Goal: Transaction & Acquisition: Obtain resource

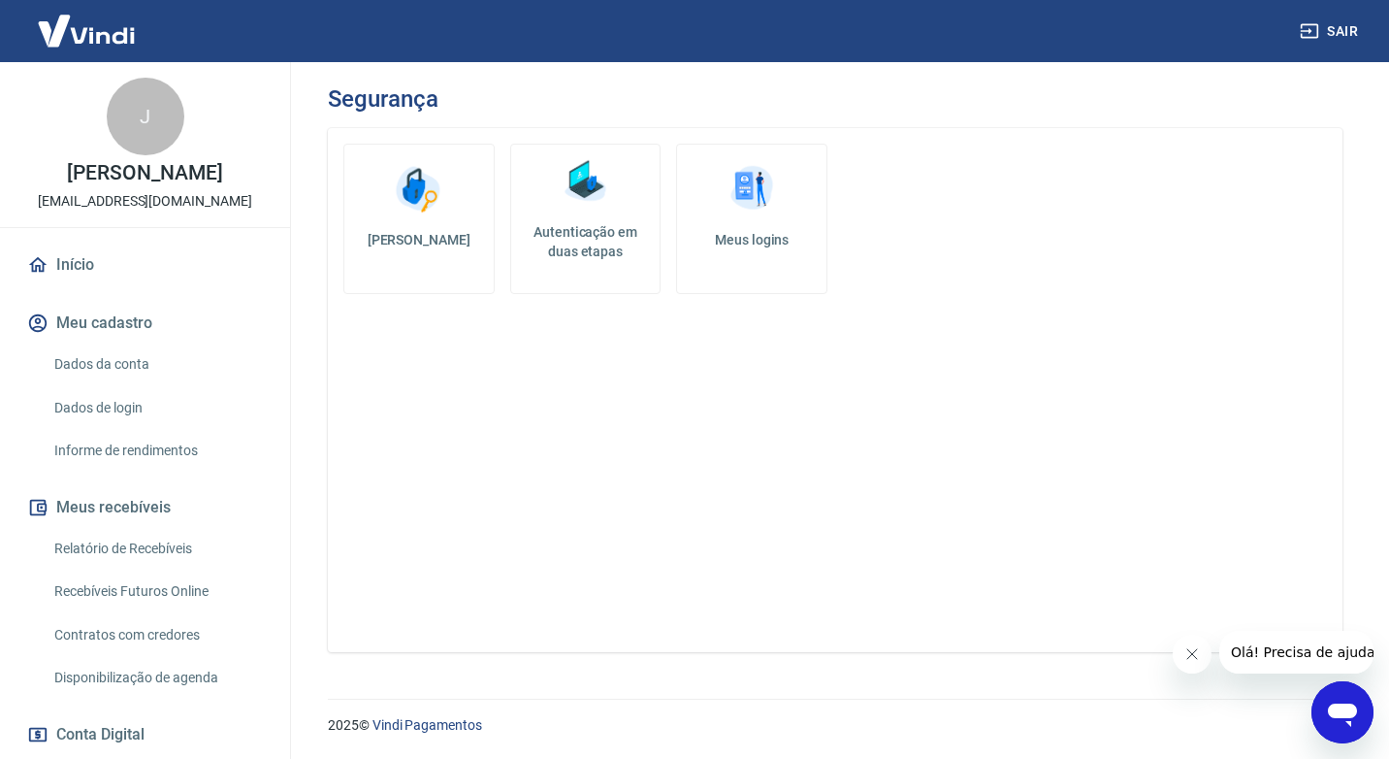
click at [620, 223] on h5 "Autenticação em duas etapas" at bounding box center [586, 241] width 134 height 39
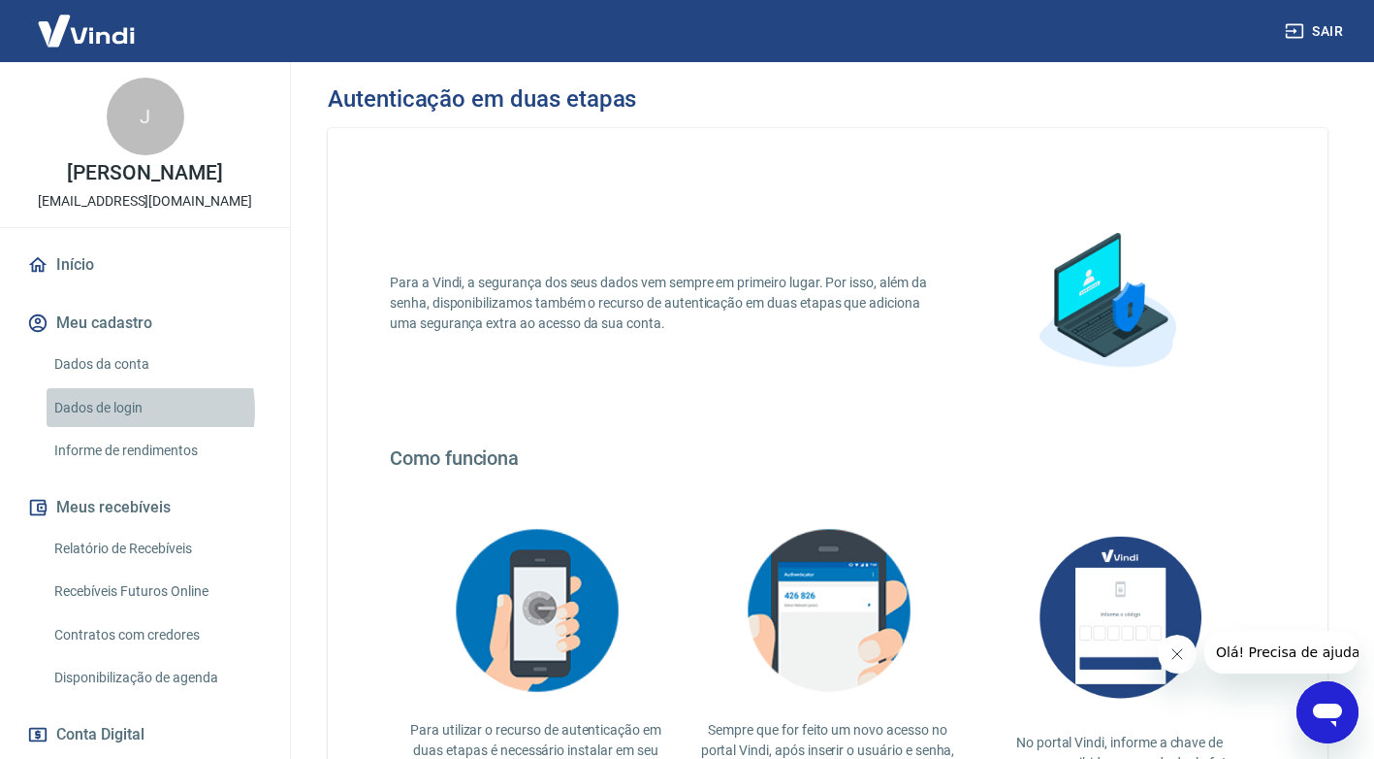
click at [113, 409] on link "Dados de login" at bounding box center [157, 408] width 220 height 40
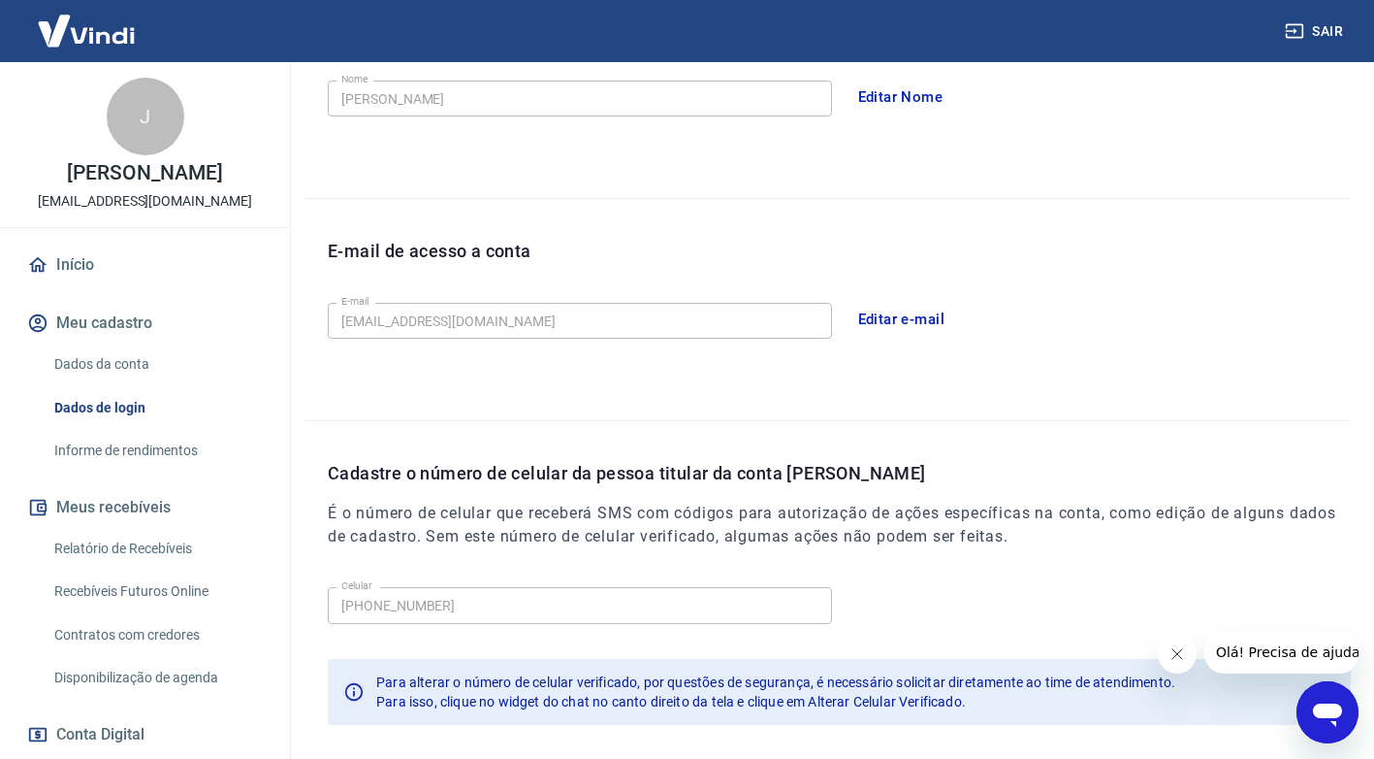
scroll to position [484, 0]
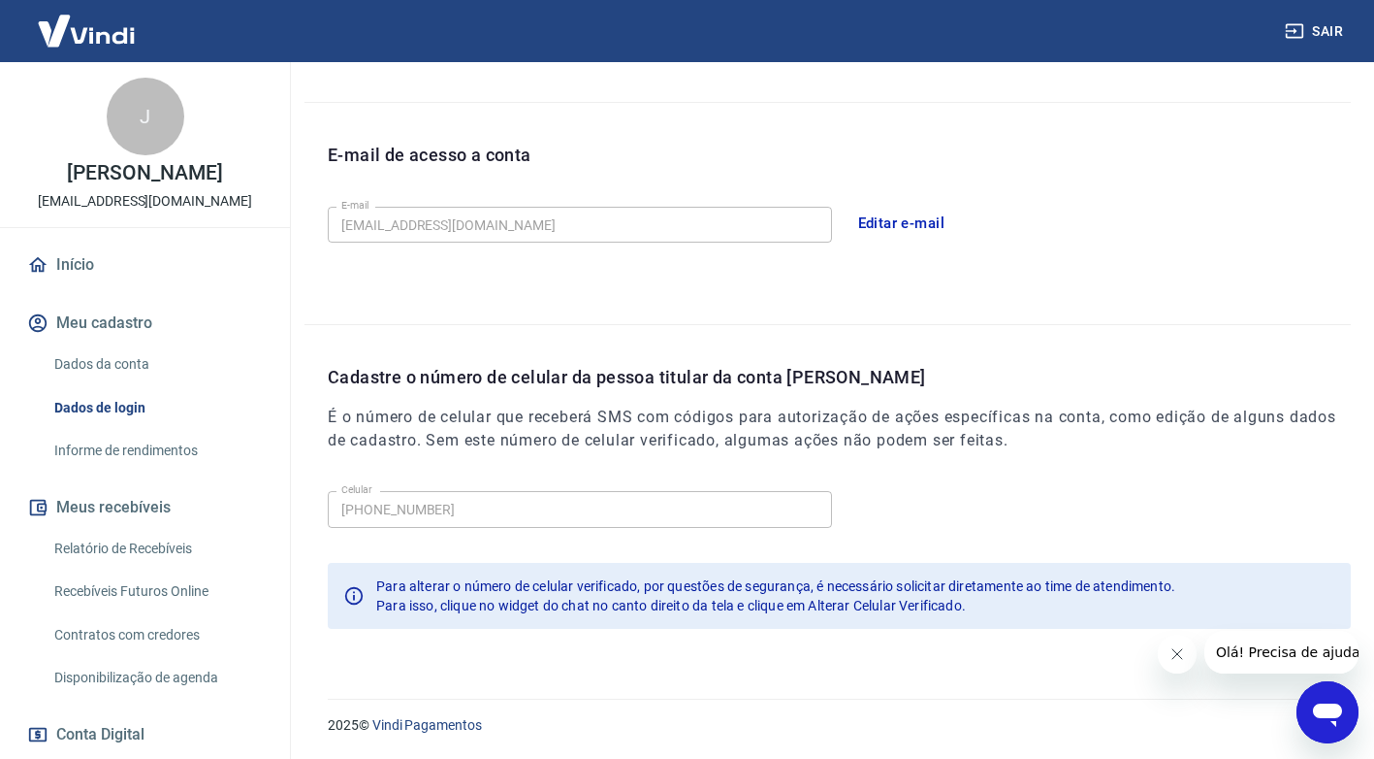
drag, startPoint x: 469, startPoint y: 509, endPoint x: 421, endPoint y: 530, distance: 52.6
click at [421, 530] on div "Celular (16) 98180-2243 Celular" at bounding box center [839, 507] width 1023 height 48
drag, startPoint x: 1240, startPoint y: 581, endPoint x: 1184, endPoint y: 587, distance: 55.6
click at [1221, 583] on div "Para alterar o número de celular verificado, por questões de segurança, é neces…" at bounding box center [839, 596] width 1023 height 66
click at [1169, 653] on icon "Fechar mensagem da empresa" at bounding box center [1177, 654] width 16 height 16
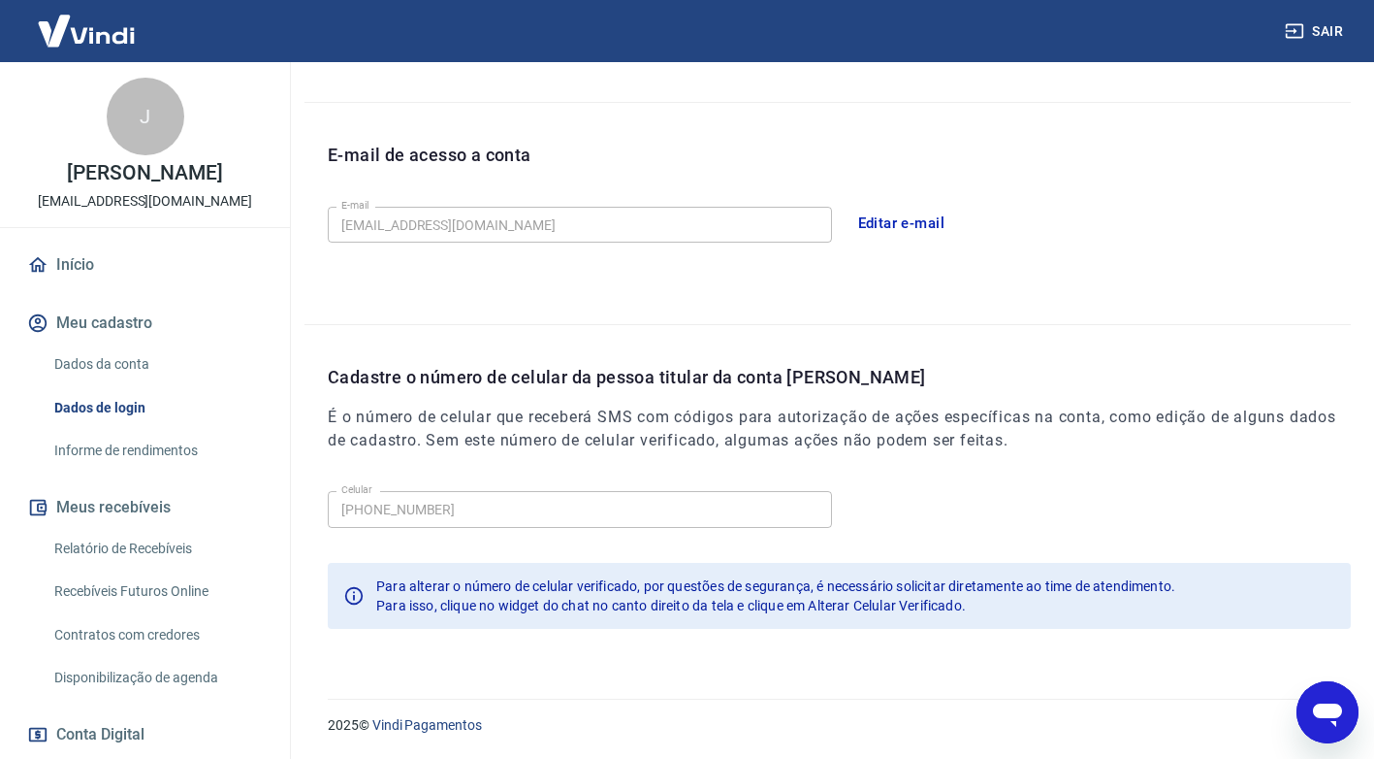
click at [1337, 715] on icon "Abrir janela de mensagens" at bounding box center [1327, 714] width 29 height 23
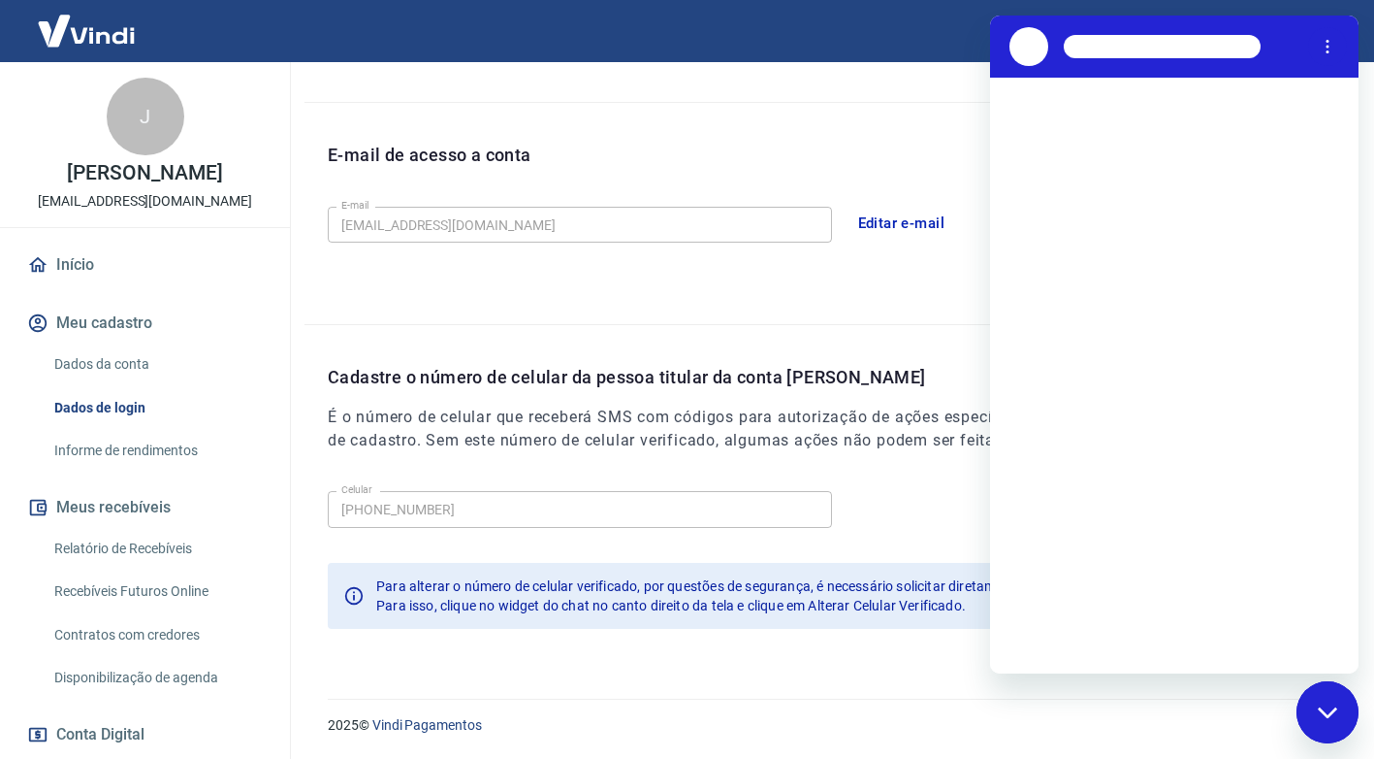
scroll to position [0, 0]
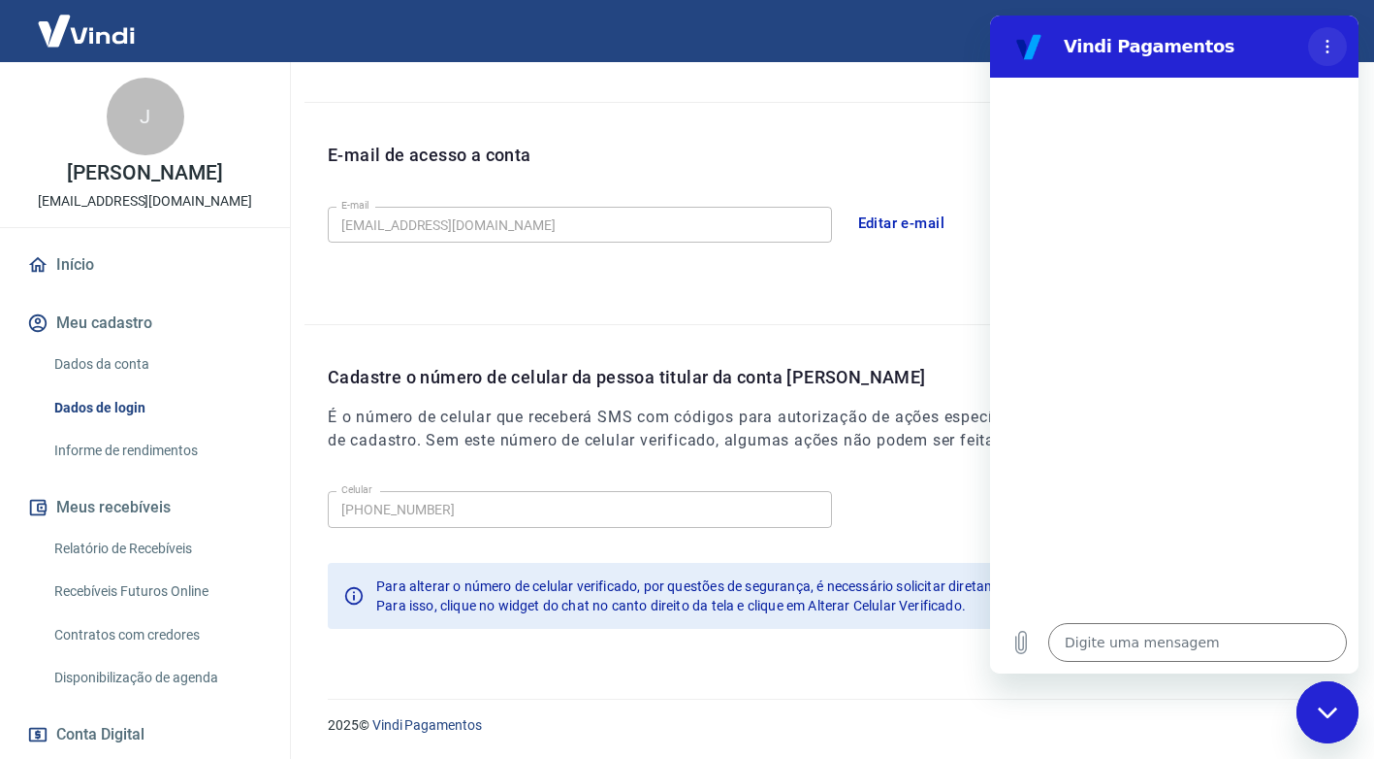
click at [1327, 43] on icon "Menu de opções" at bounding box center [1328, 47] width 16 height 16
click at [1330, 706] on icon "Fechar janela de mensagens" at bounding box center [1328, 712] width 20 height 13
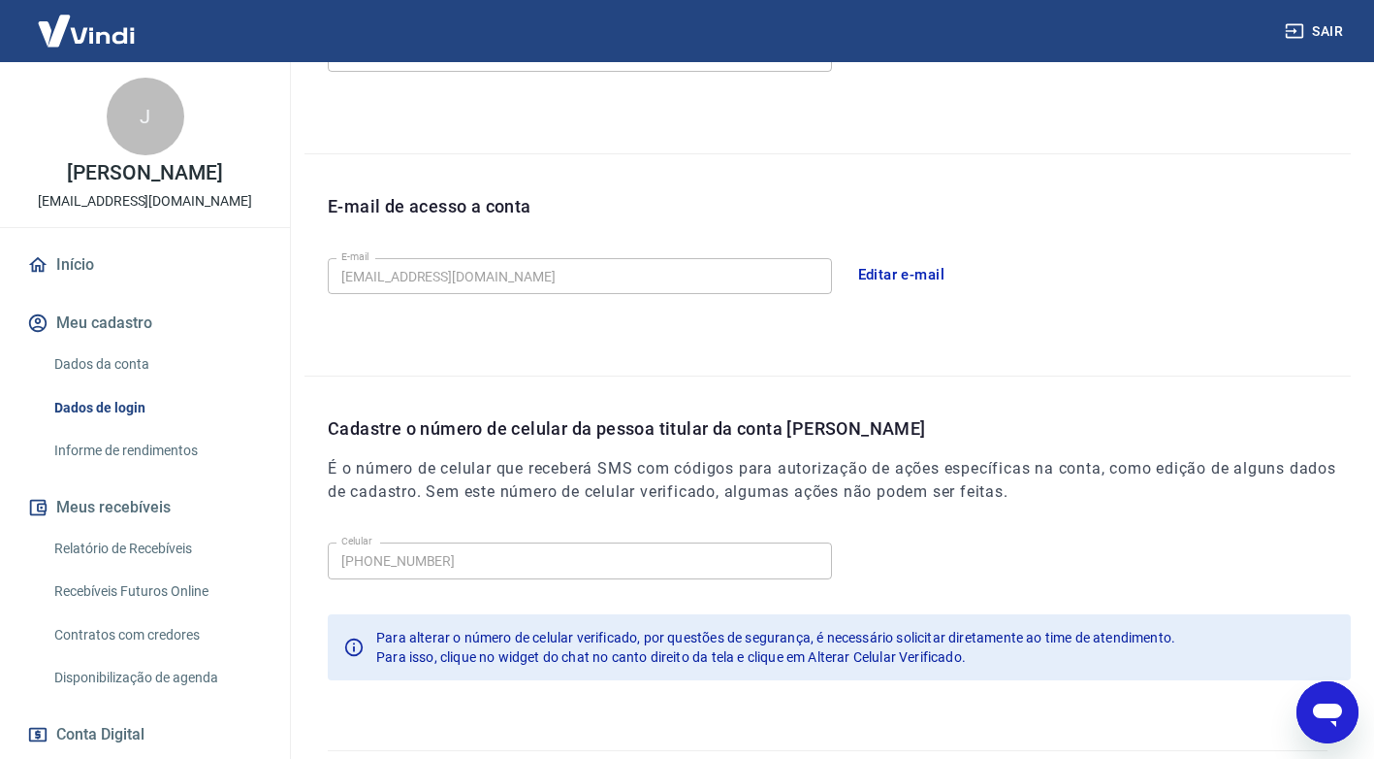
scroll to position [484, 0]
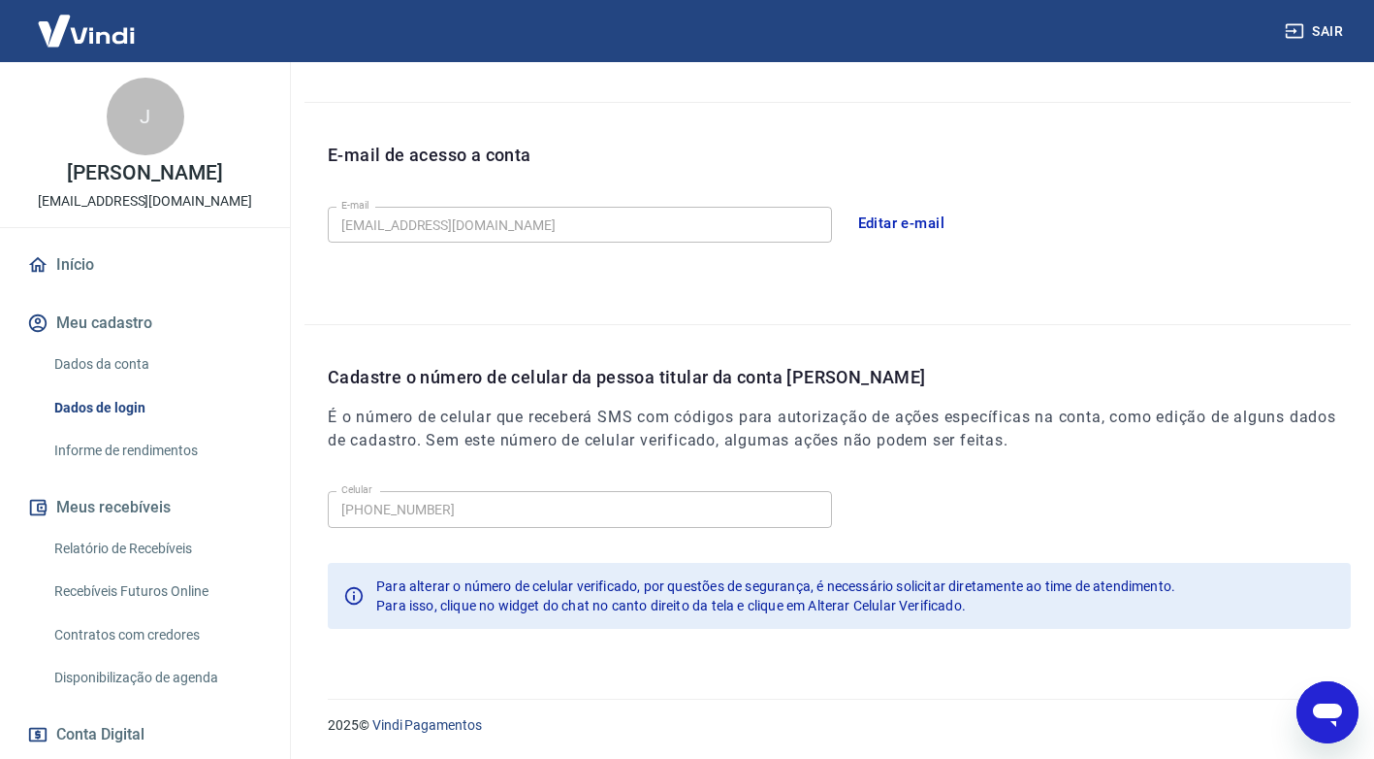
click at [1326, 714] on icon "Abrir janela de mensagens" at bounding box center [1327, 714] width 29 height 23
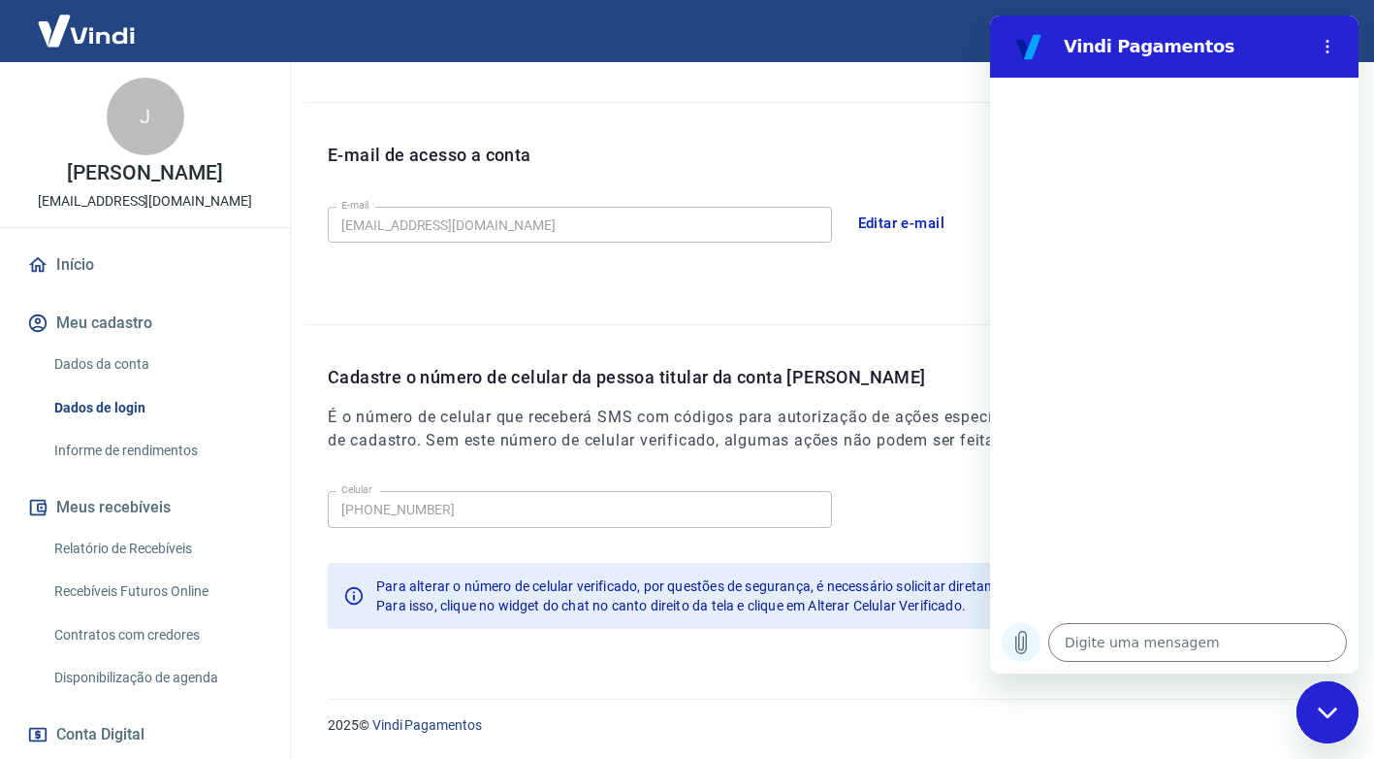
click at [1020, 634] on icon "Carregar arquivo" at bounding box center [1021, 641] width 23 height 23
click at [1335, 703] on div "Fechar janela de mensagens" at bounding box center [1328, 712] width 58 height 58
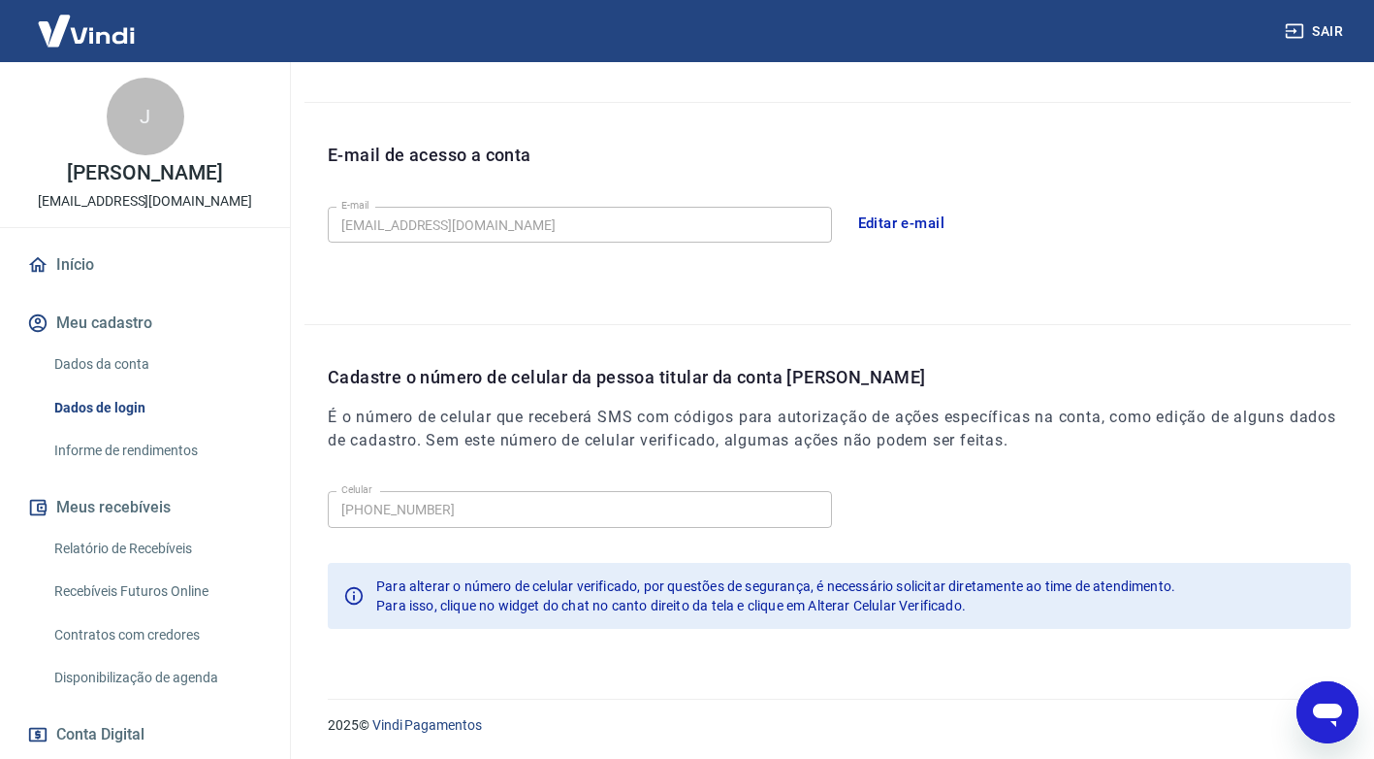
click at [1335, 703] on icon "Abrir janela de mensagens" at bounding box center [1327, 714] width 29 height 23
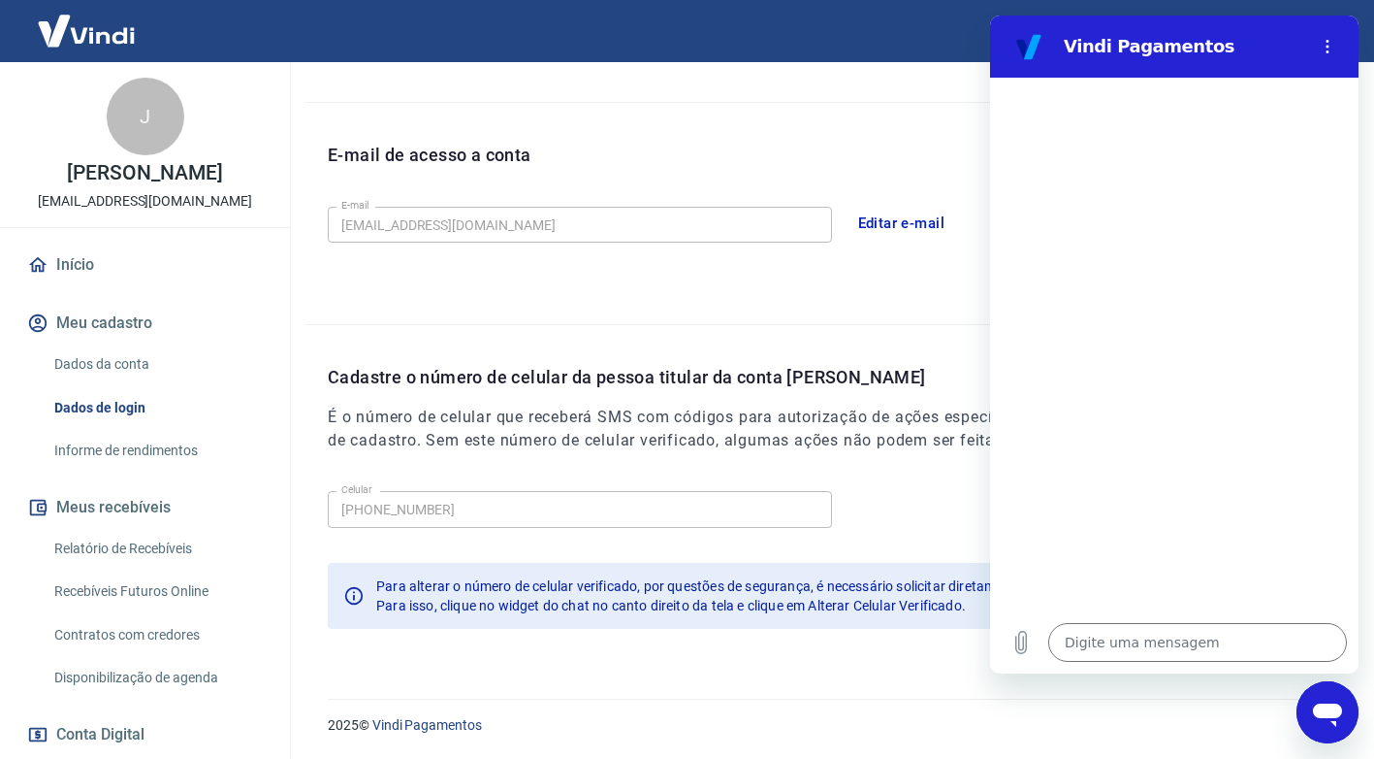
scroll to position [0, 0]
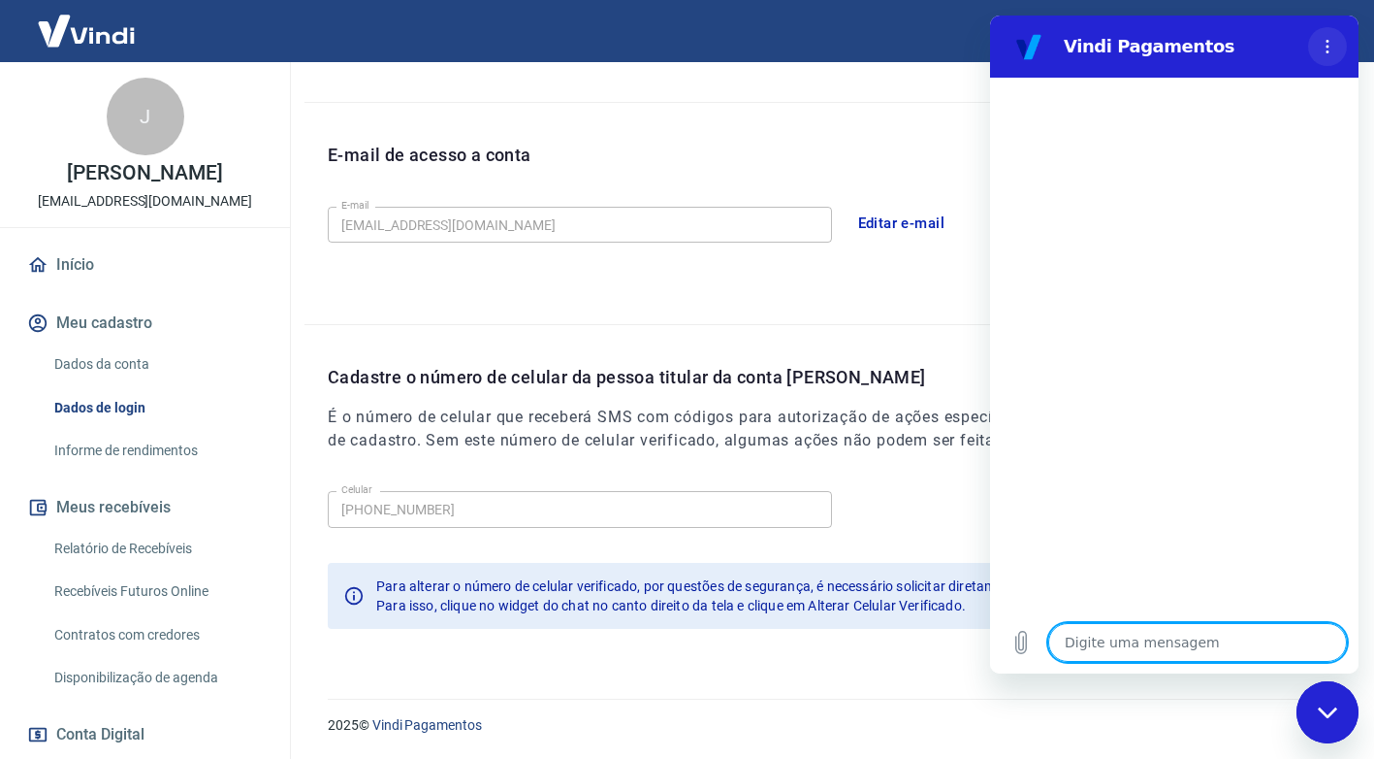
click at [1328, 48] on circle "Menu de opções" at bounding box center [1328, 47] width 3 height 3
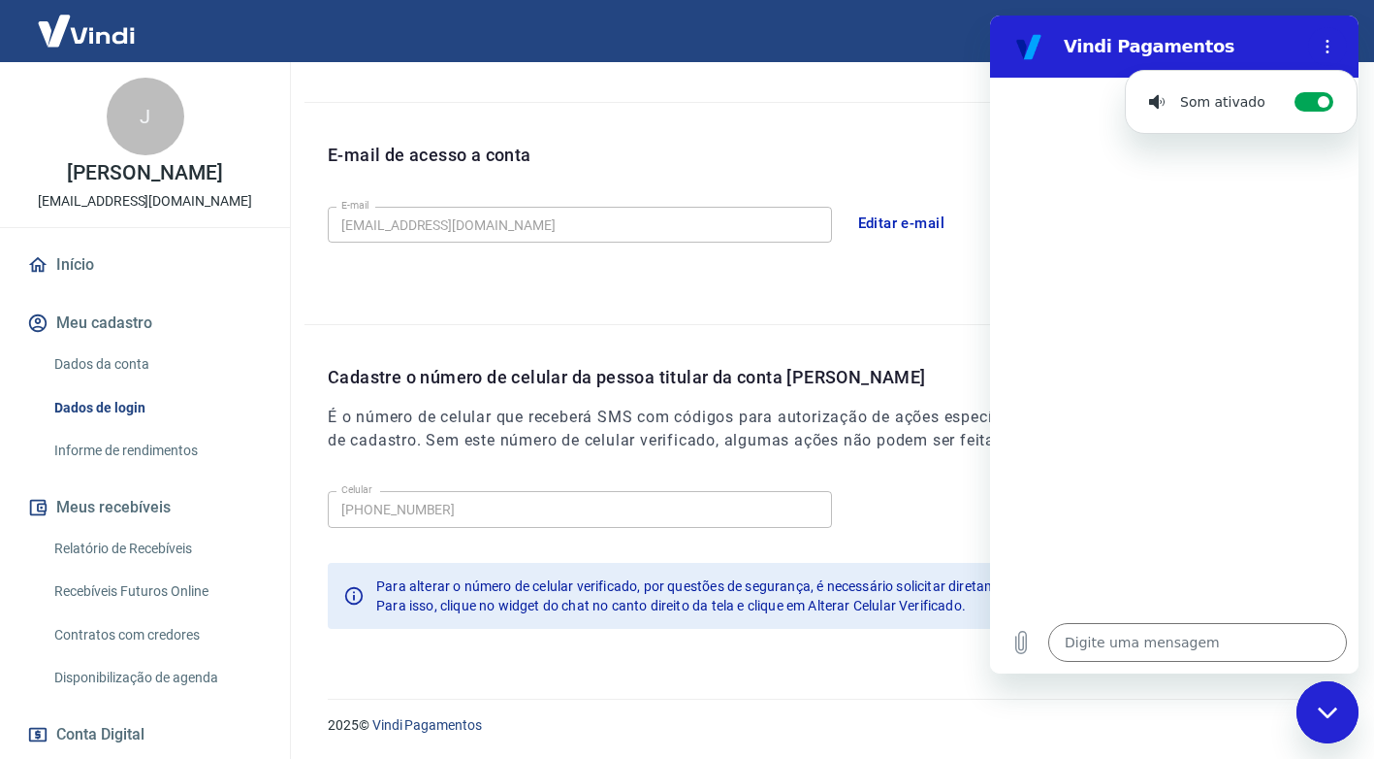
click at [1094, 48] on h2 "Vindi Pagamentos" at bounding box center [1182, 46] width 237 height 23
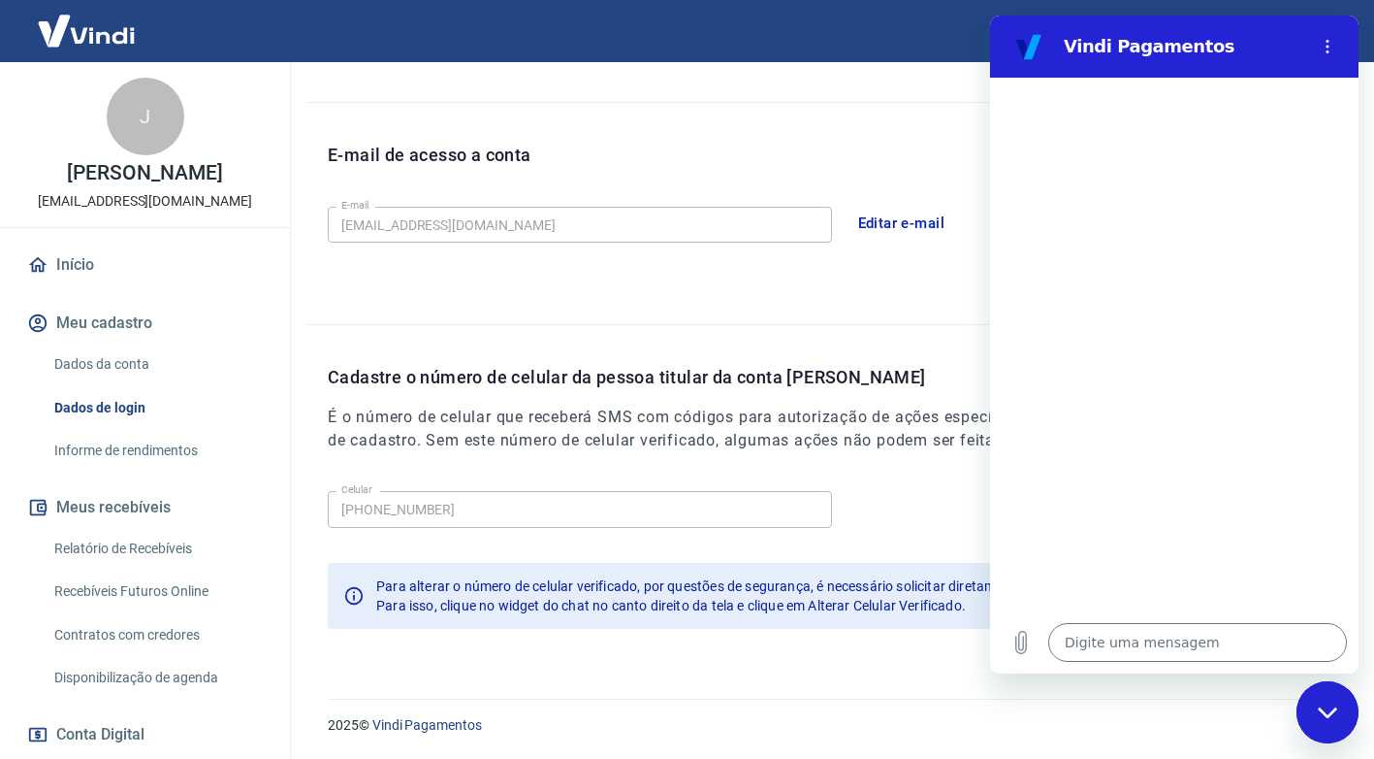
click at [1025, 48] on figure at bounding box center [1029, 46] width 39 height 39
click at [929, 132] on div "E-mail de acesso a conta E-mail contato@mmcapellaro.com.br E-mail Editar e-mail" at bounding box center [828, 213] width 1047 height 221
click at [1335, 727] on div "Fechar janela de mensagens" at bounding box center [1328, 712] width 58 height 58
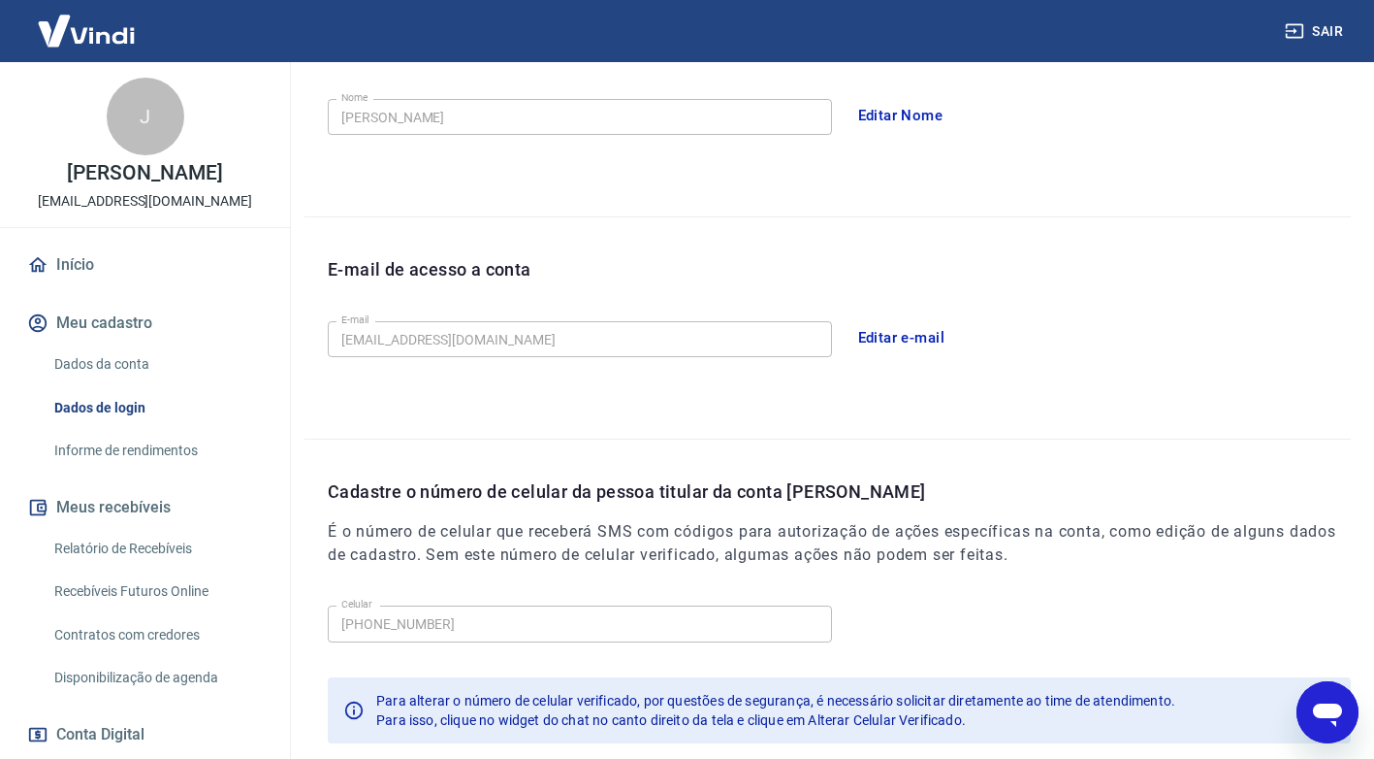
scroll to position [484, 0]
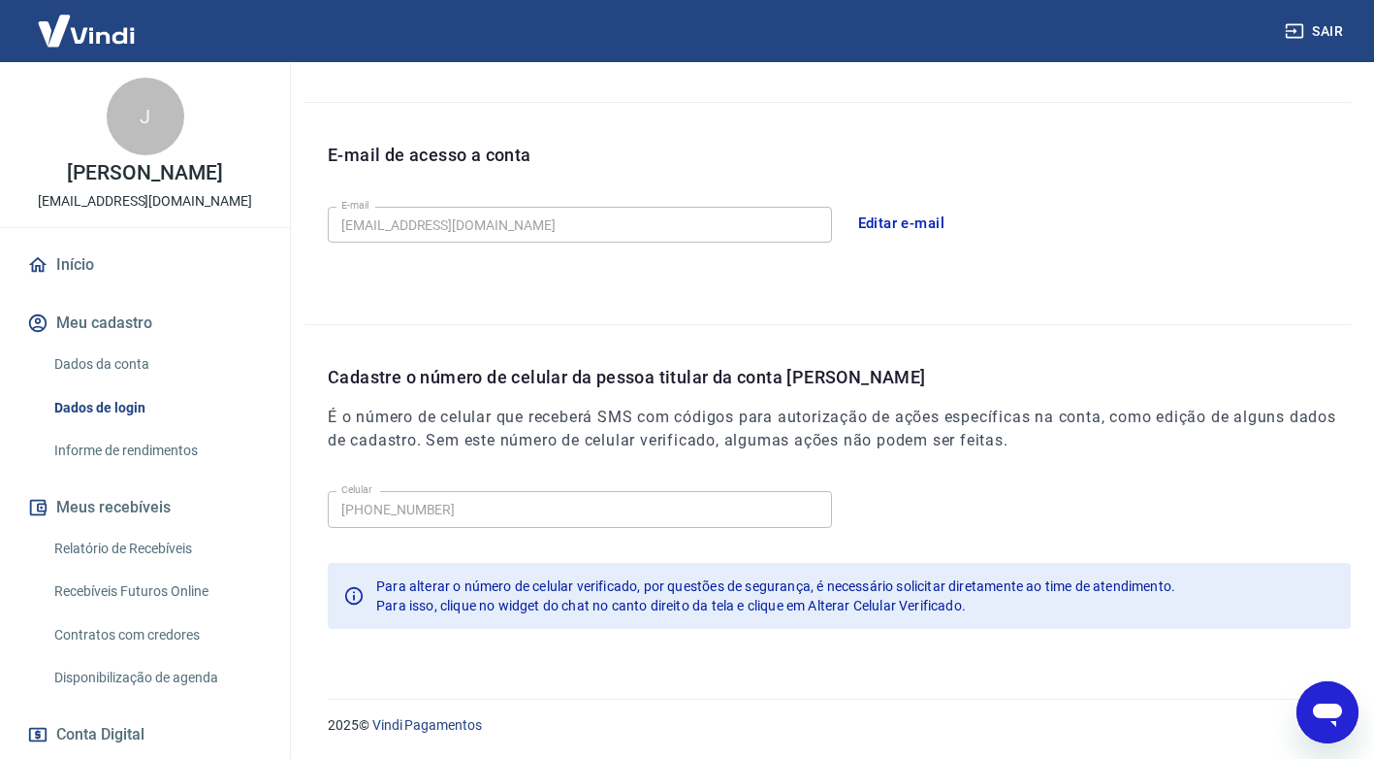
click at [1096, 511] on div "Celular (16) 98180-2243 Celular" at bounding box center [839, 507] width 1023 height 48
click at [1331, 710] on icon "Abrir janela de mensagens" at bounding box center [1327, 714] width 29 height 23
type textarea "x"
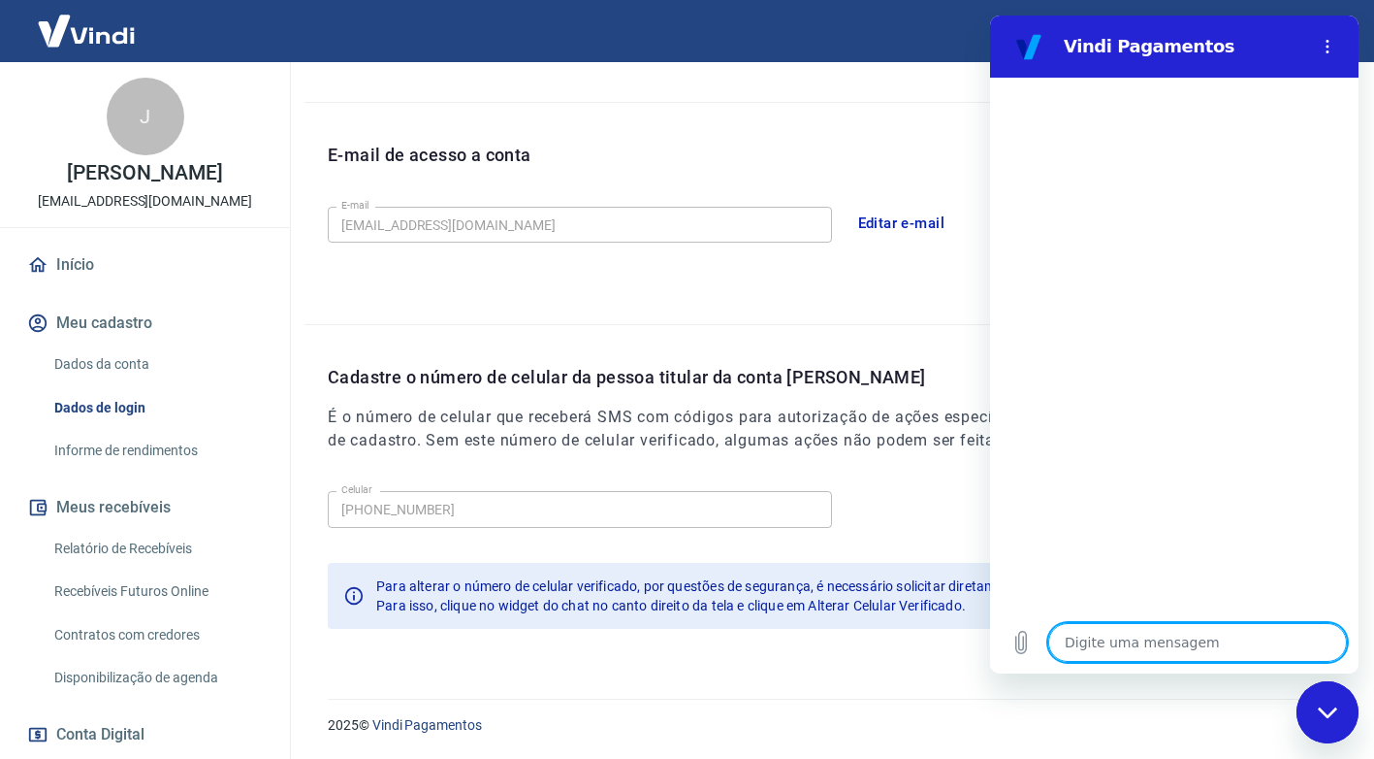
click at [1168, 647] on textarea at bounding box center [1198, 642] width 299 height 39
type textarea "b"
type textarea "x"
type textarea "bo"
type textarea "x"
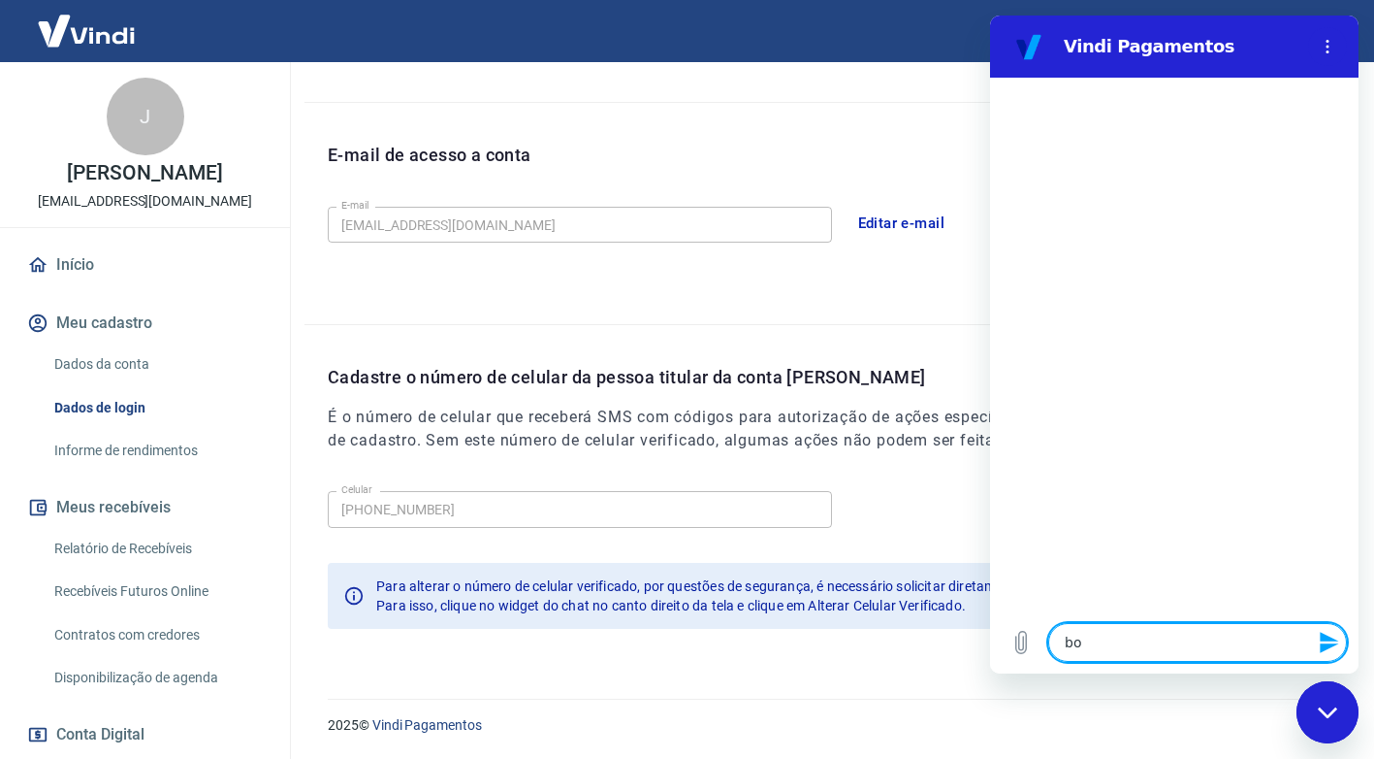
type textarea "bom"
type textarea "x"
type textarea "bom"
type textarea "x"
type textarea "bom d"
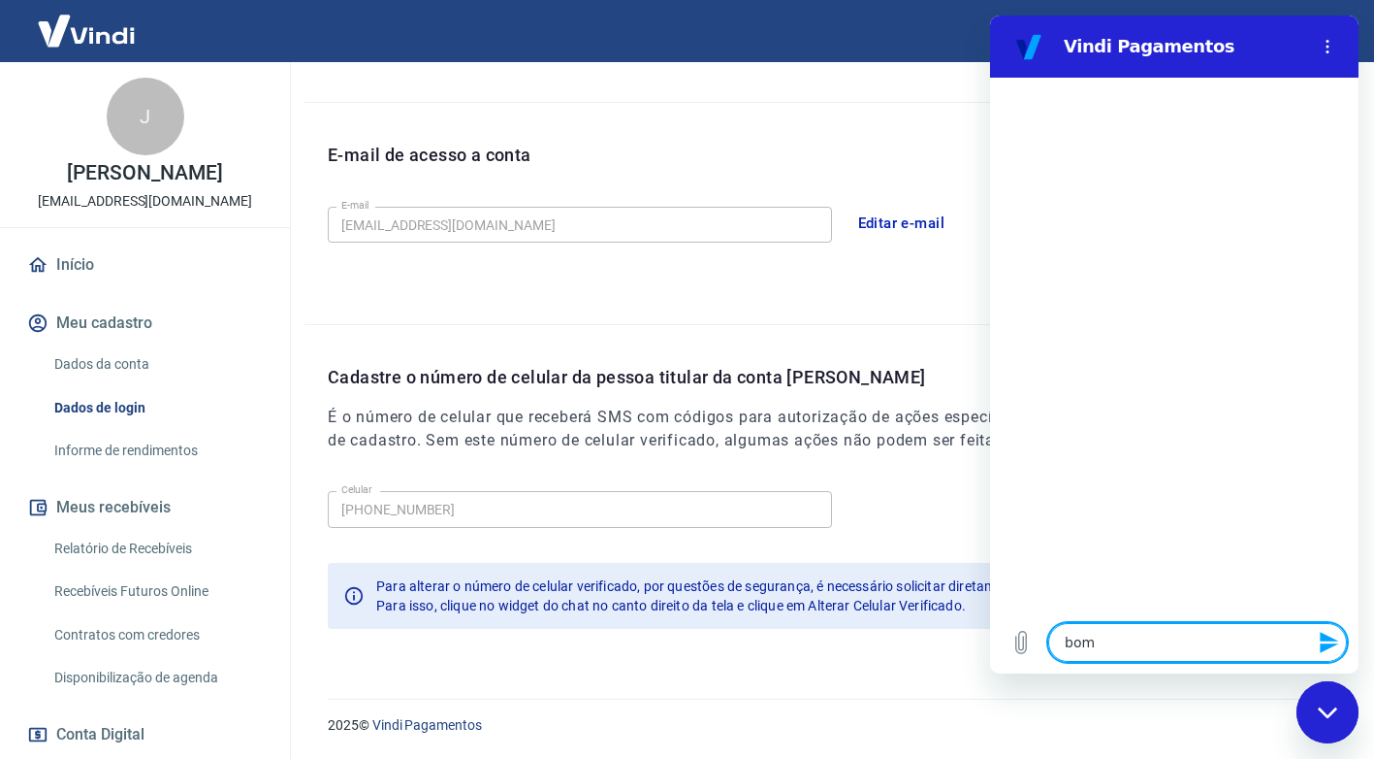
type textarea "x"
type textarea "bom di"
type textarea "x"
type textarea "bom dia"
type textarea "x"
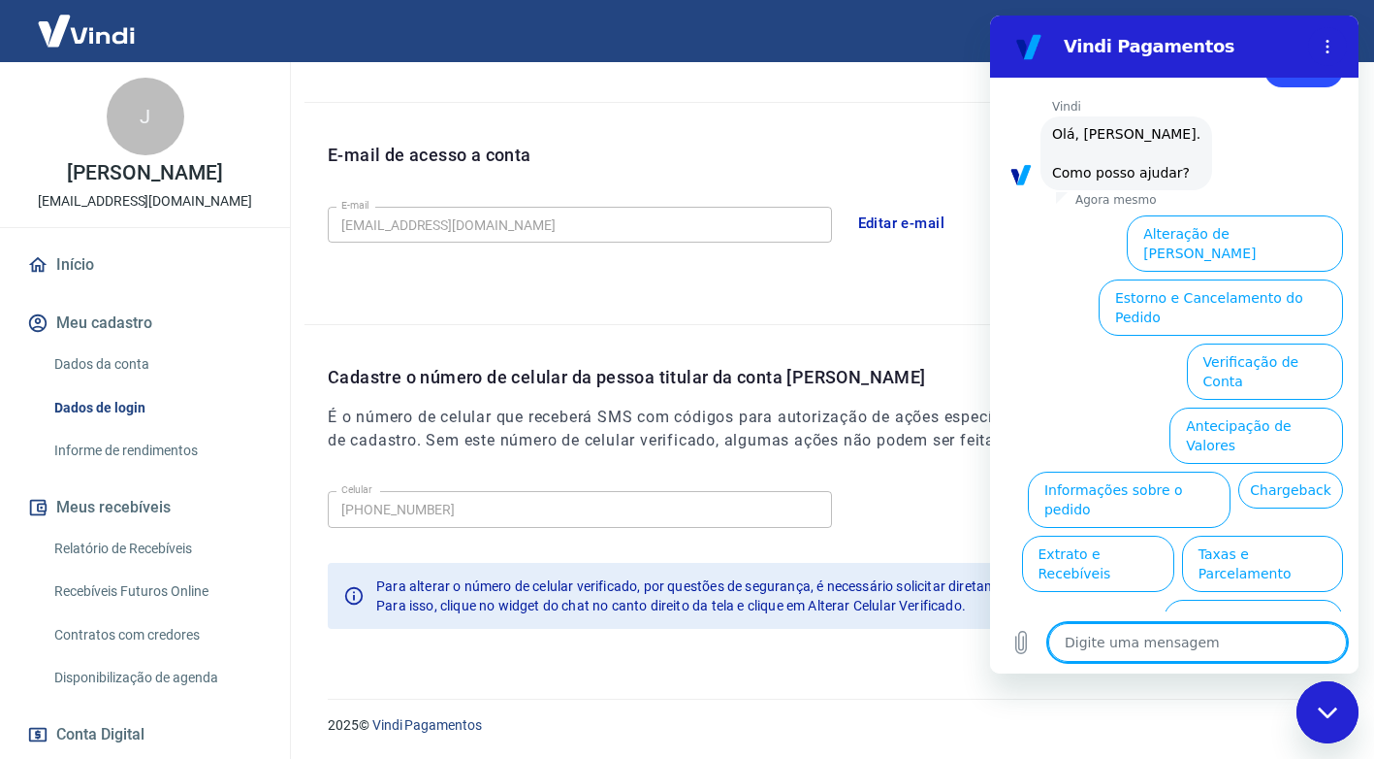
scroll to position [67, 0]
click at [1218, 597] on button "Alterar celular verificado" at bounding box center [1253, 625] width 179 height 56
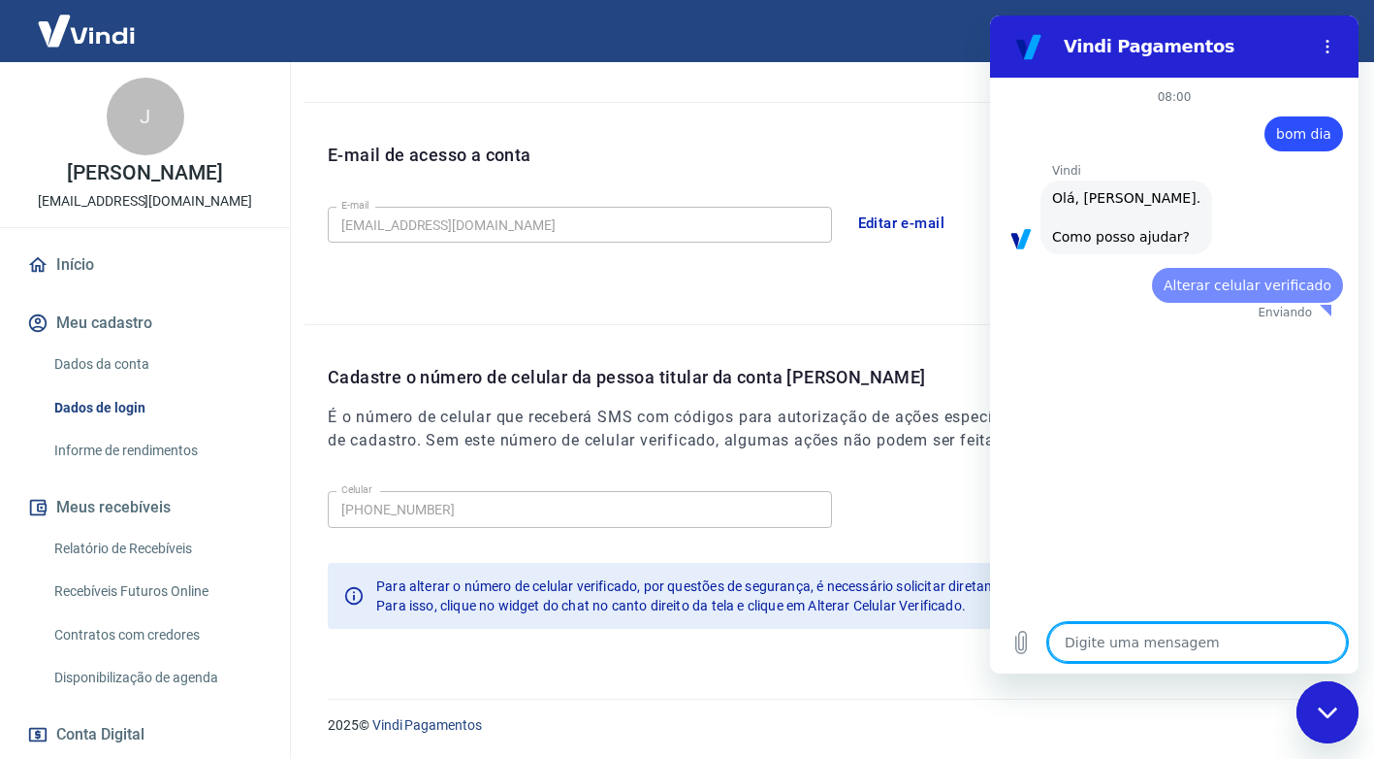
scroll to position [0, 0]
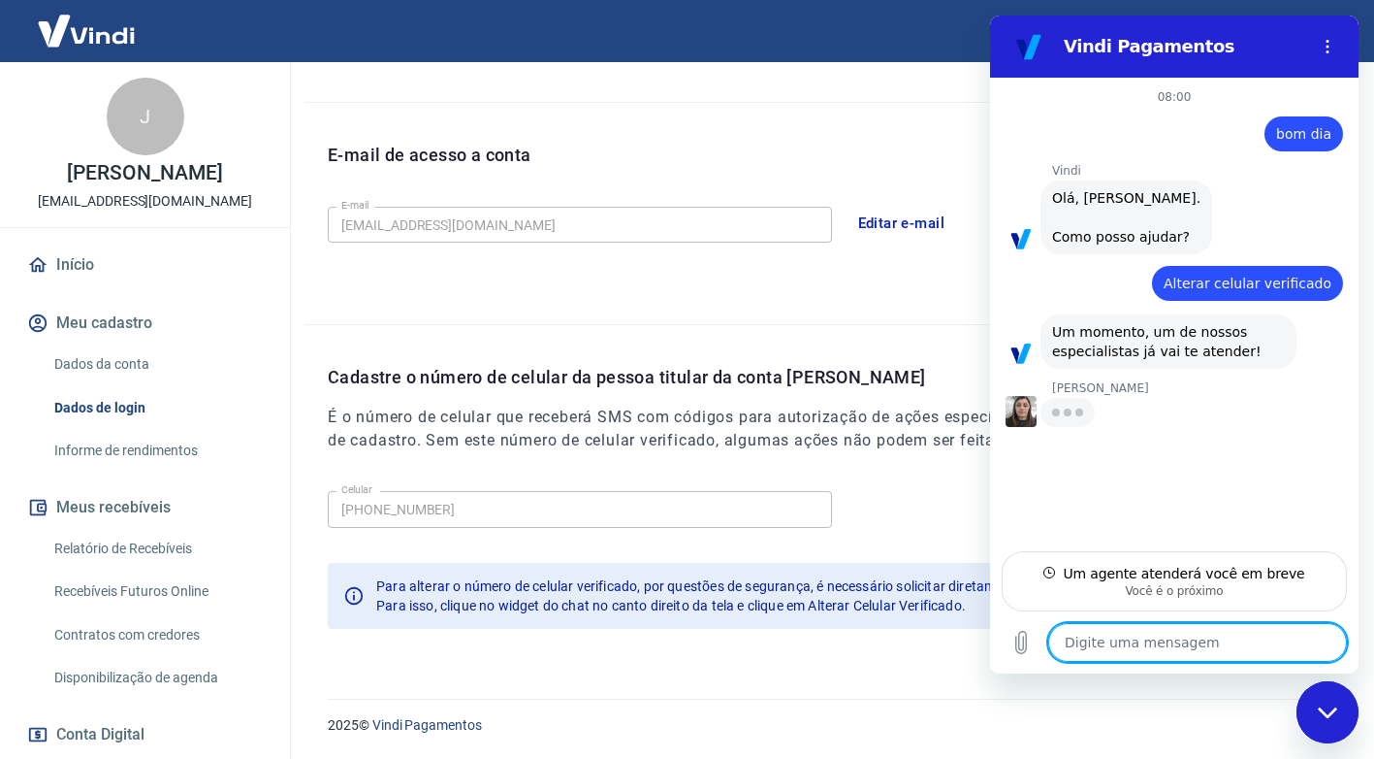
type textarea "x"
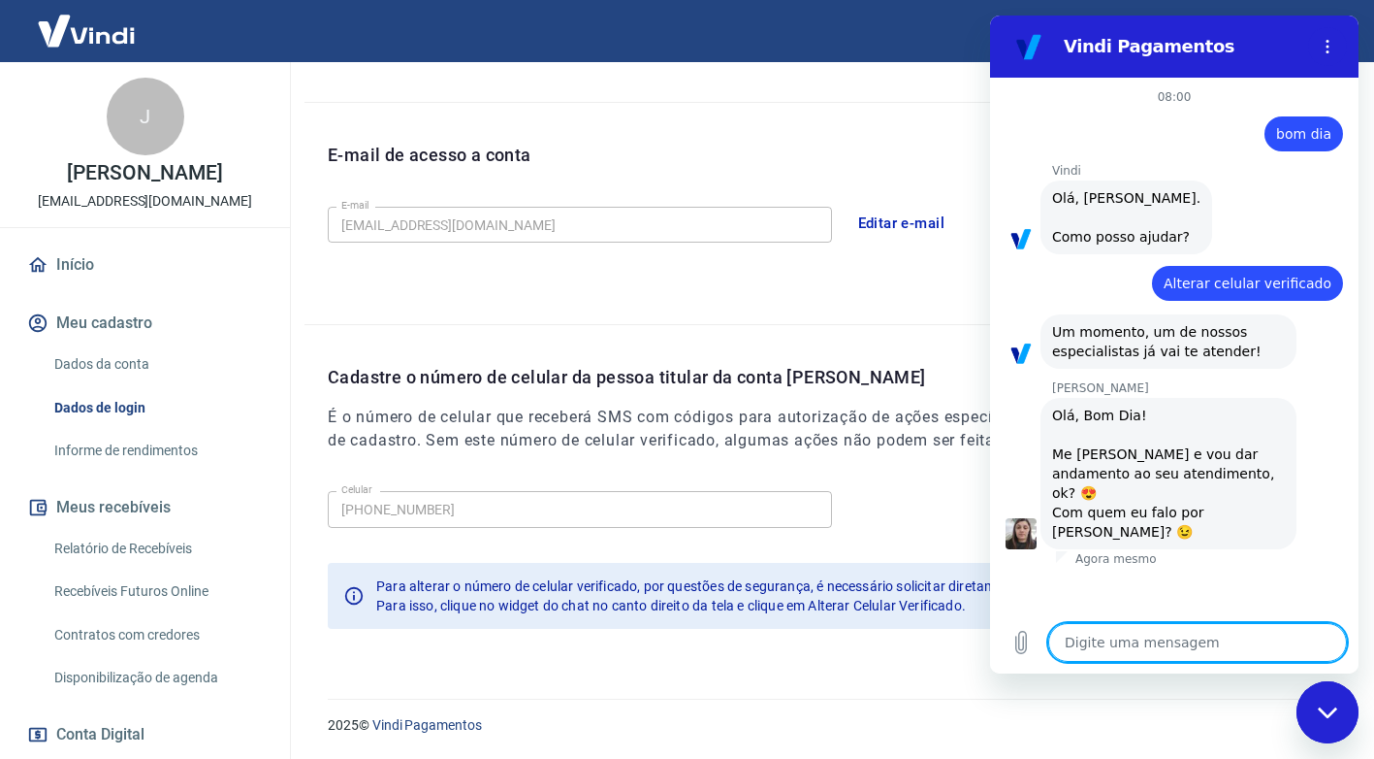
type textarea "J"
type textarea "x"
type textarea "Jo"
type textarea "x"
type textarea "Jor"
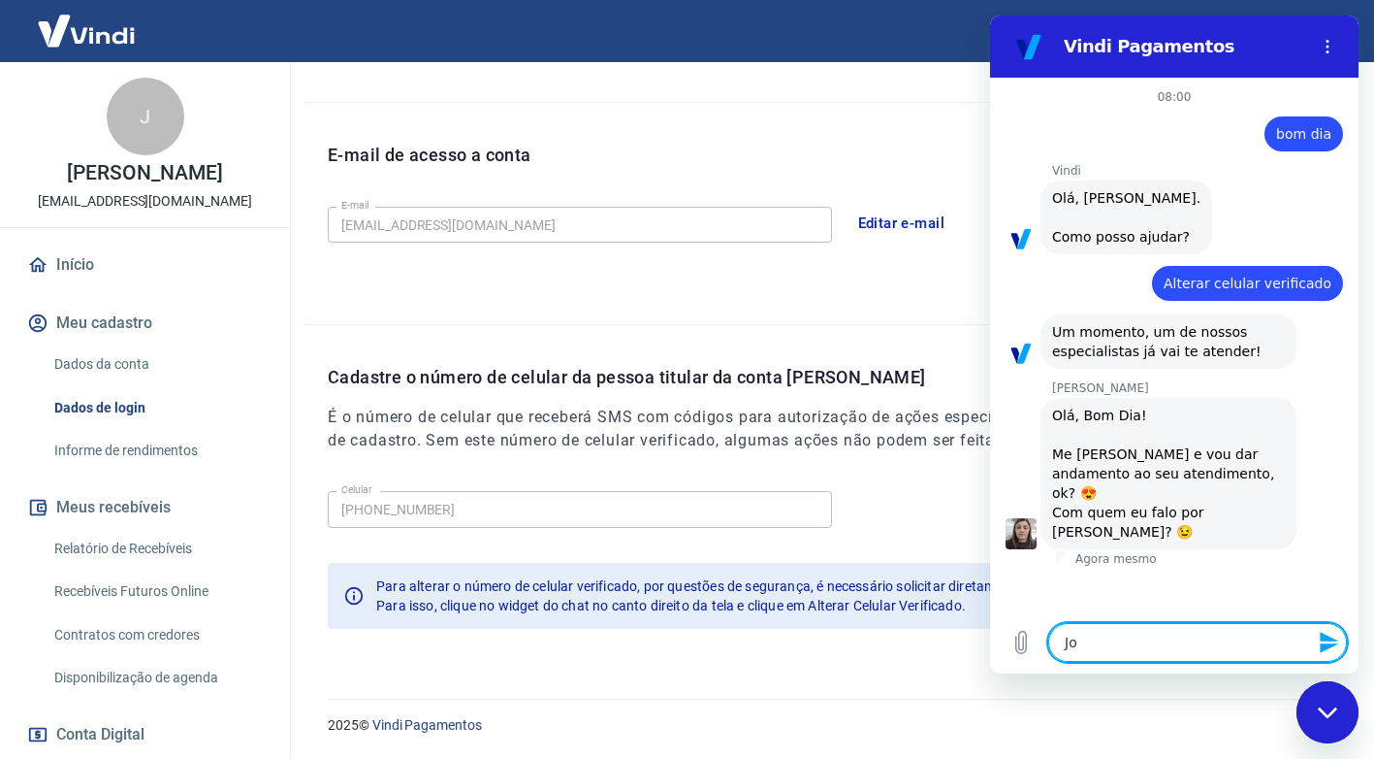
type textarea "x"
type textarea "Jorg"
type textarea "x"
type textarea "Jorge"
type textarea "x"
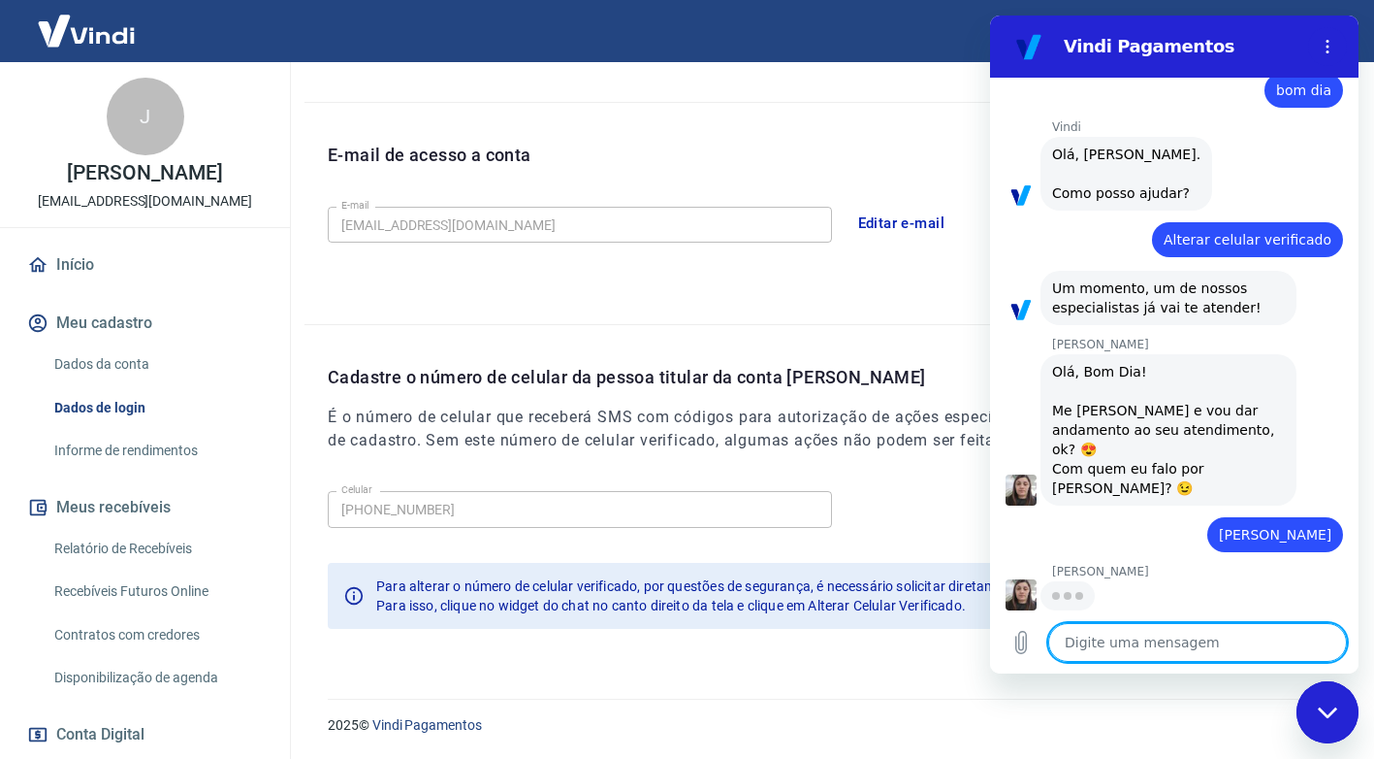
scroll to position [44, 0]
type textarea "x"
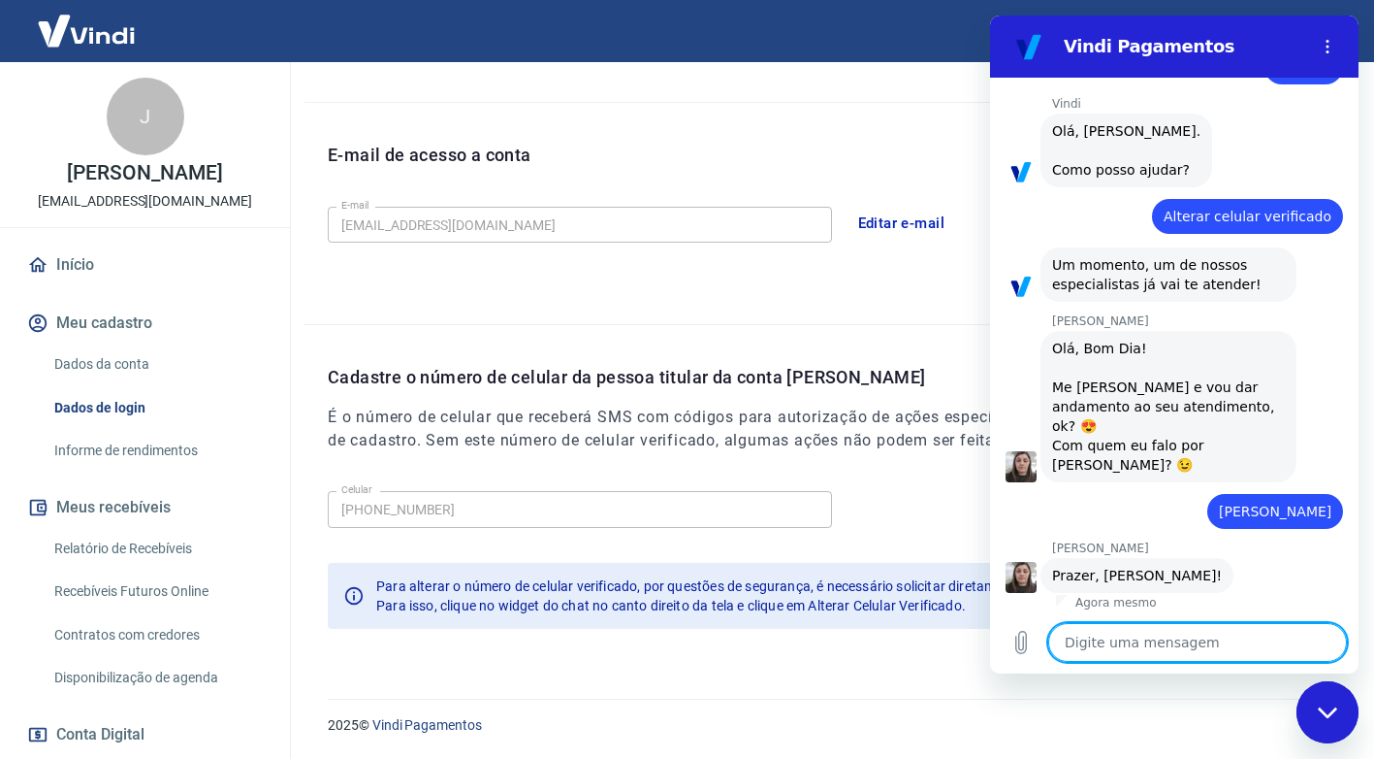
scroll to position [71, 0]
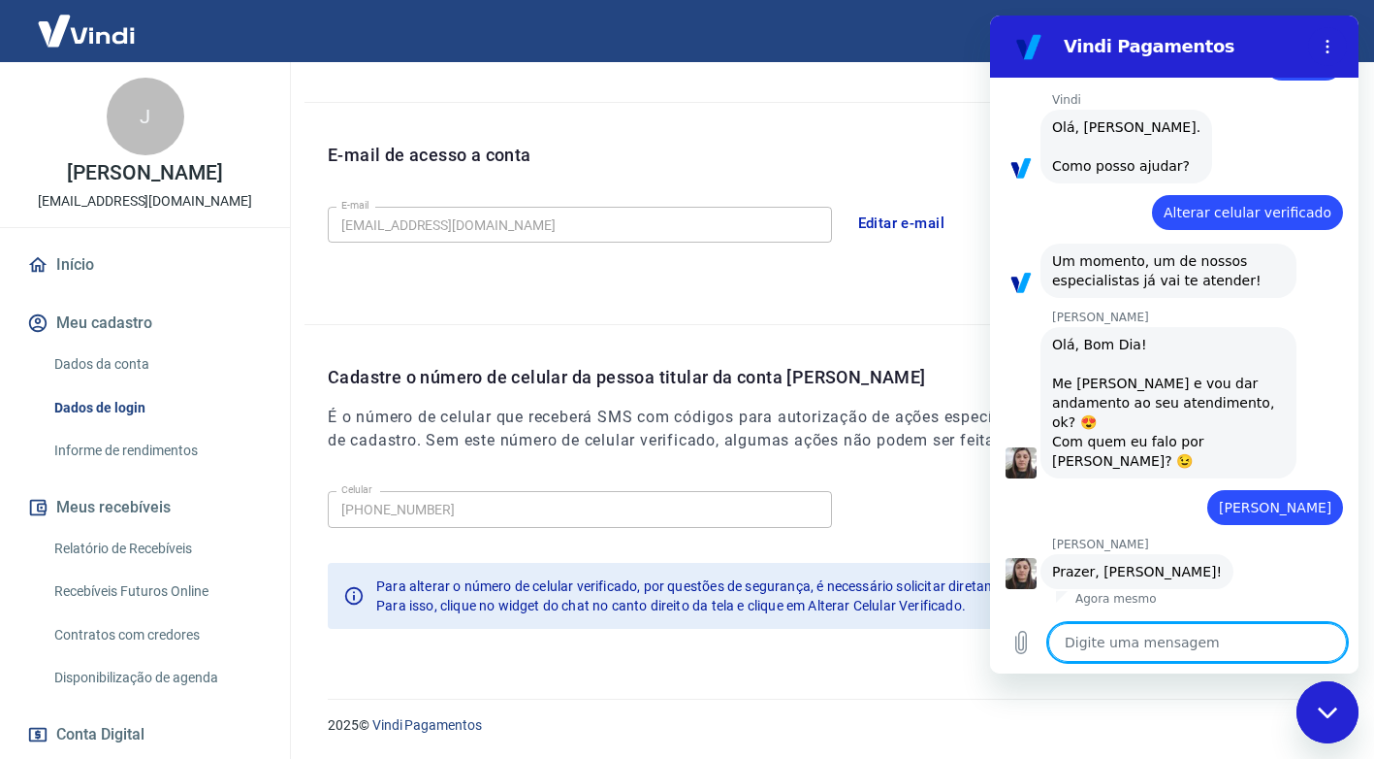
type textarea "p"
type textarea "x"
type textarea "pr"
type textarea "x"
type textarea "pra"
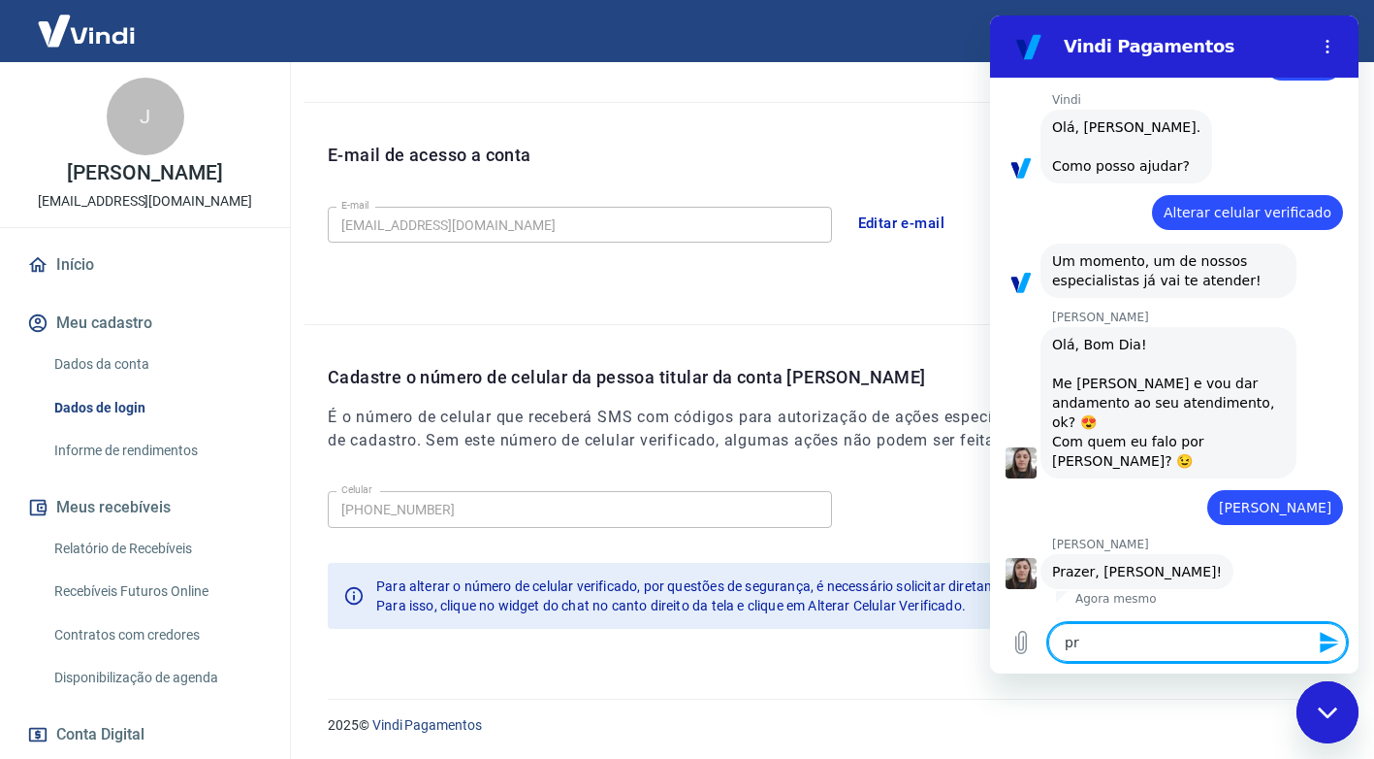
type textarea "x"
type textarea "praz"
type textarea "x"
type textarea "praze"
type textarea "x"
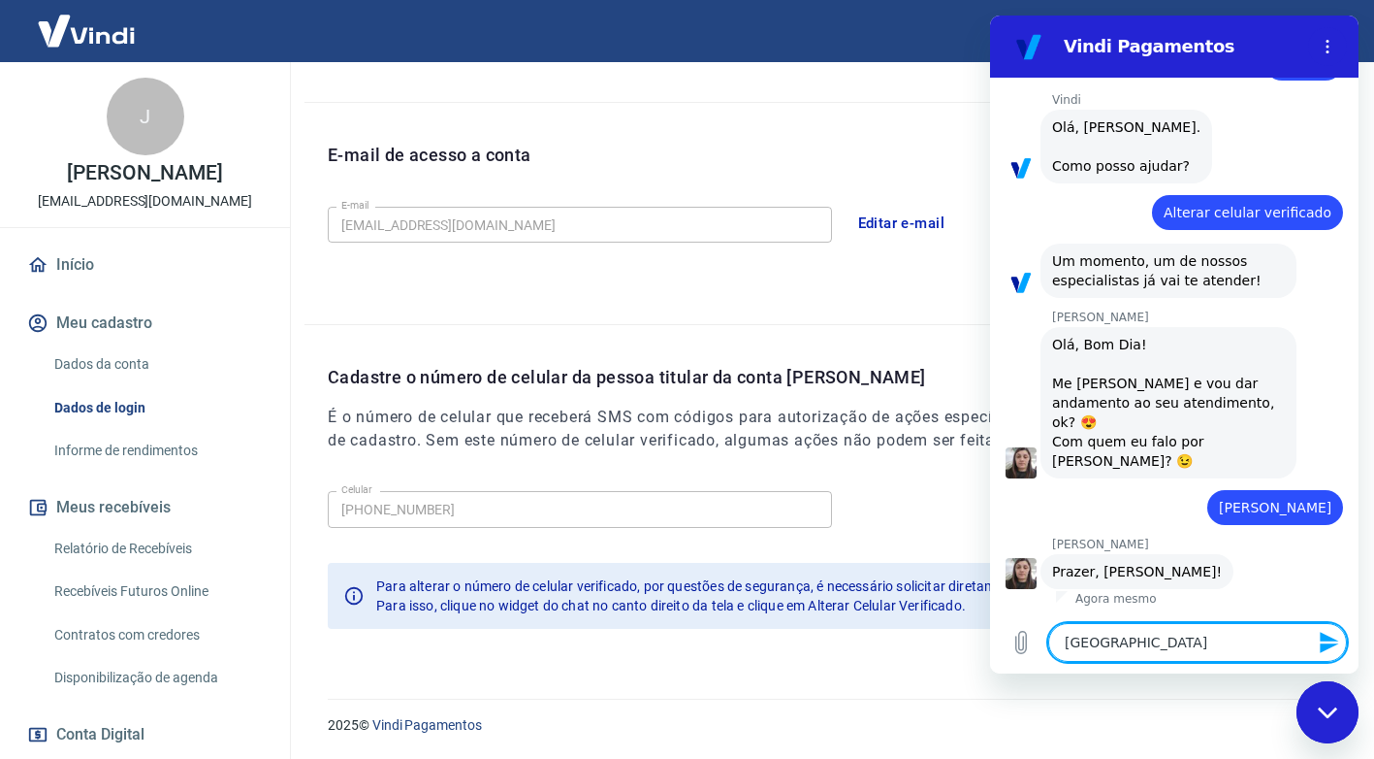
type textarea "prazer"
type textarea "x"
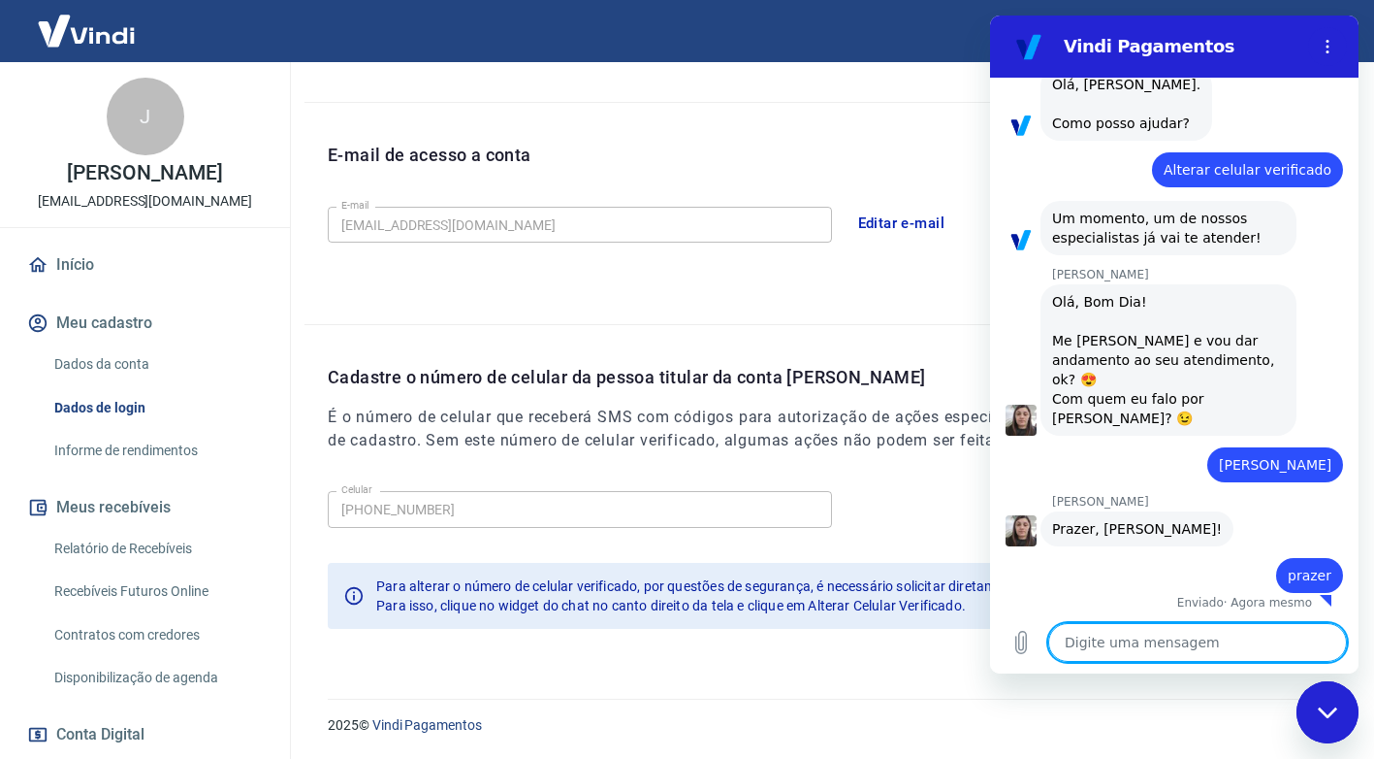
scroll to position [117, 0]
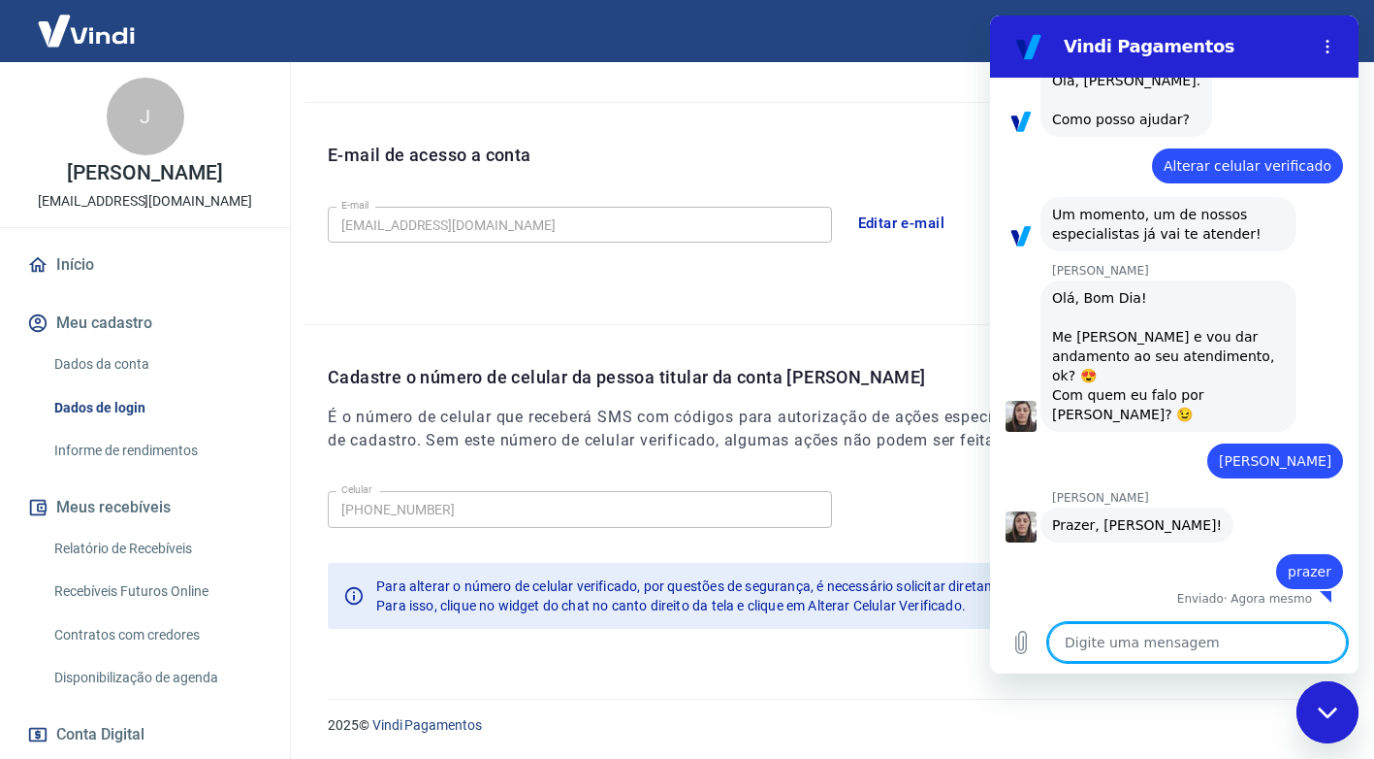
click at [1140, 655] on textarea at bounding box center [1198, 642] width 299 height 39
click at [1333, 49] on icon "Menu de opções" at bounding box center [1328, 47] width 16 height 16
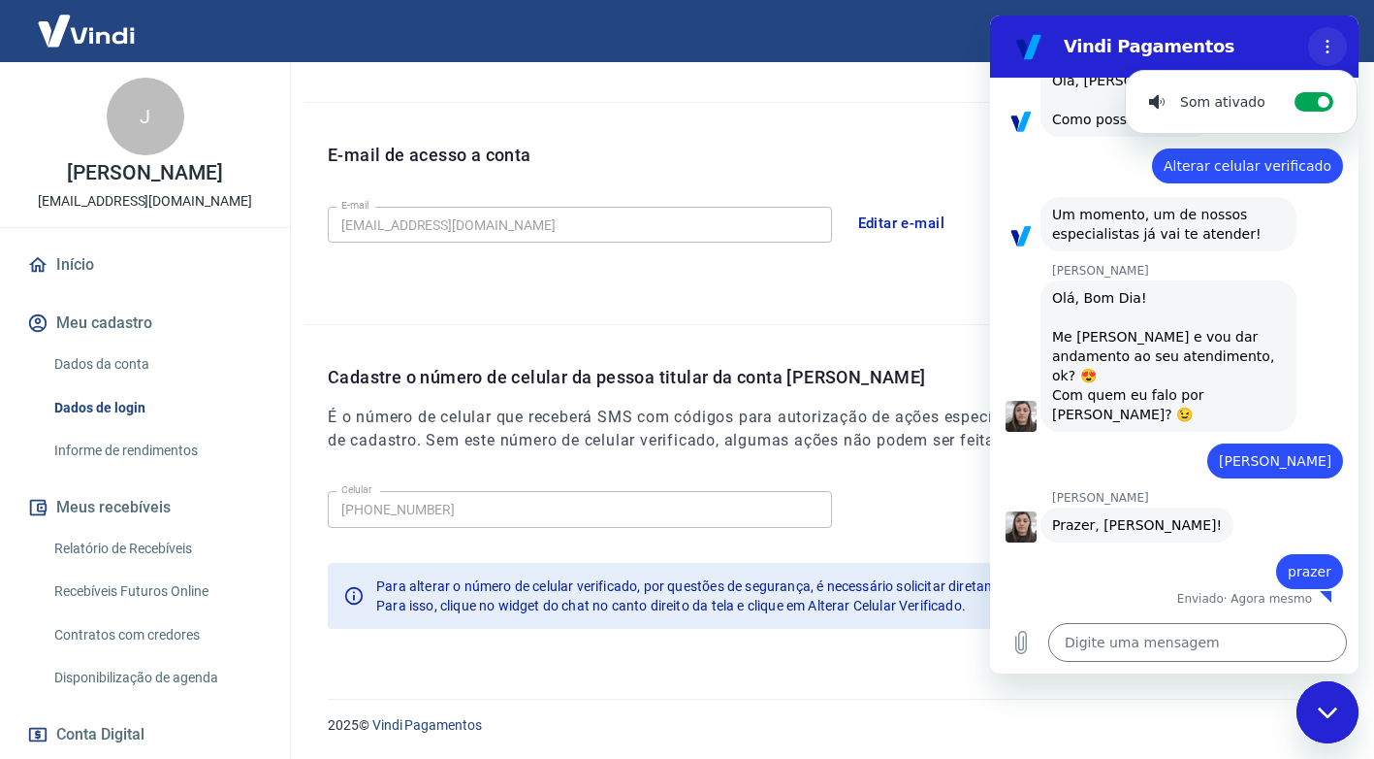
click at [1333, 49] on icon "Menu de opções" at bounding box center [1328, 47] width 16 height 16
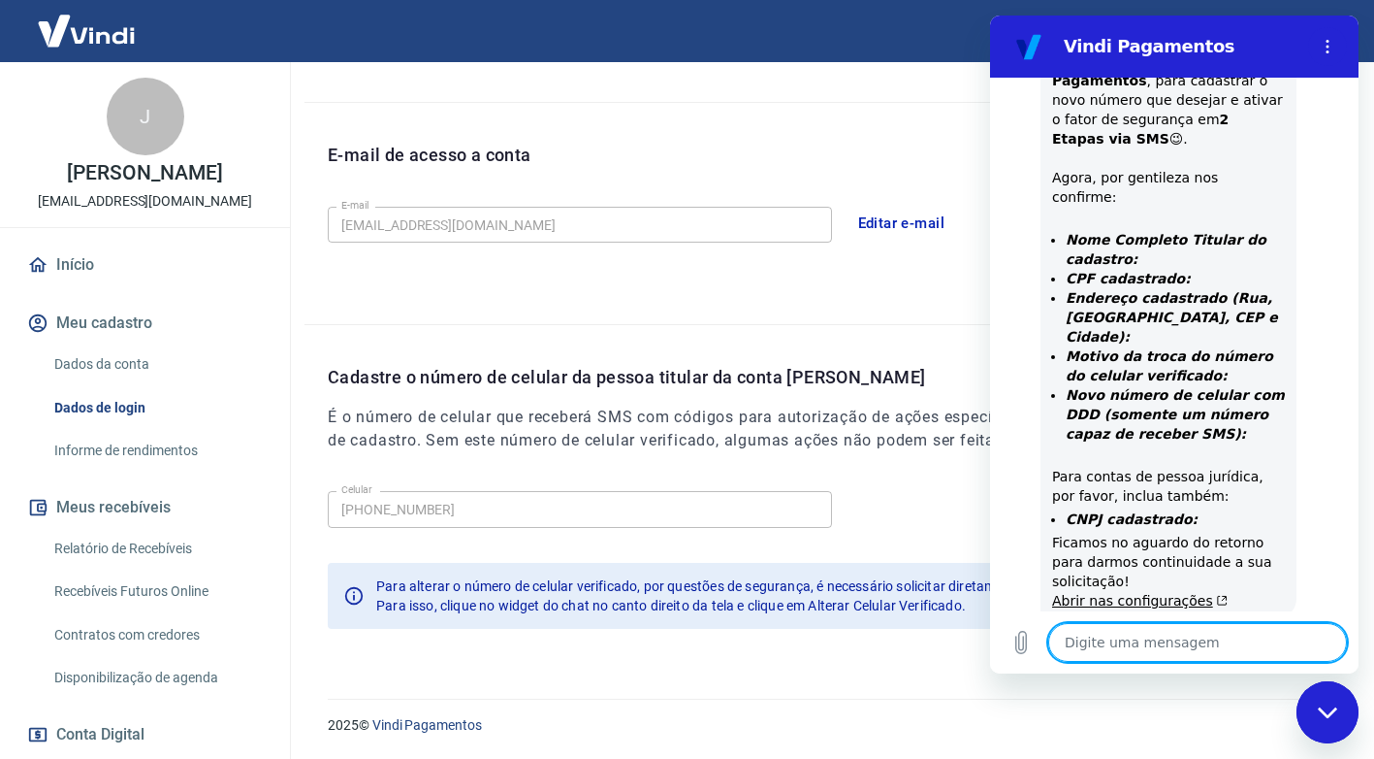
scroll to position [864, 0]
type textarea "x"
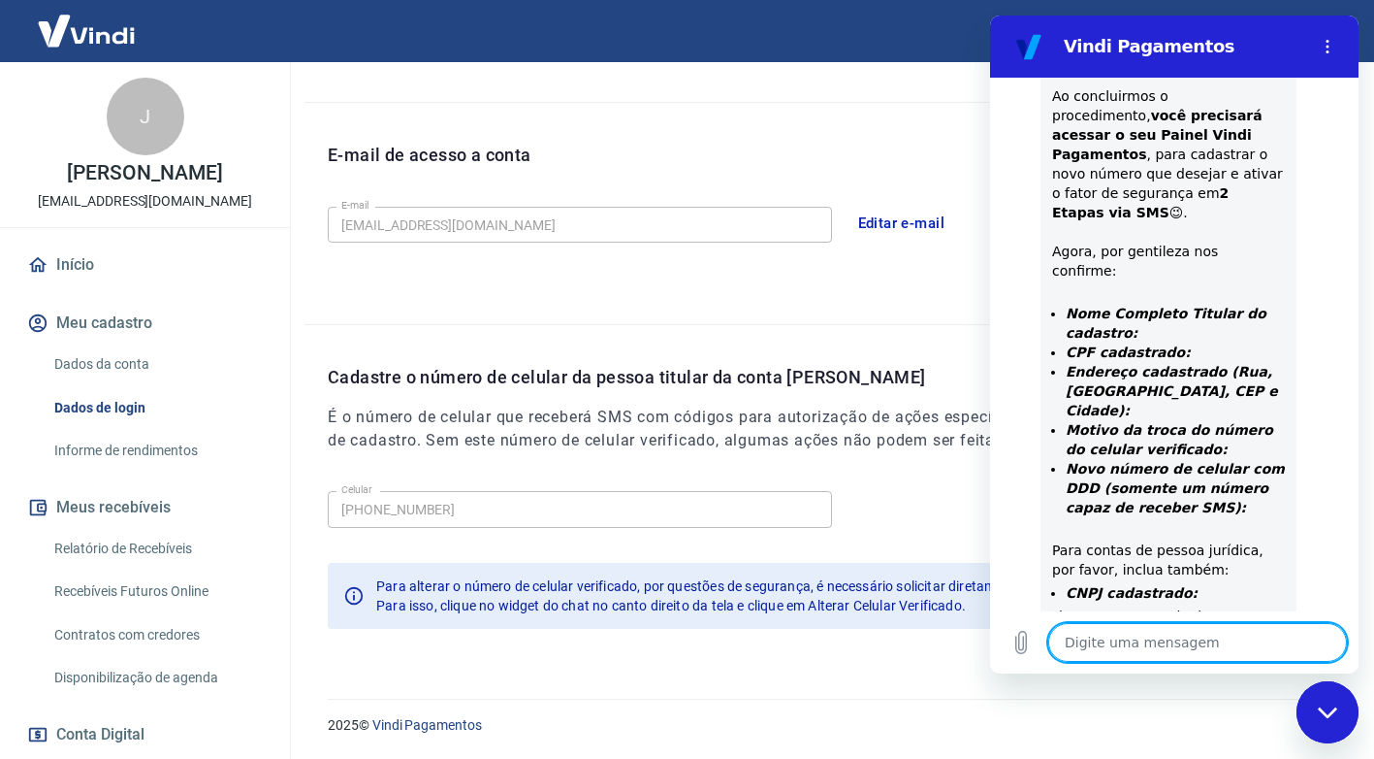
scroll to position [794, 0]
type textarea "s"
type textarea "x"
type textarea "si"
type textarea "x"
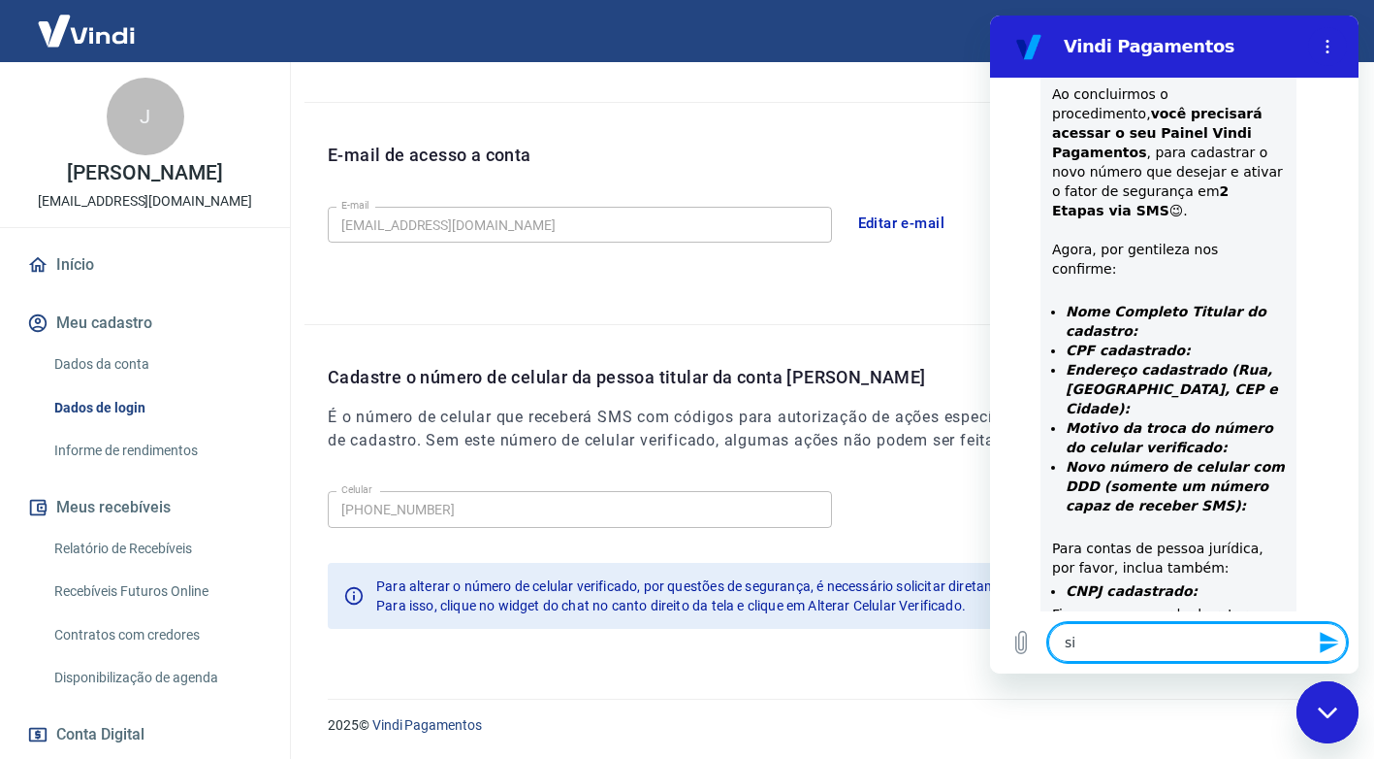
type textarea "sim"
type textarea "x"
type textarea "1"
type textarea "x"
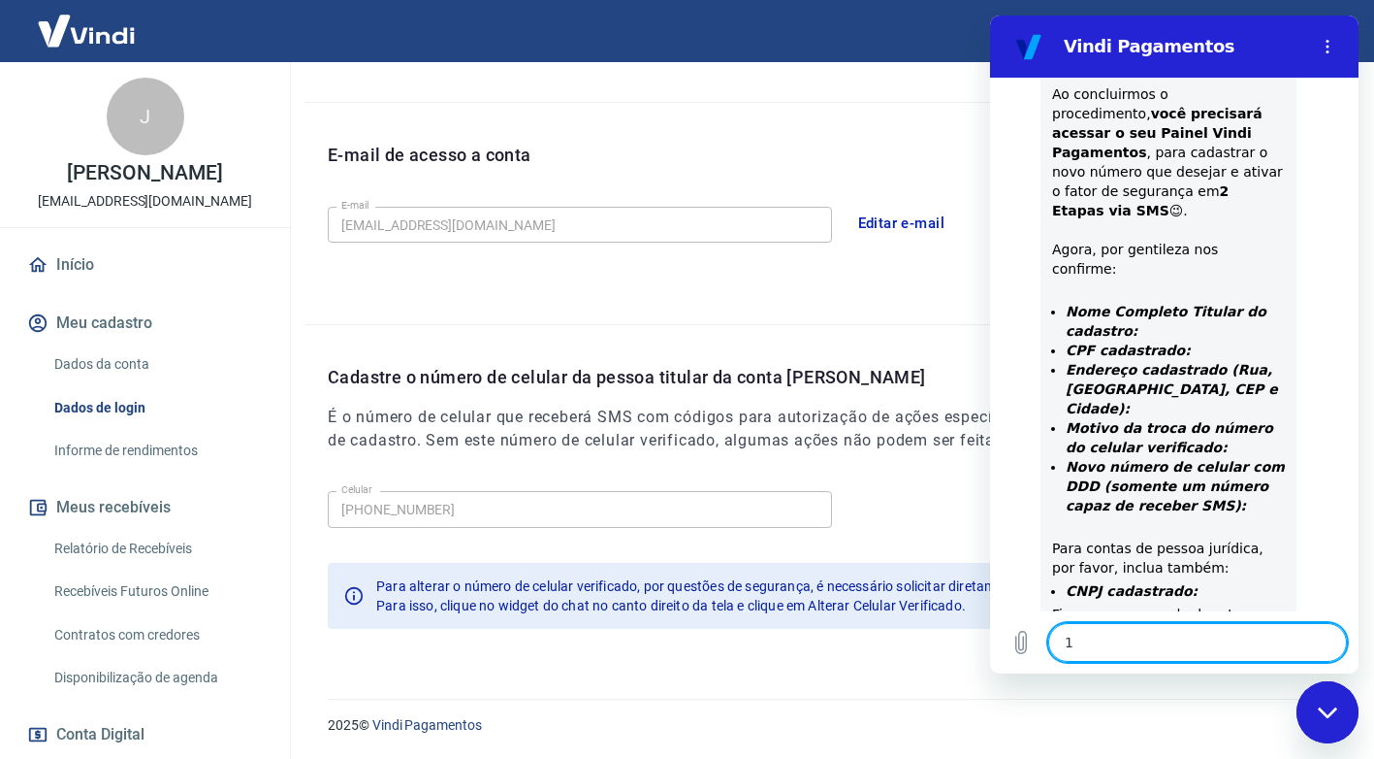
type textarea "1"
type textarea "x"
type textarea "1 m"
type textarea "x"
type textarea "1 mi"
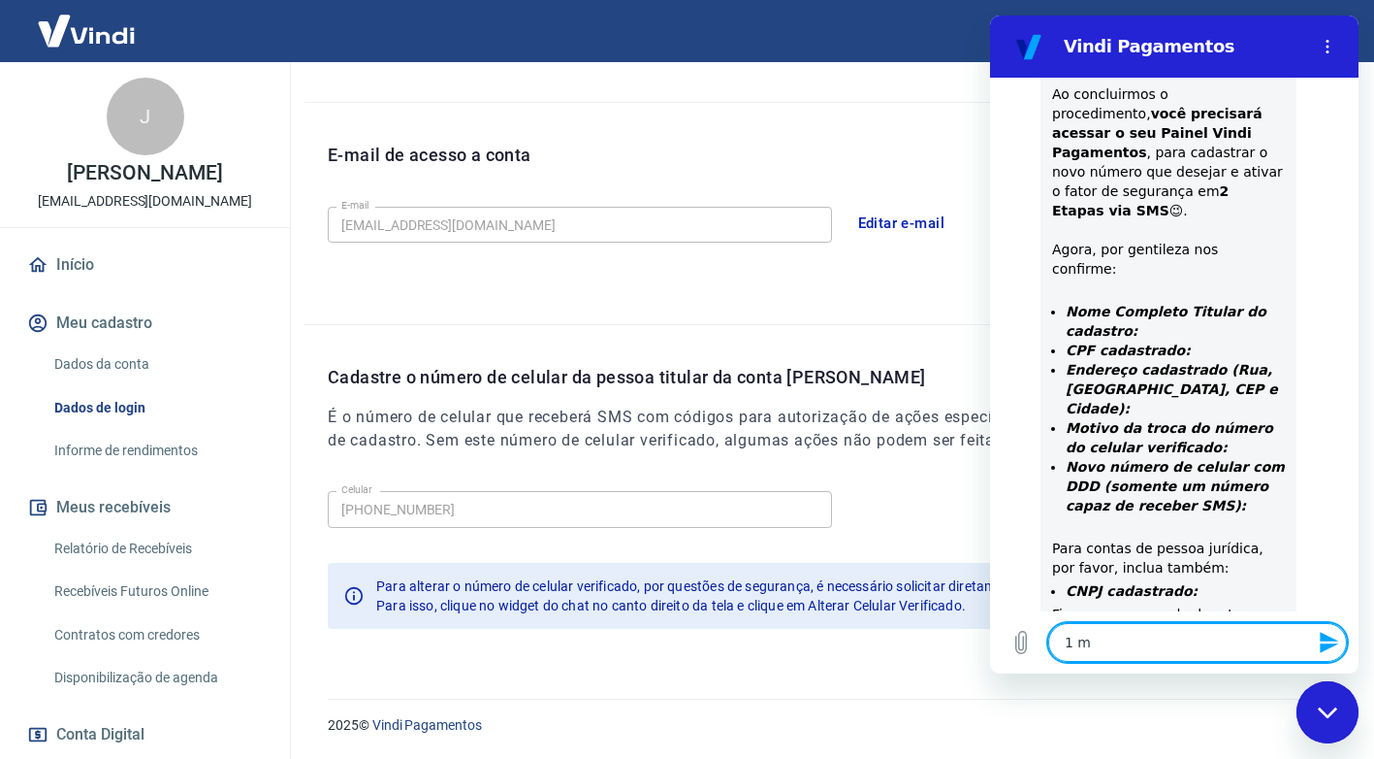
type textarea "x"
type textarea "1 min"
type textarea "x"
type textarea "1 minu"
type textarea "x"
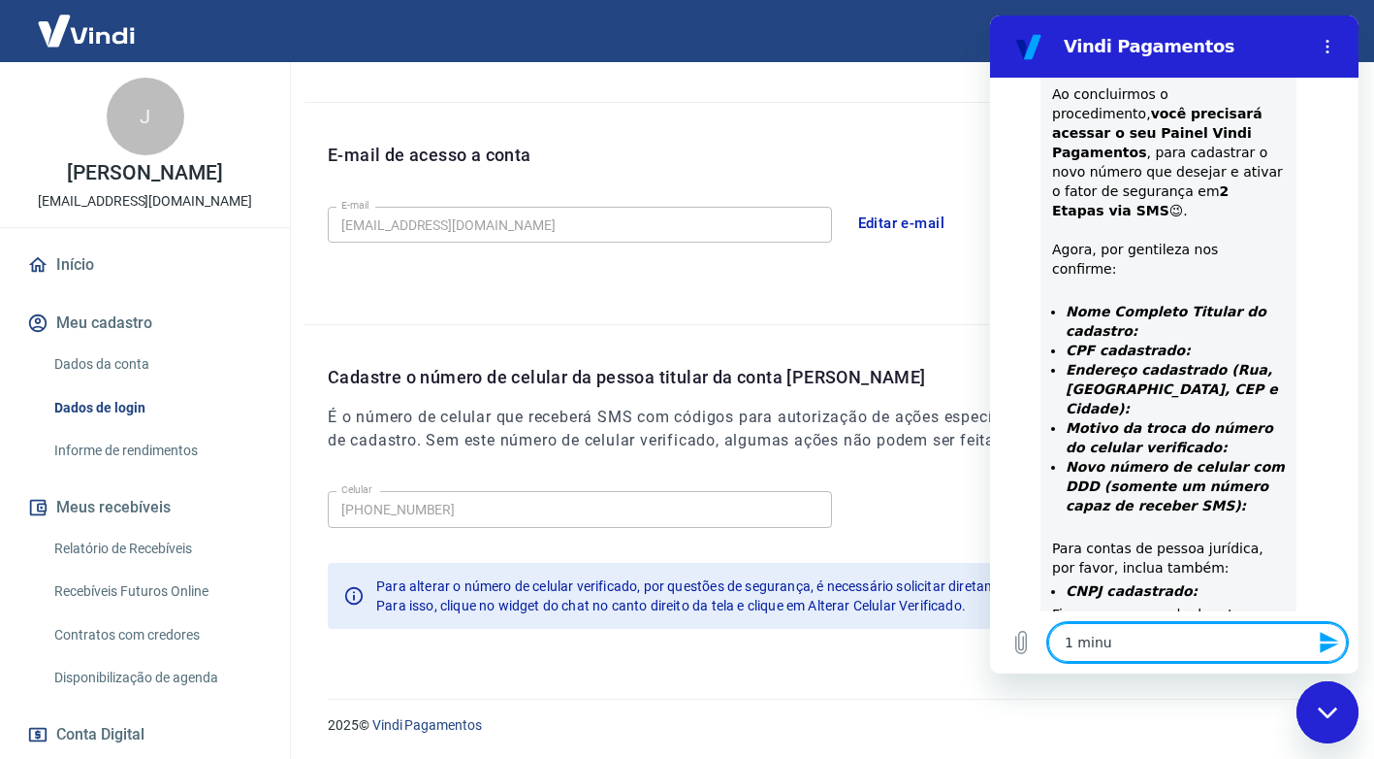
type textarea "1 minut"
type textarea "x"
type textarea "1 minuto"
type textarea "x"
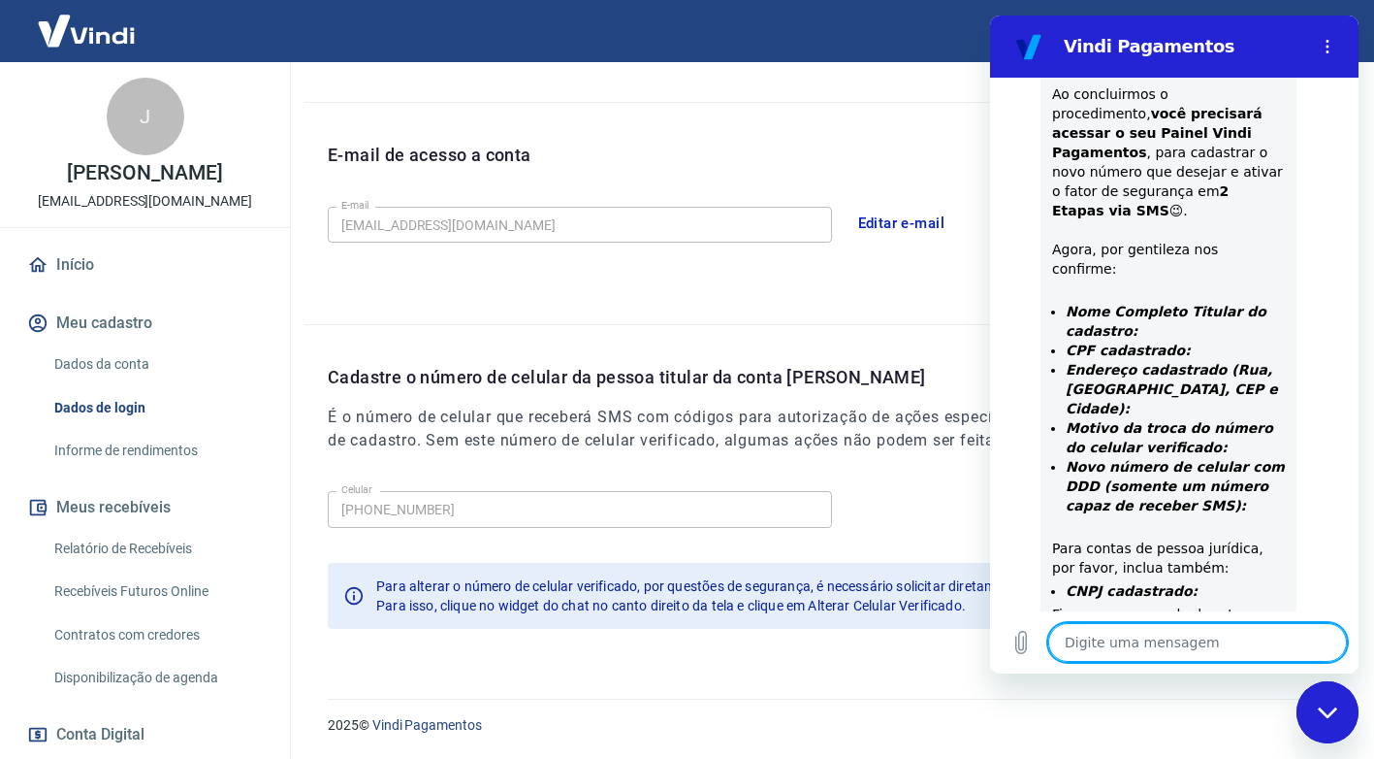
type textarea "M"
type textarea "x"
type textarea "MA"
type textarea "x"
type textarea "MAR"
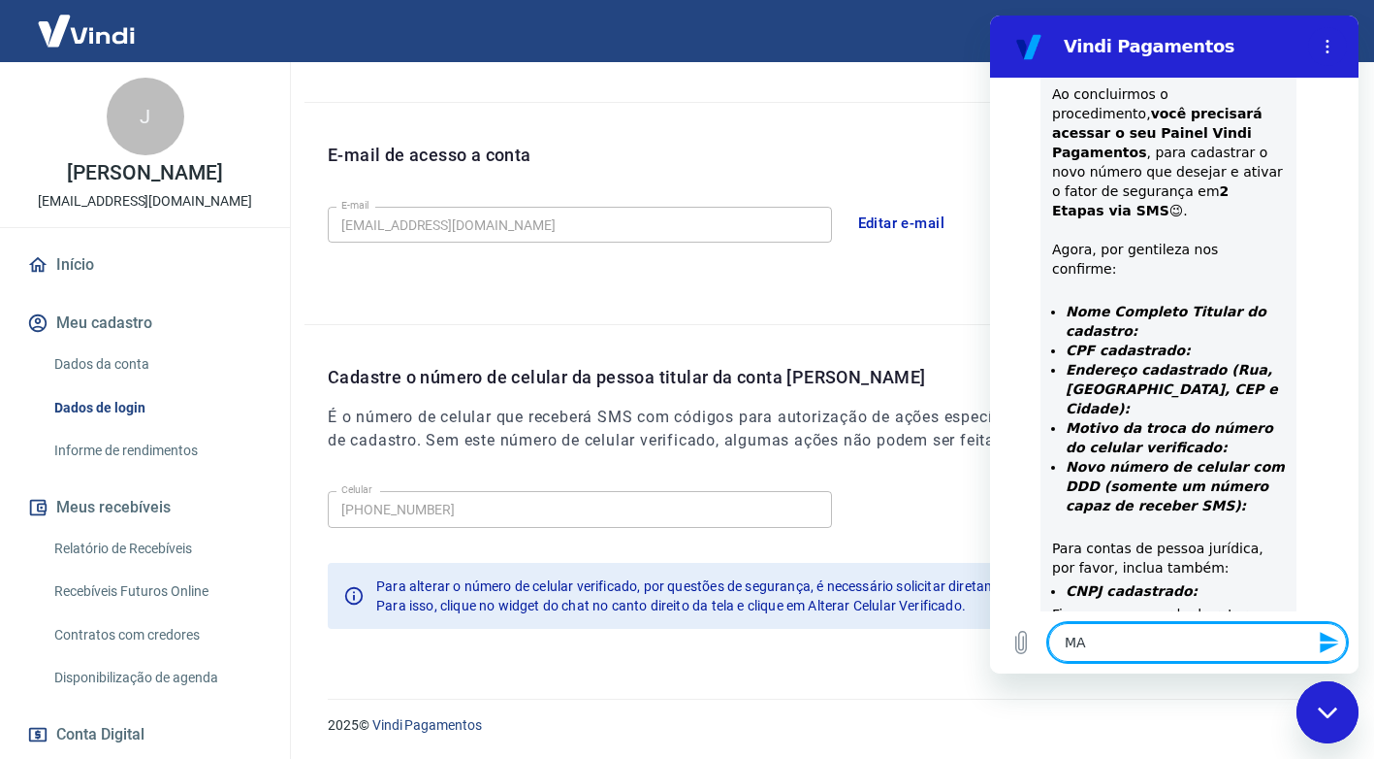
type textarea "x"
type textarea "MARC"
type textarea "x"
type textarea "MARCE"
type textarea "x"
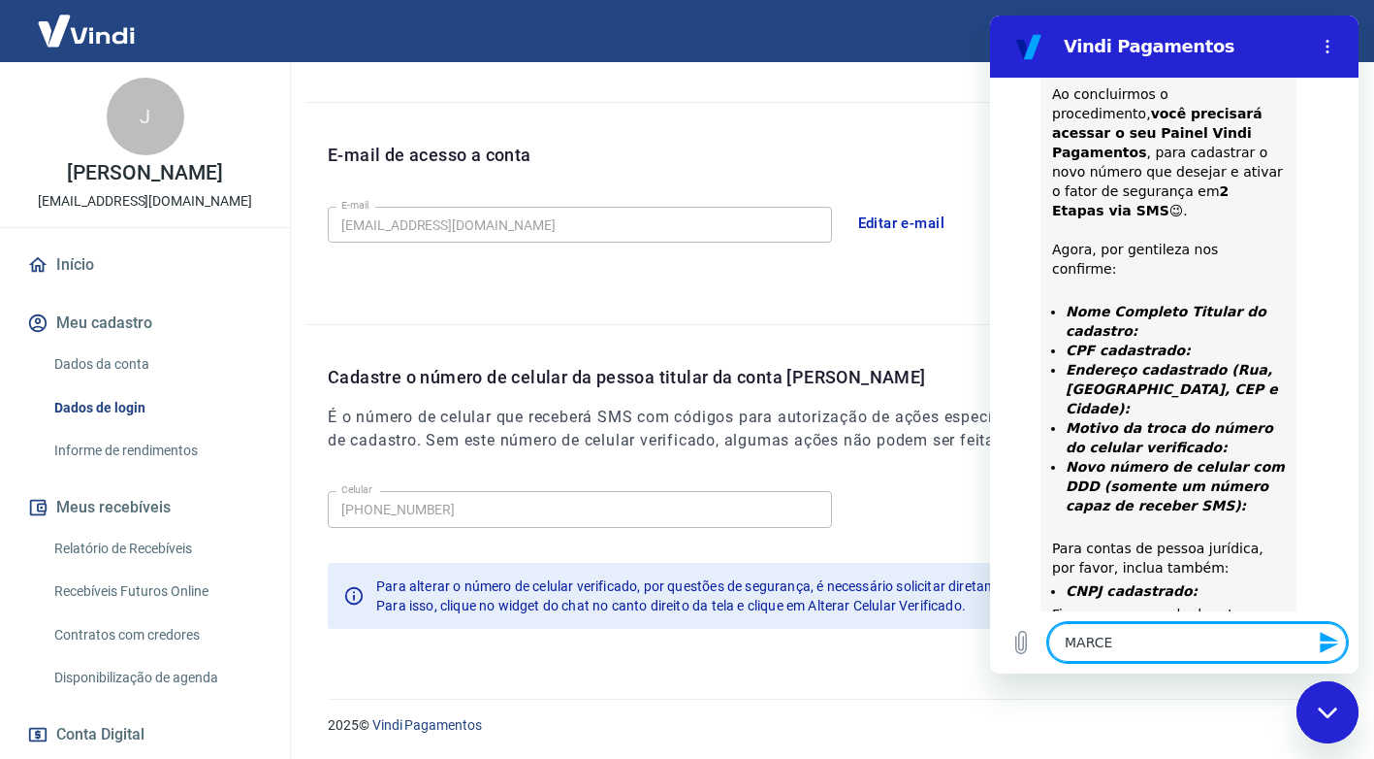
type textarea "MARCEL"
type textarea "x"
type textarea "MARCELO"
type textarea "x"
type textarea "MARCELO"
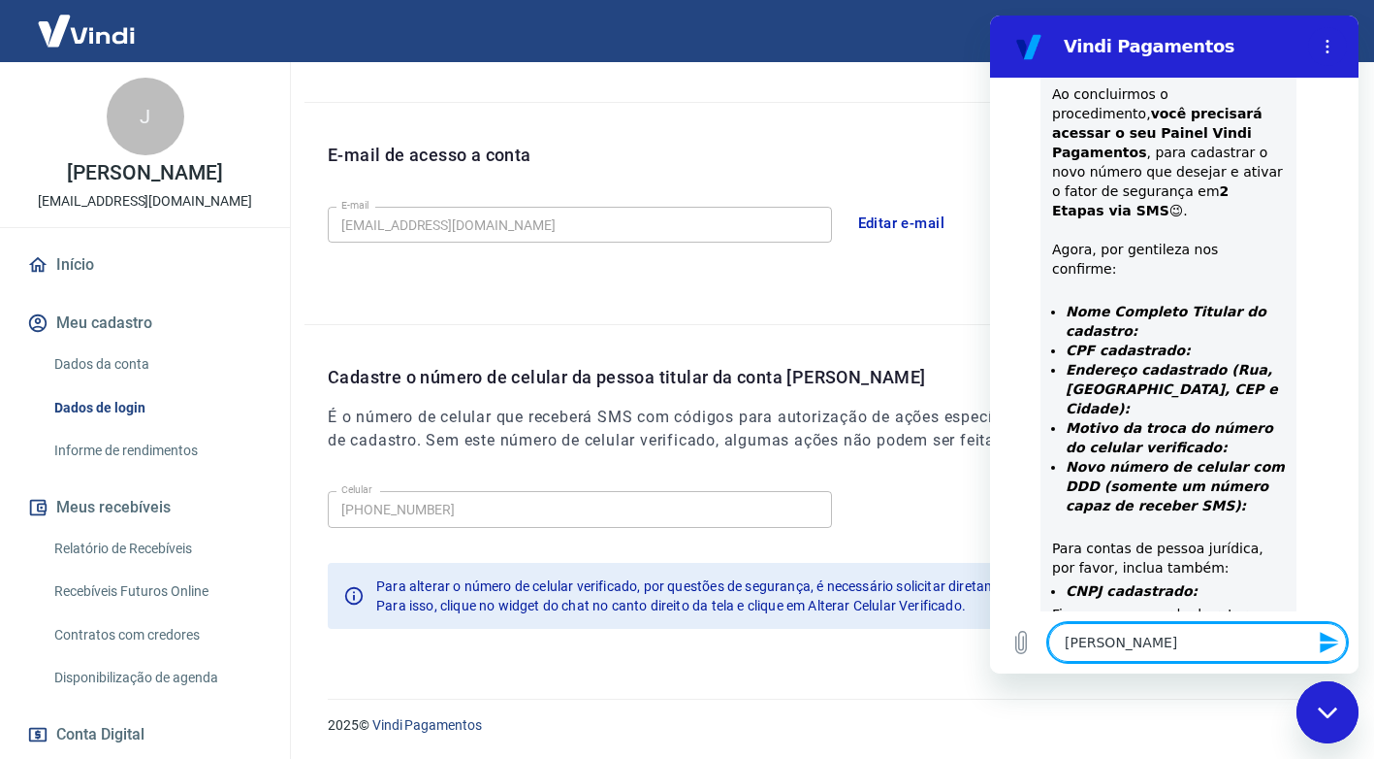
type textarea "x"
type textarea "MARCELO F"
type textarea "x"
type textarea "MARCELO FE"
type textarea "x"
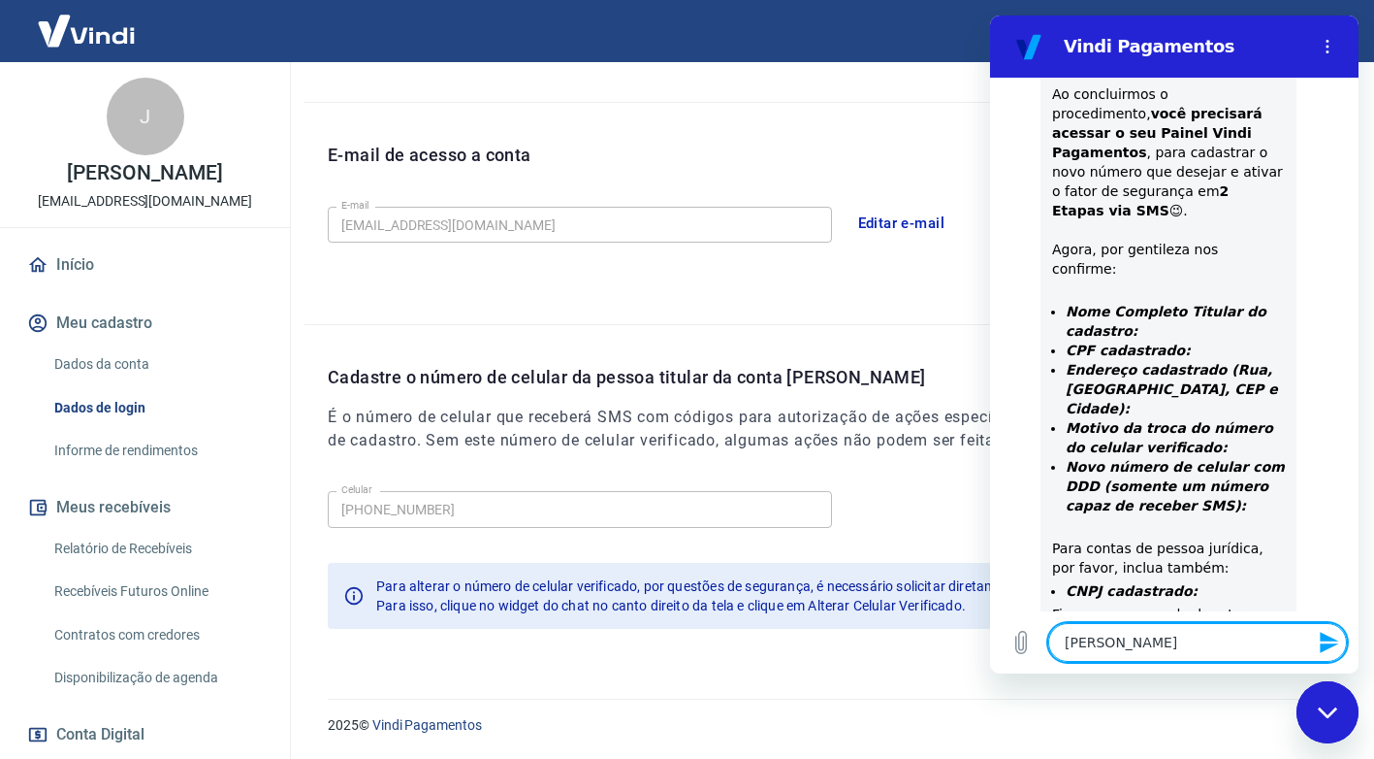
type textarea "MARCELO FER"
type textarea "x"
type textarea "MARCELO FERR"
type textarea "x"
type textarea "MARCELO FERRE"
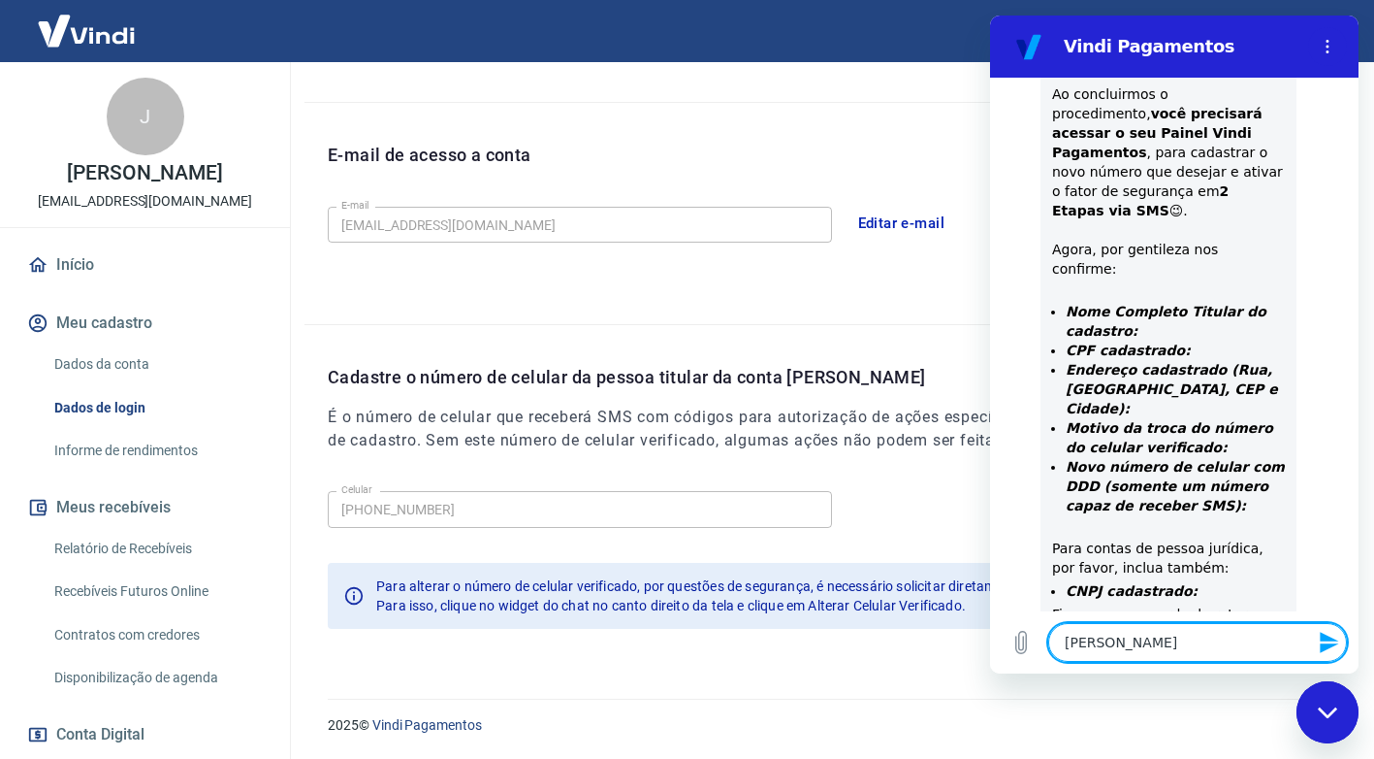
type textarea "x"
type textarea "MARCELO FERREI"
type textarea "x"
type textarea "MARCELO FERREIR"
type textarea "x"
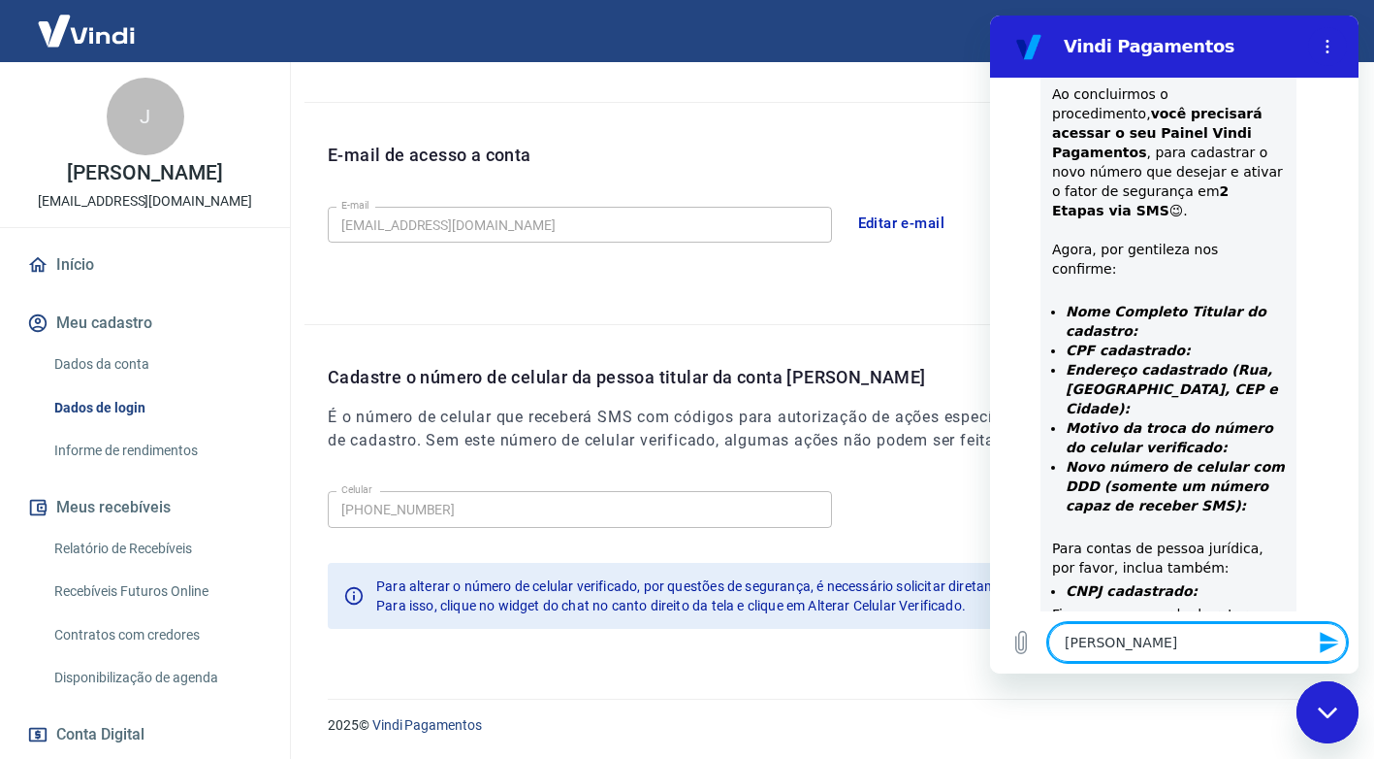
type textarea "MARCELO FERREIRA"
type textarea "x"
type textarea "MARCELO FERREIRA"
type textarea "x"
type textarea "MARCELO FERREIRA C"
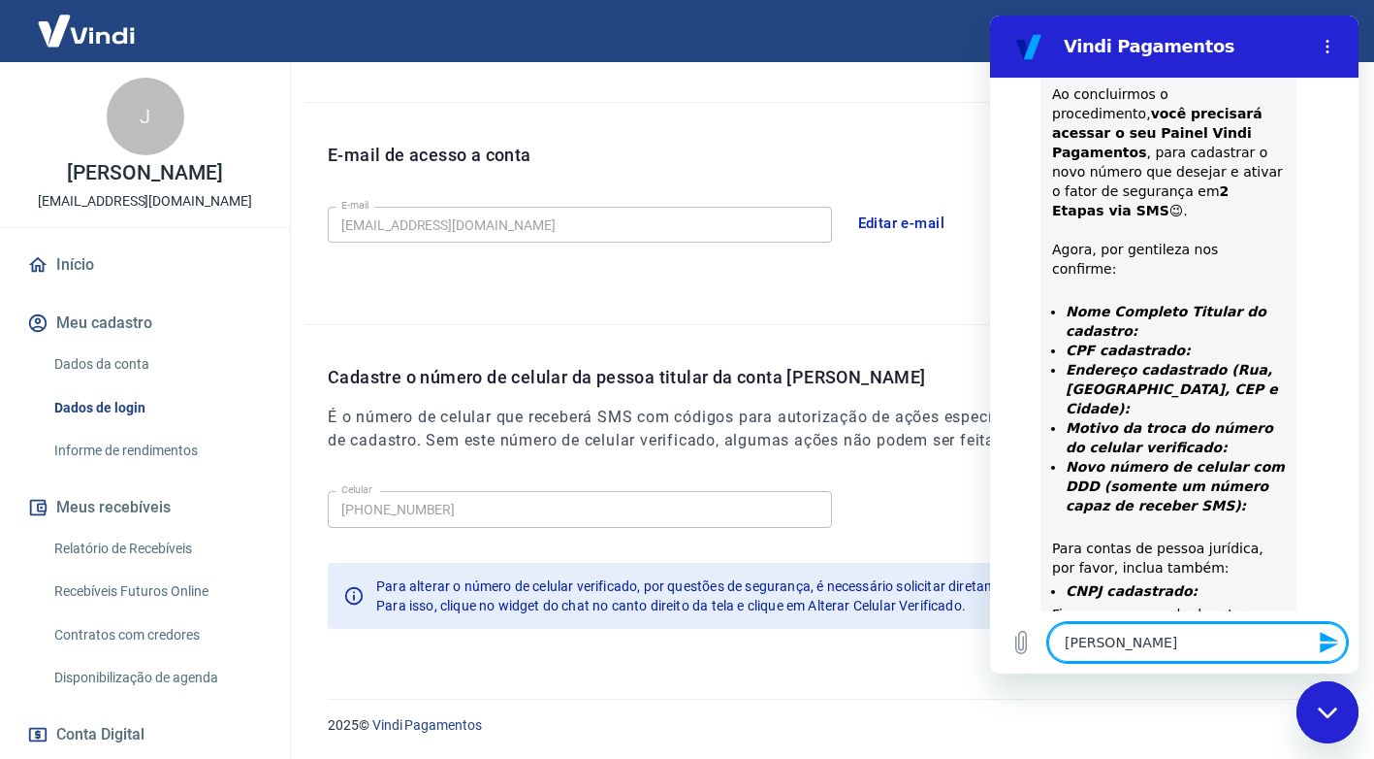
type textarea "x"
type textarea "MARCELO FERREIRA CA"
type textarea "x"
type textarea "MARCELO FERREIRA CAP"
type textarea "x"
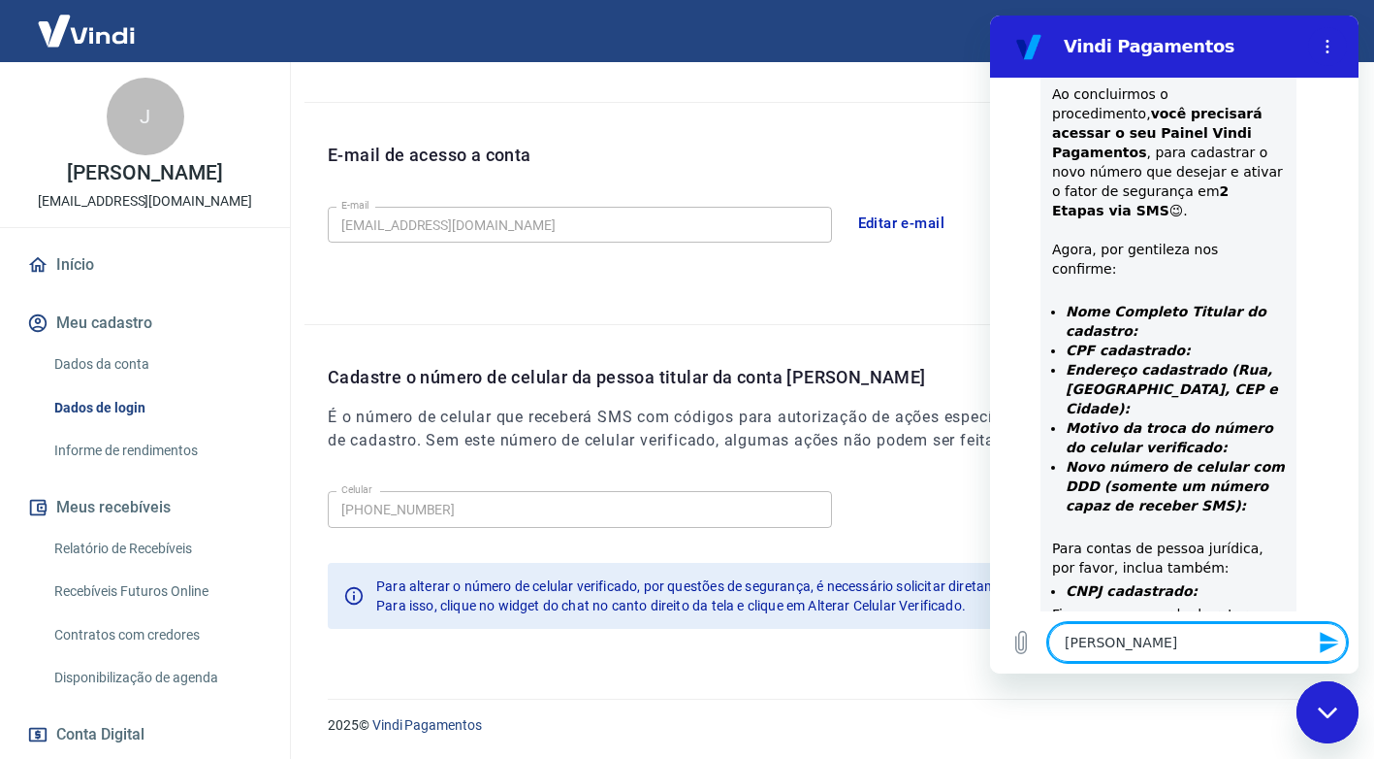
type textarea "MARCELO FERREIRA CAPE"
type textarea "x"
type textarea "MARCELO FERREIRA CAPEL"
type textarea "x"
type textarea "MARCELO FERREIRA CAPELL"
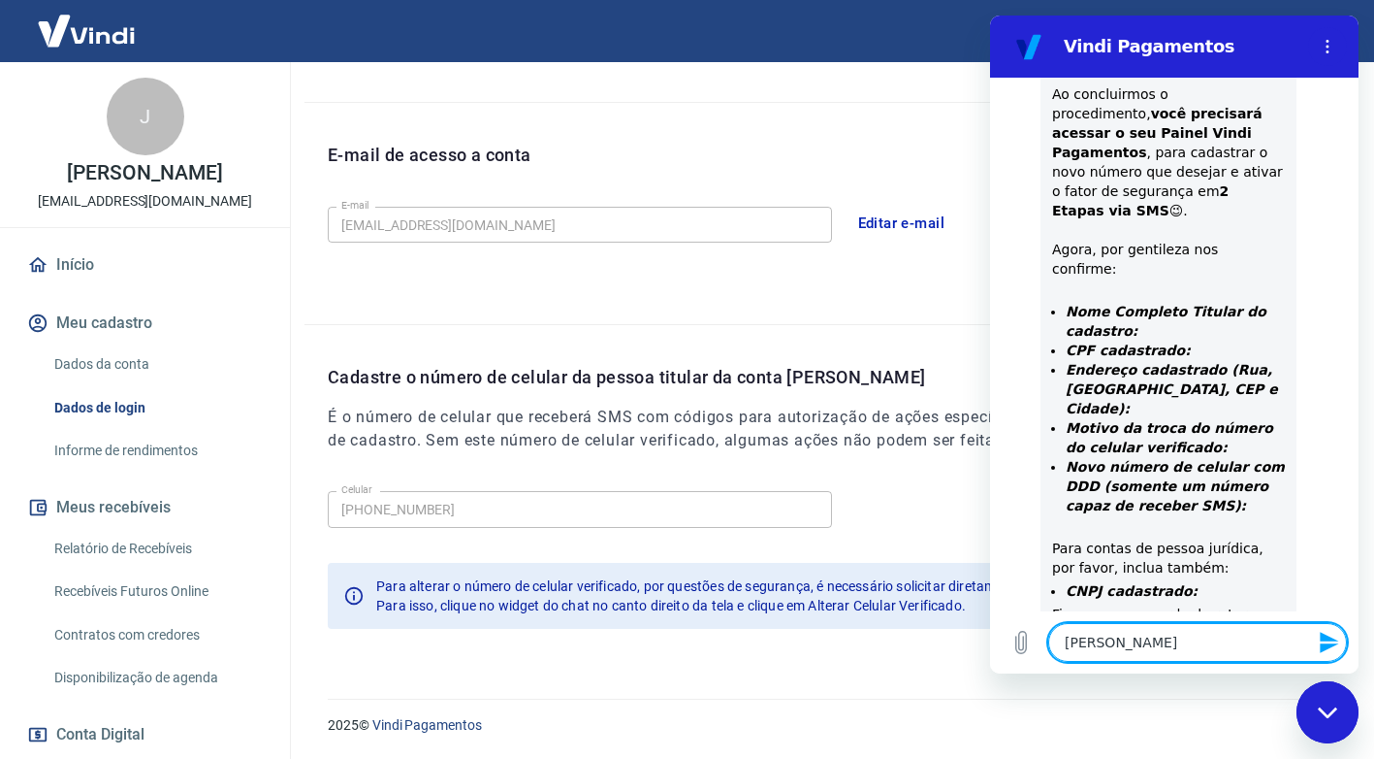
type textarea "x"
type textarea "MARCELO FERREIRA CAPELLA"
type textarea "x"
type textarea "MARCELO FERREIRA CAPELLAR"
type textarea "x"
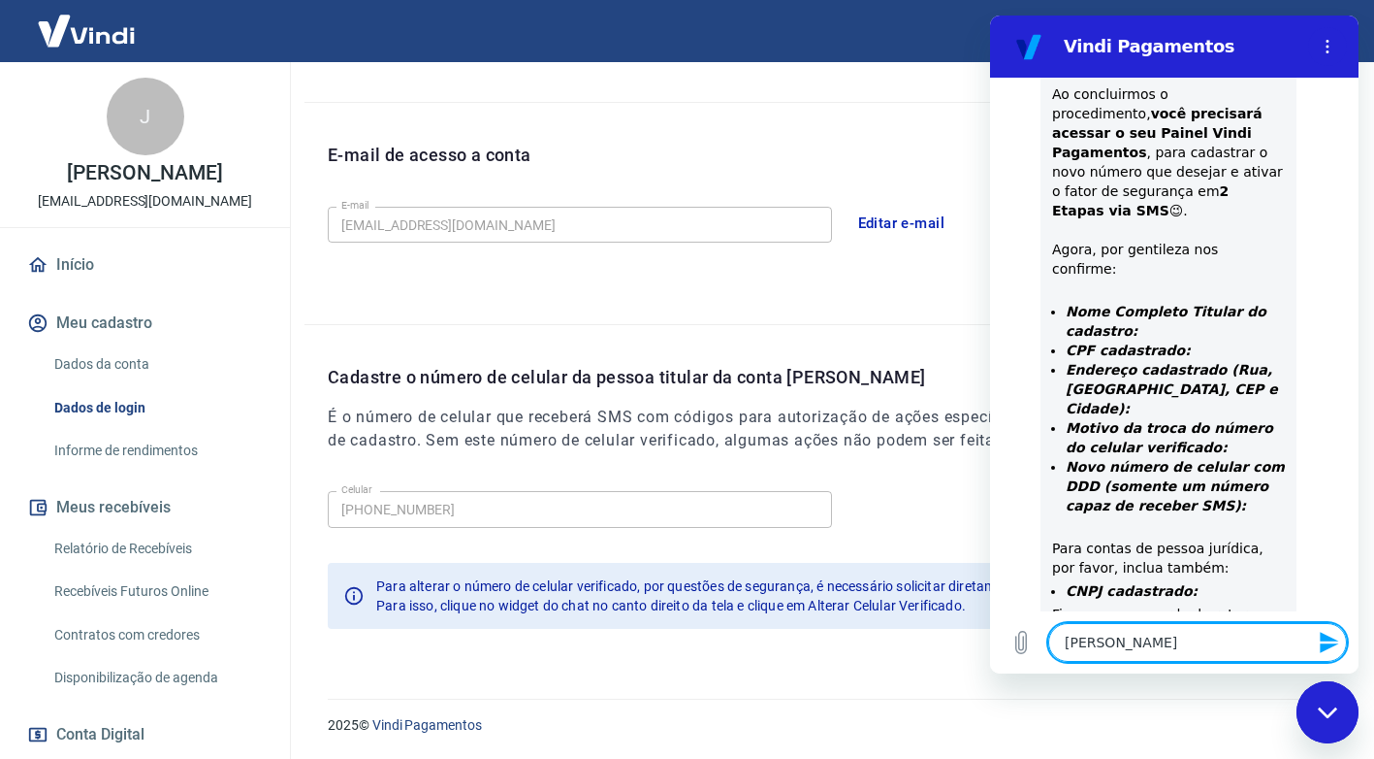
type textarea "MARCELO FERREIRA CAPELLARO"
type textarea "x"
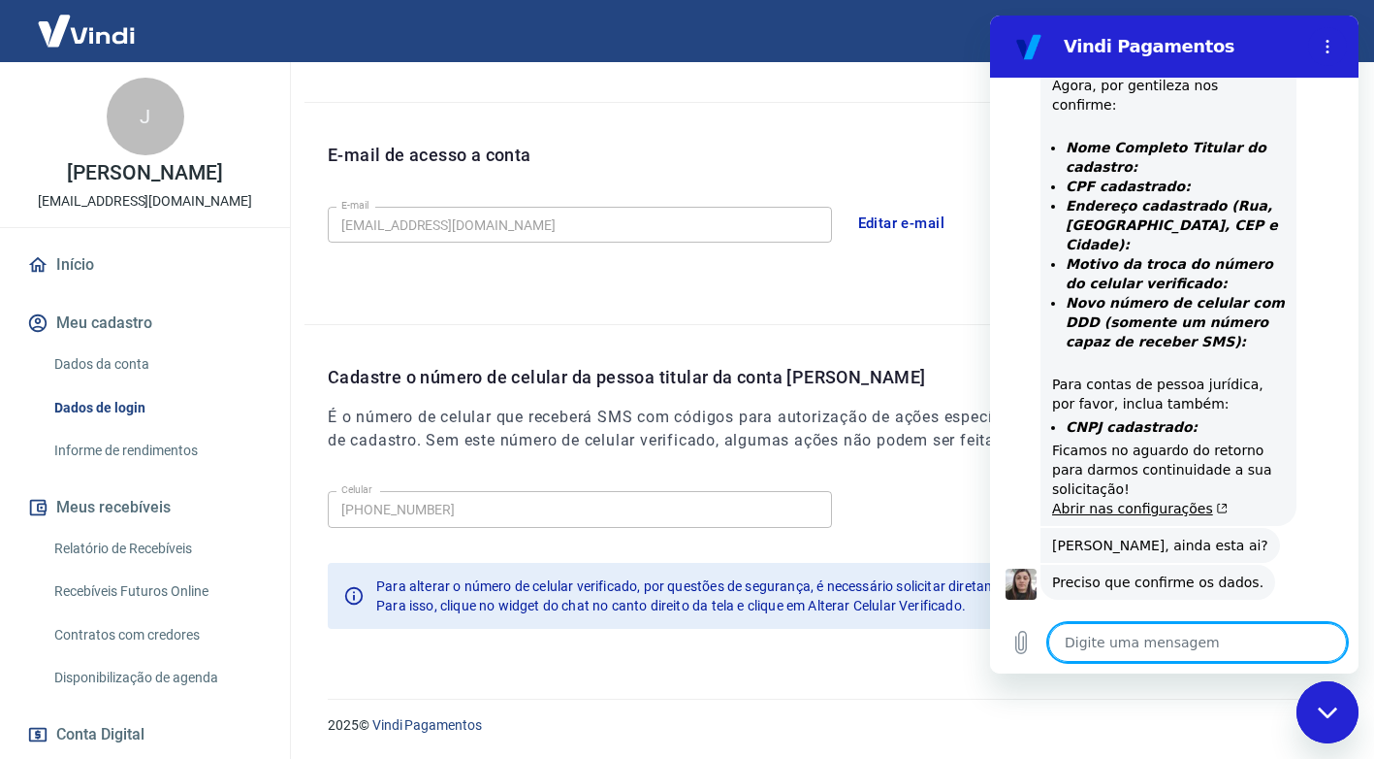
scroll to position [915, 0]
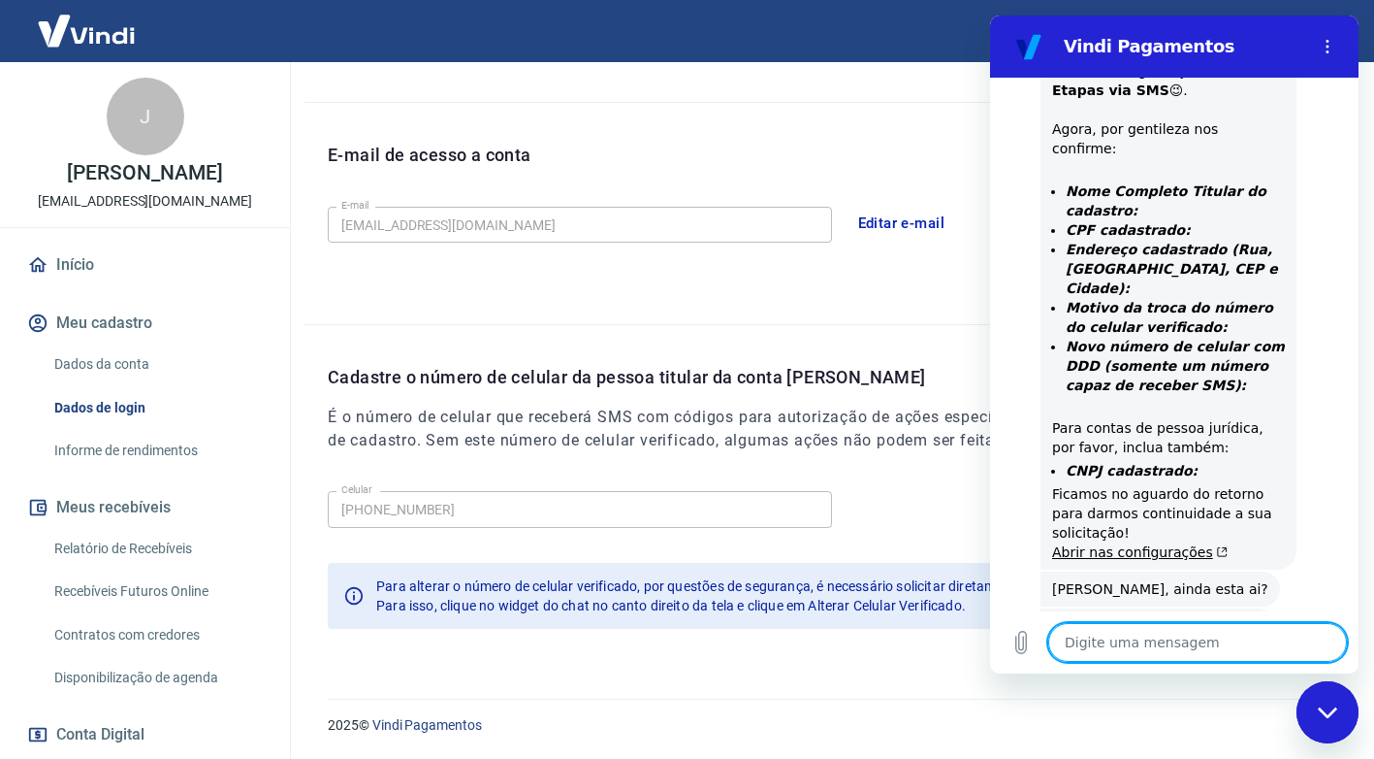
click at [1105, 637] on textarea at bounding box center [1198, 642] width 299 height 39
type textarea "C"
type textarea "x"
type textarea "CP"
type textarea "x"
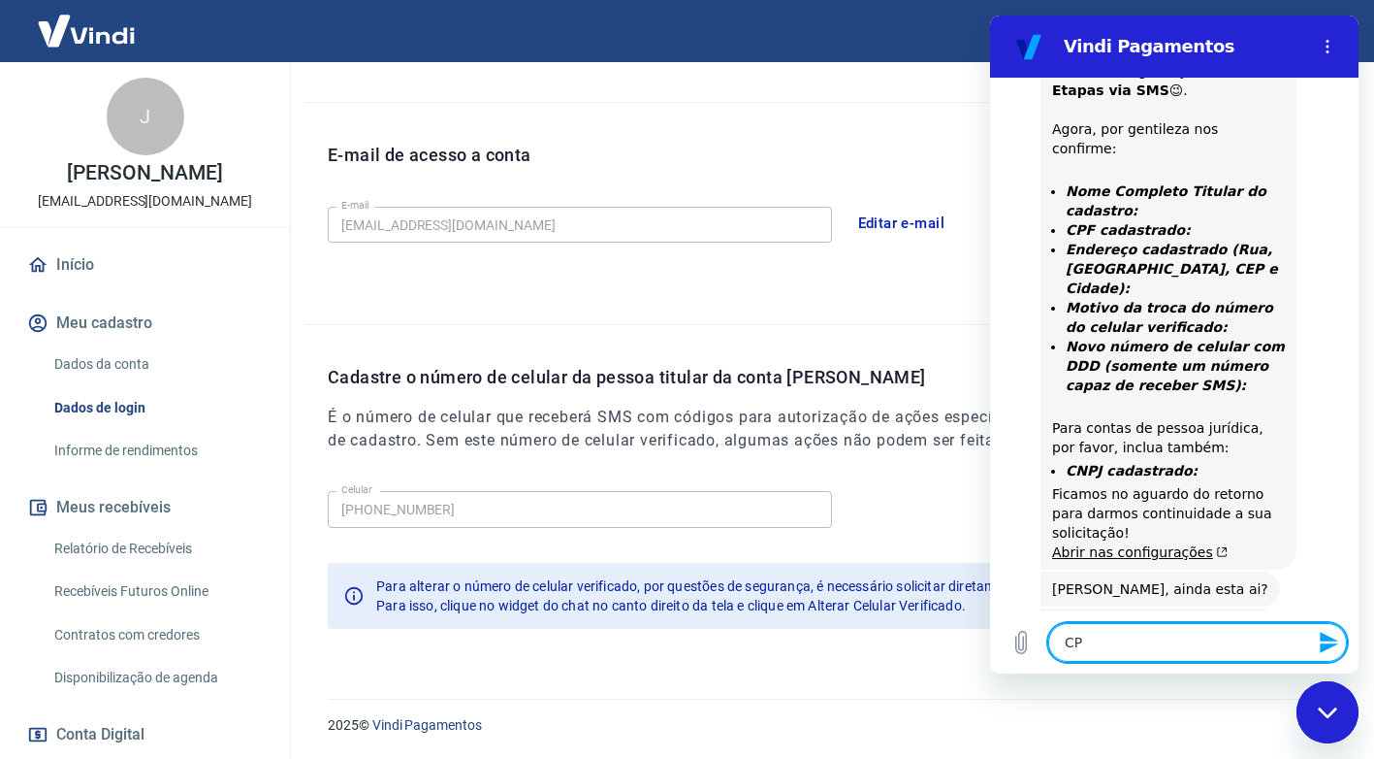
type textarea "CPF"
type textarea "x"
type textarea "CPF"
type textarea "x"
type textarea "CPF 3"
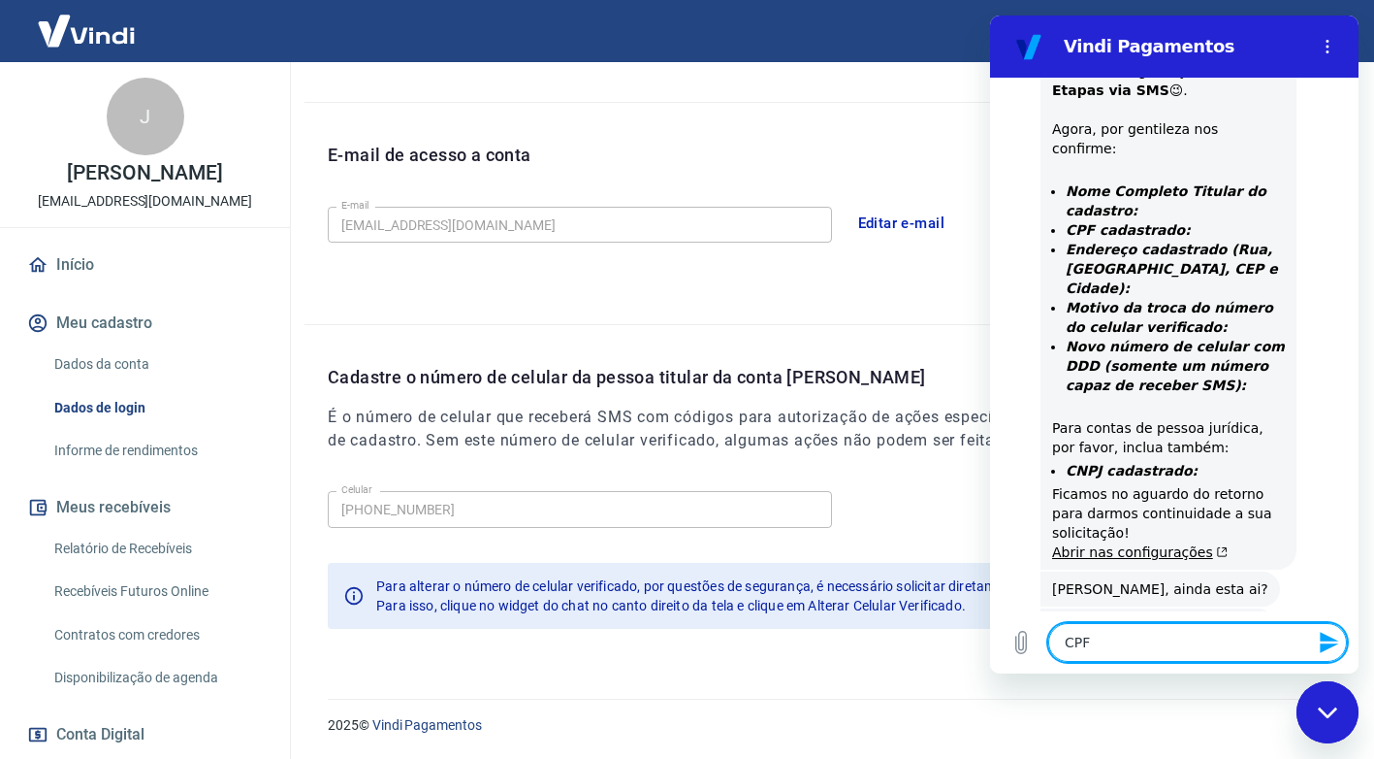
type textarea "x"
type textarea "CPF 32"
type textarea "x"
type textarea "CPF 329"
type textarea "x"
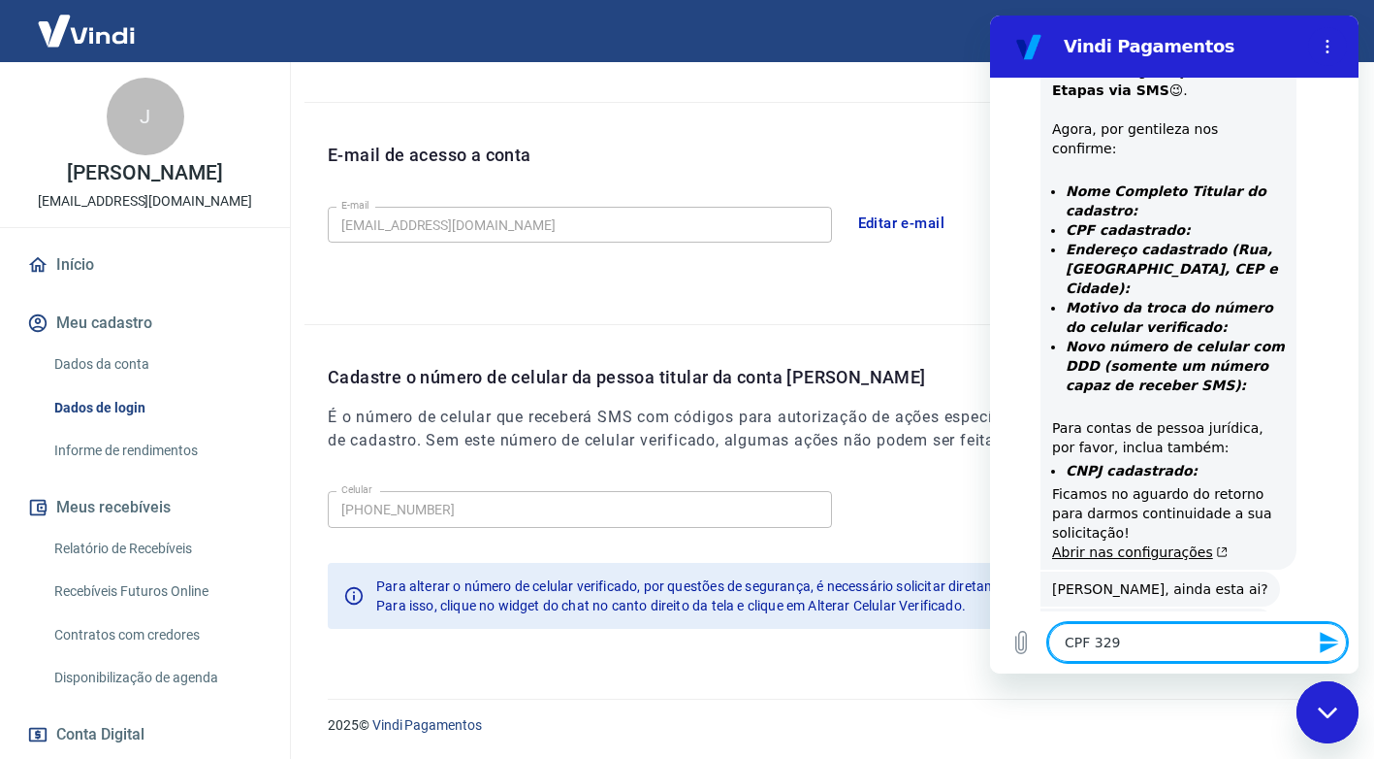
type textarea "CPF 329."
type textarea "x"
type textarea "CPF 329.9"
type textarea "x"
type textarea "CPF 329.99"
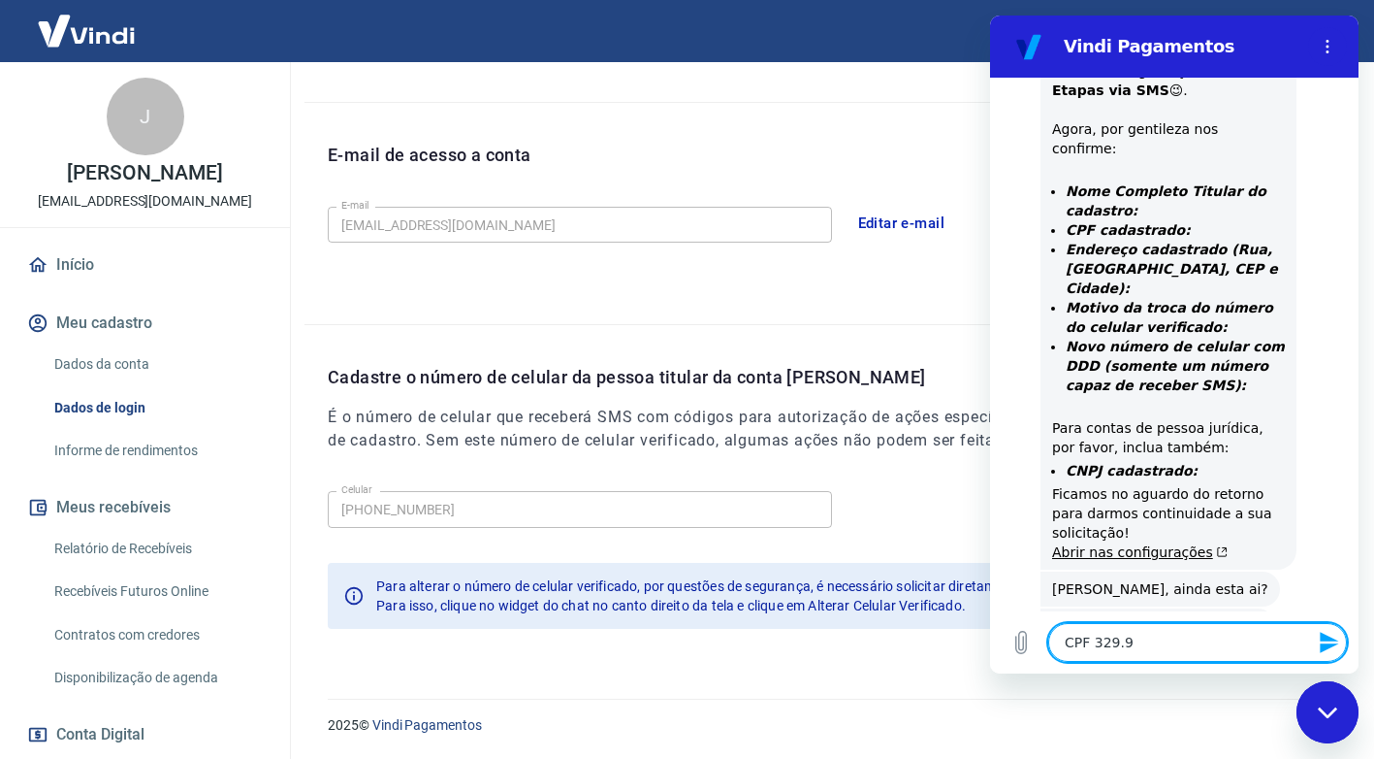
type textarea "x"
type textarea "CPF 329.992"
type textarea "x"
type textarea "CPF 329.992."
type textarea "x"
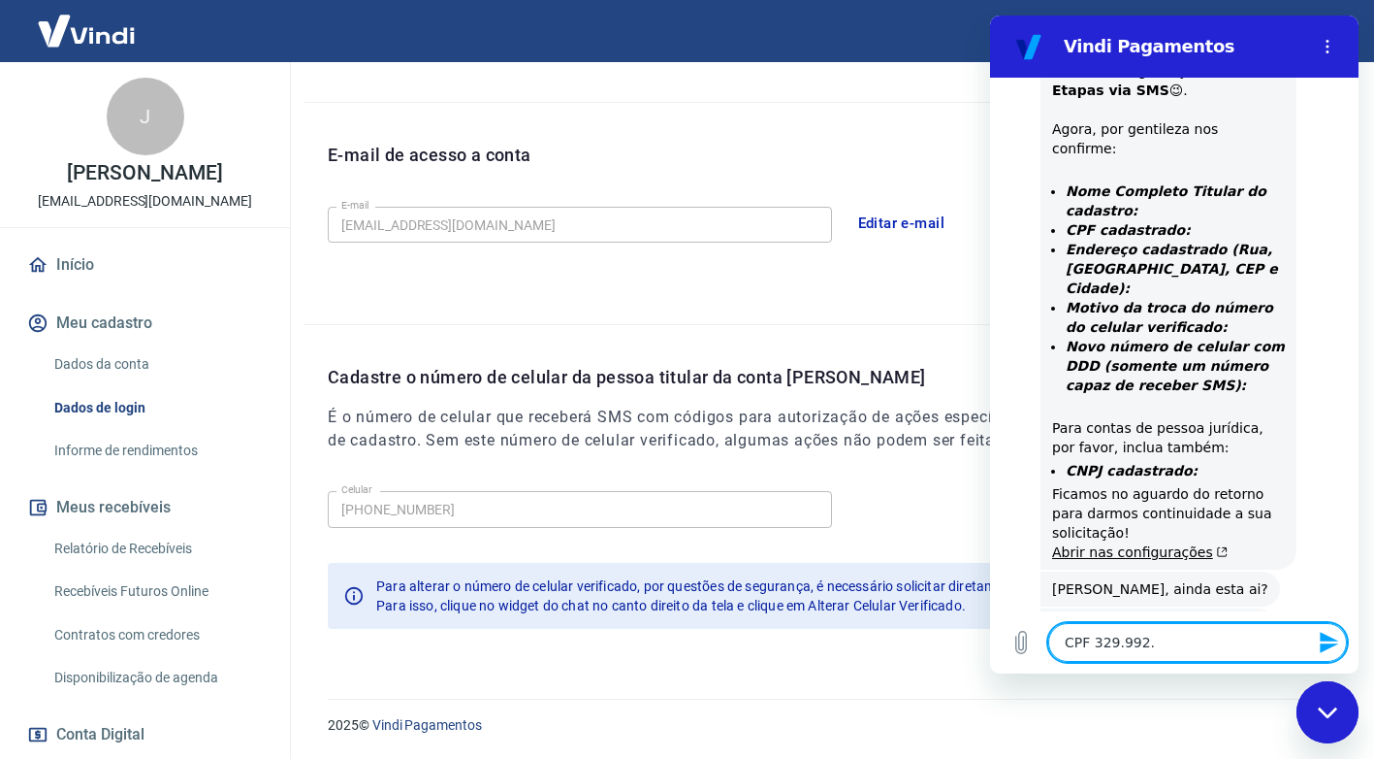
type textarea "CPF 329.992.2"
type textarea "x"
type textarea "CPF 329.992.29"
type textarea "x"
type textarea "CPF 329.992.298"
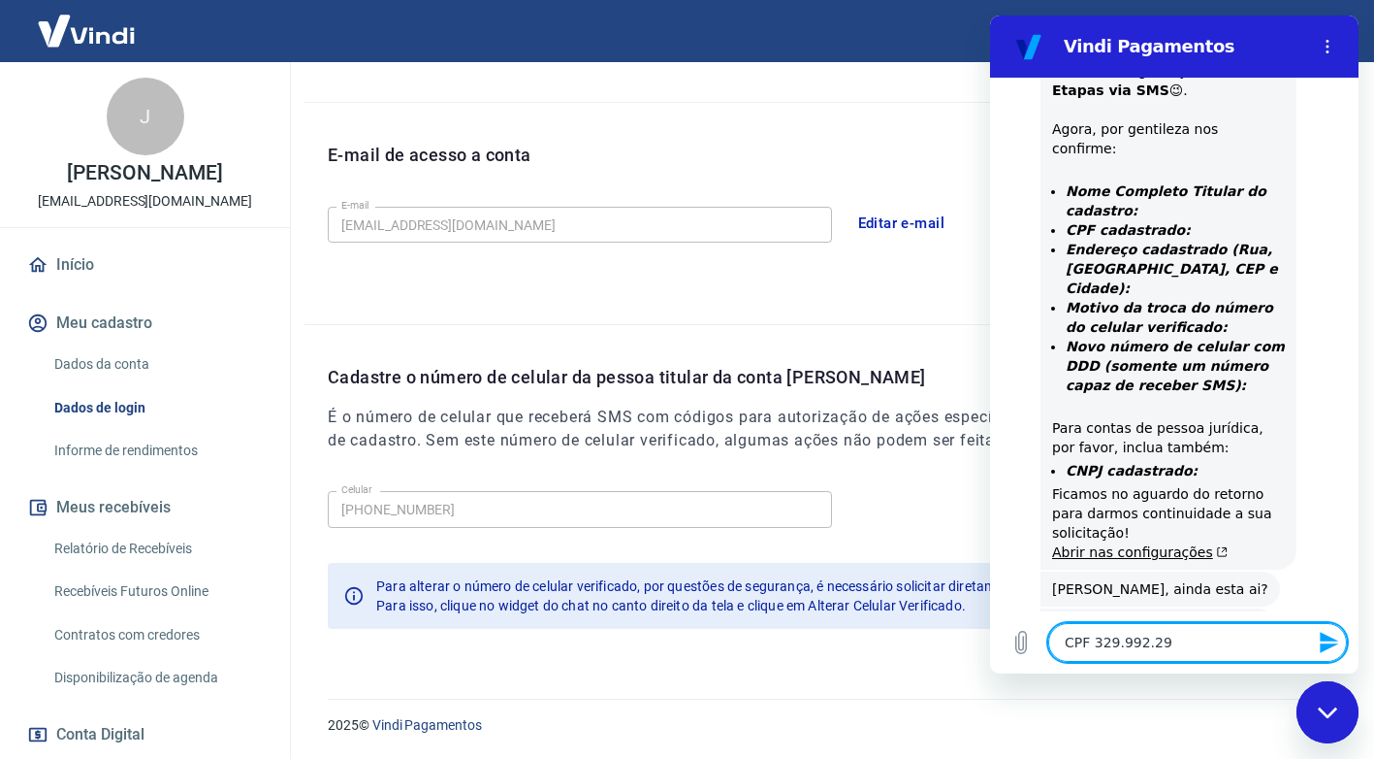
type textarea "x"
type textarea "CPF 329.992.298-"
type textarea "x"
type textarea "CPF 329.992.298-0"
type textarea "x"
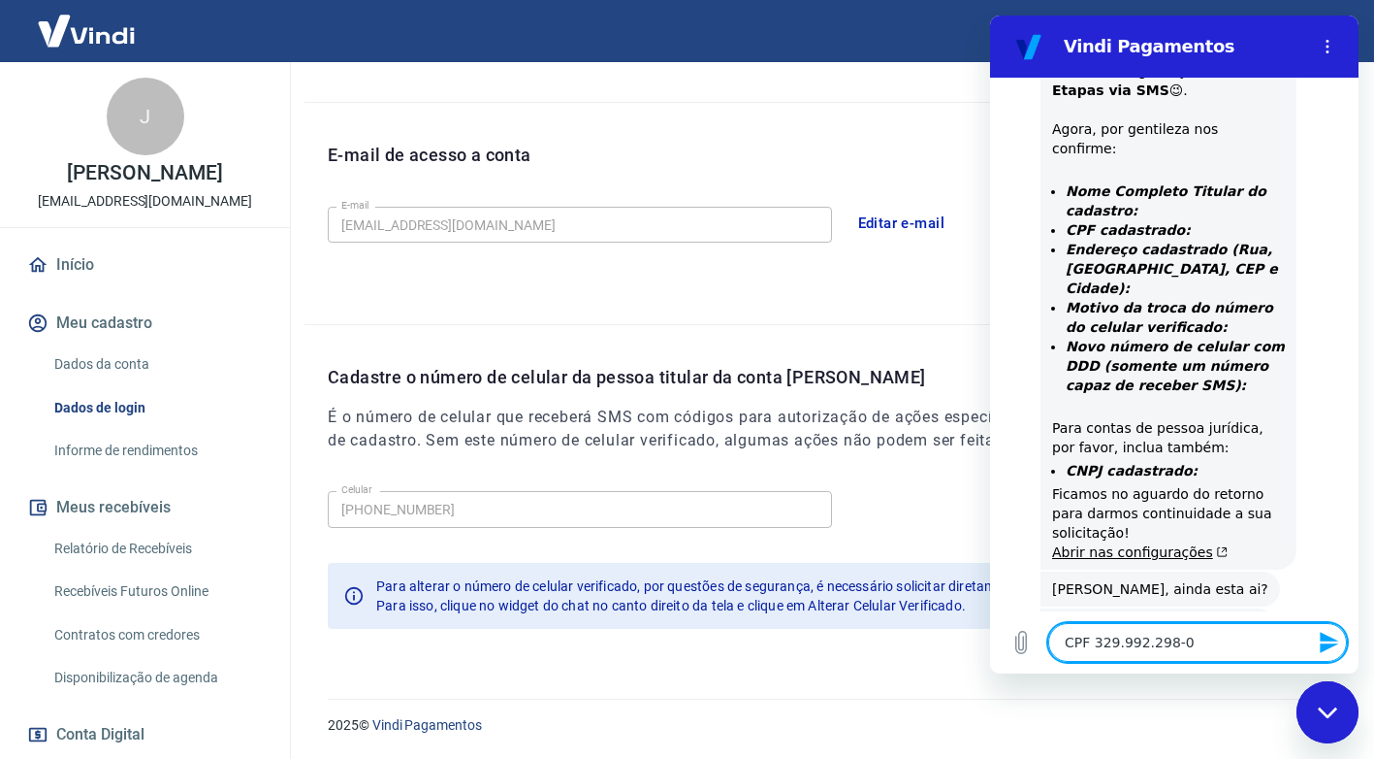
type textarea "CPF 329.992.298-01"
type textarea "x"
type textarea "R"
type textarea "x"
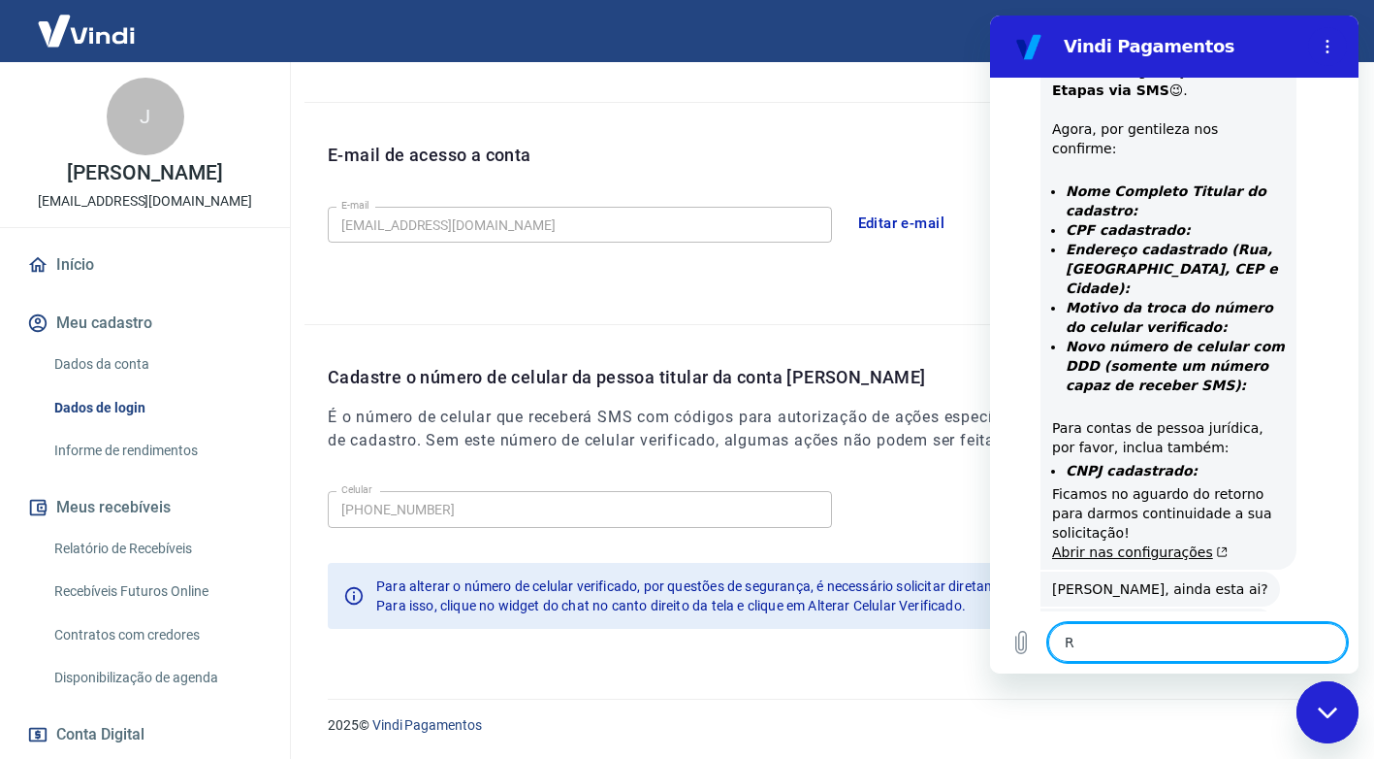
type textarea "RU"
type textarea "x"
type textarea "RUA"
type textarea "x"
type textarea "RUA"
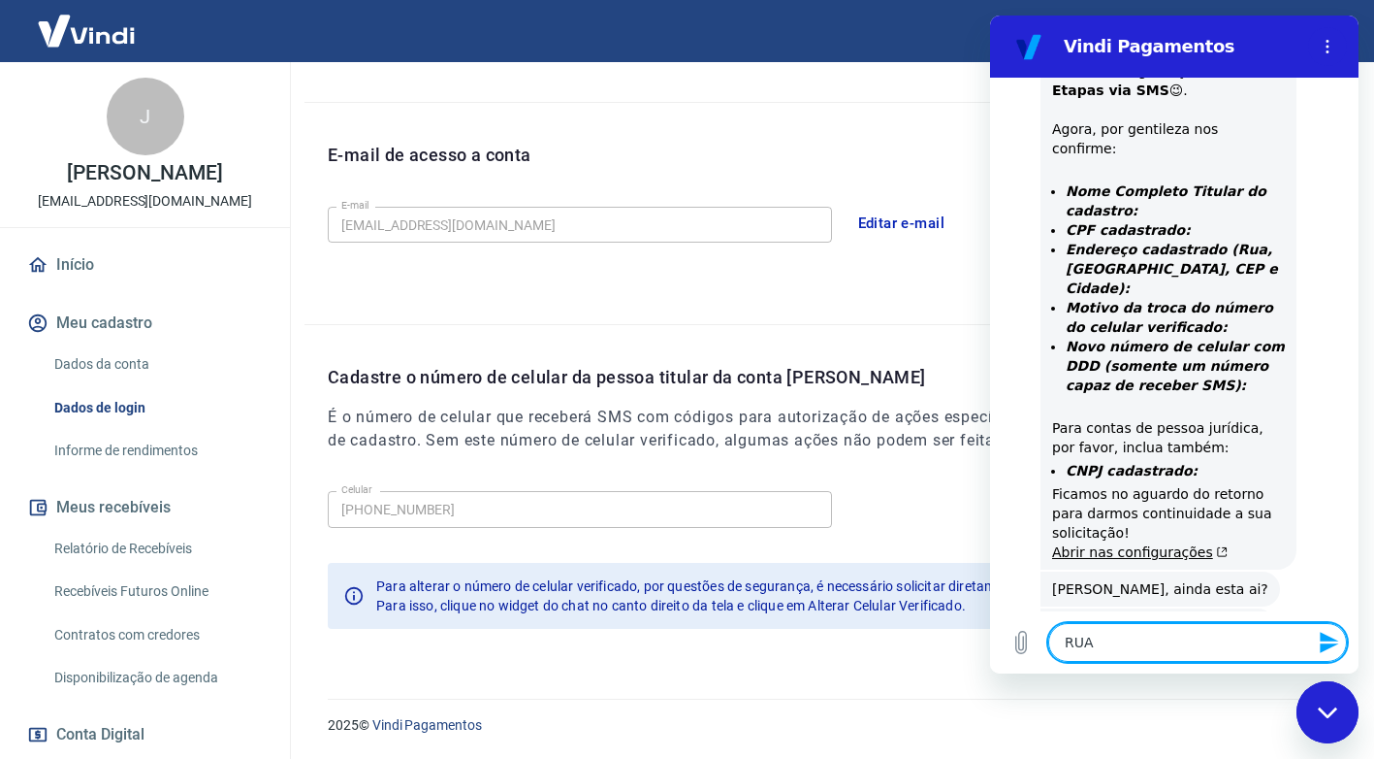
type textarea "x"
type textarea "RUA P"
type textarea "x"
type textarea "RUA PA"
type textarea "x"
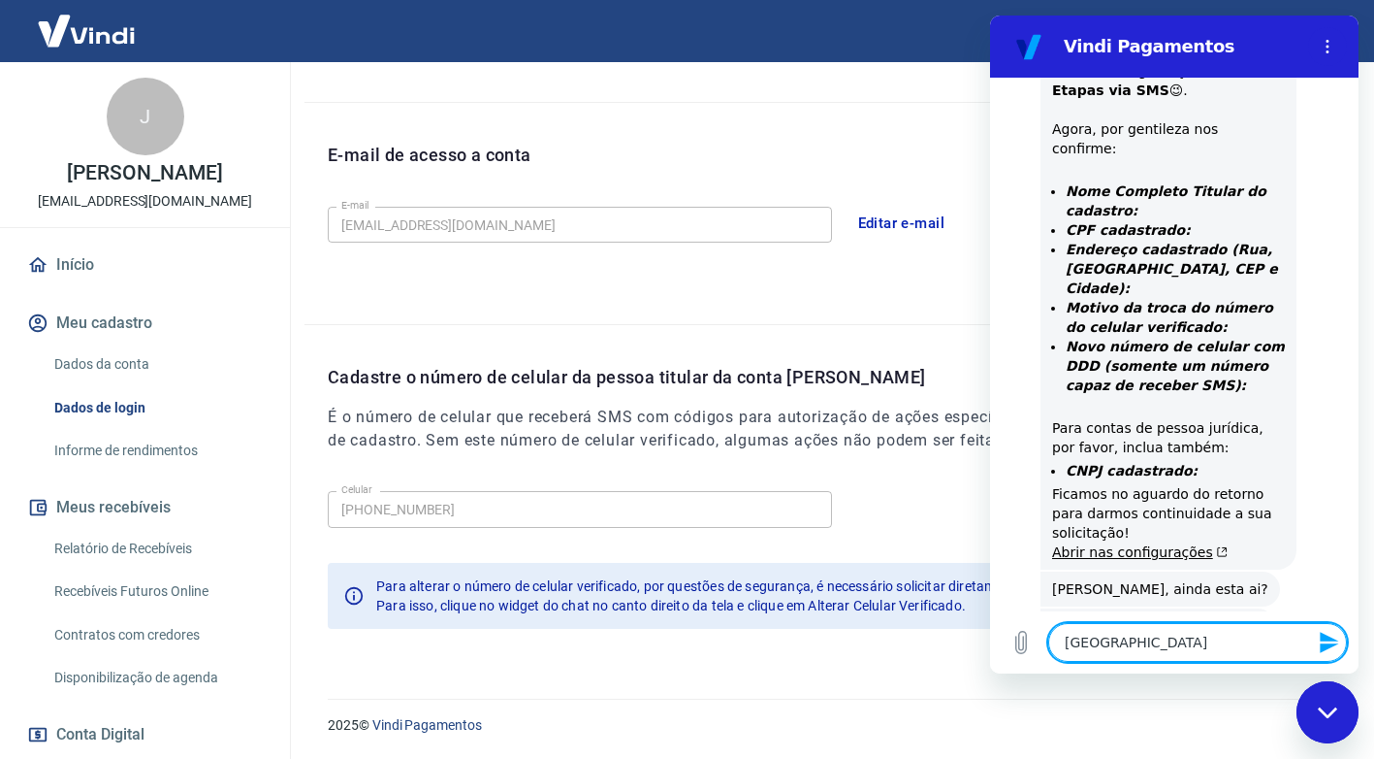
type textarea "RUA PAU"
type textarea "x"
type textarea "RUA PAUL"
type textarea "x"
type textarea "RUA PAULO"
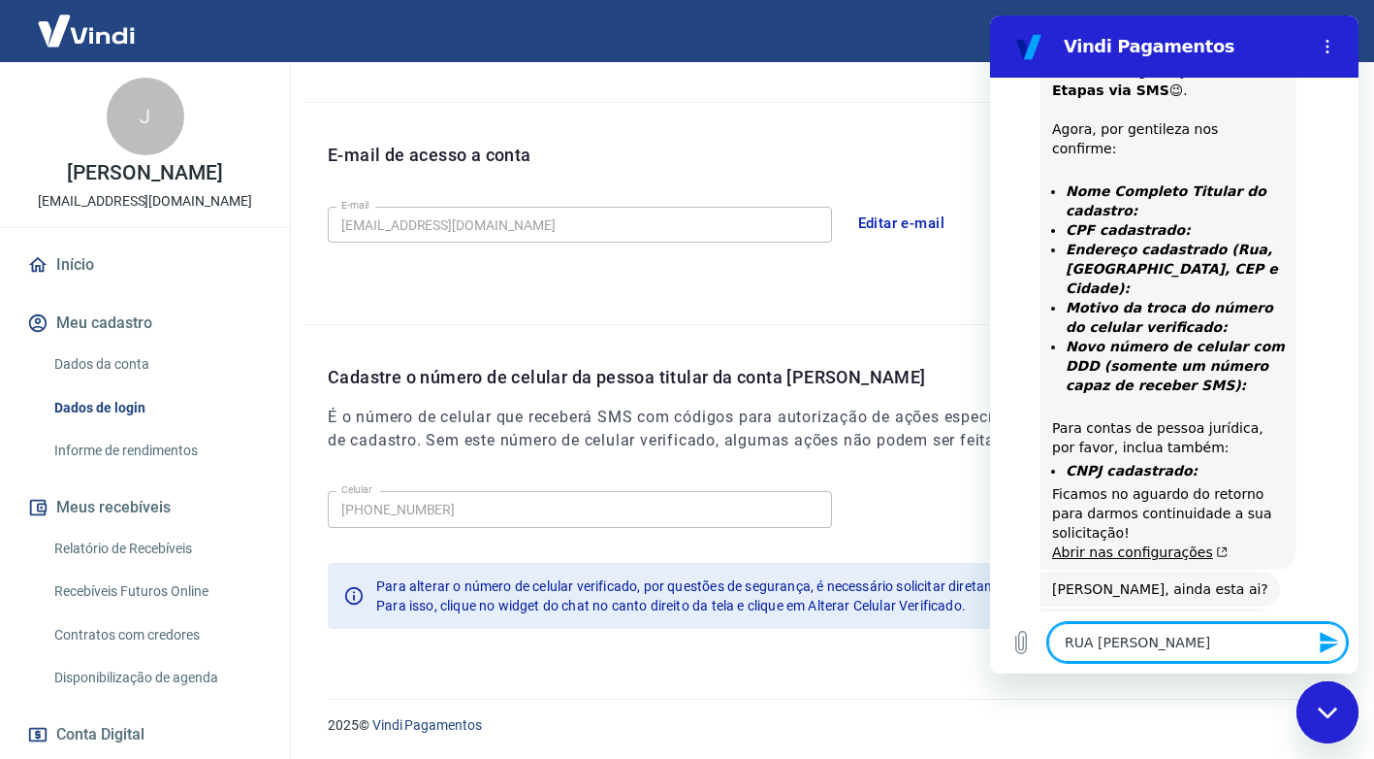
type textarea "x"
type textarea "RUA PAULO"
type textarea "x"
type textarea "RUA PAULO D"
type textarea "x"
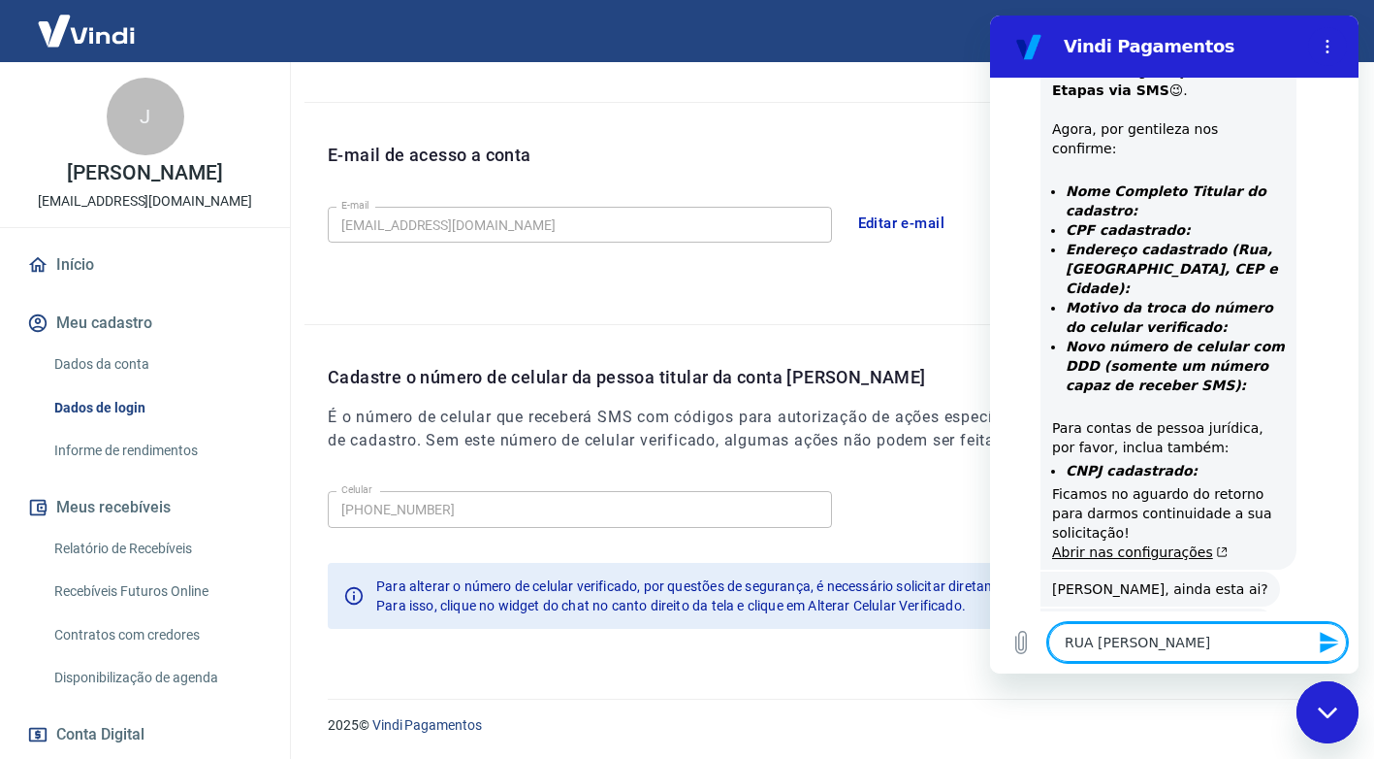
type textarea "RUA PAULO DE"
type textarea "x"
type textarea "RUA PAULO DE"
type textarea "x"
type textarea "RUA PAULO DE F"
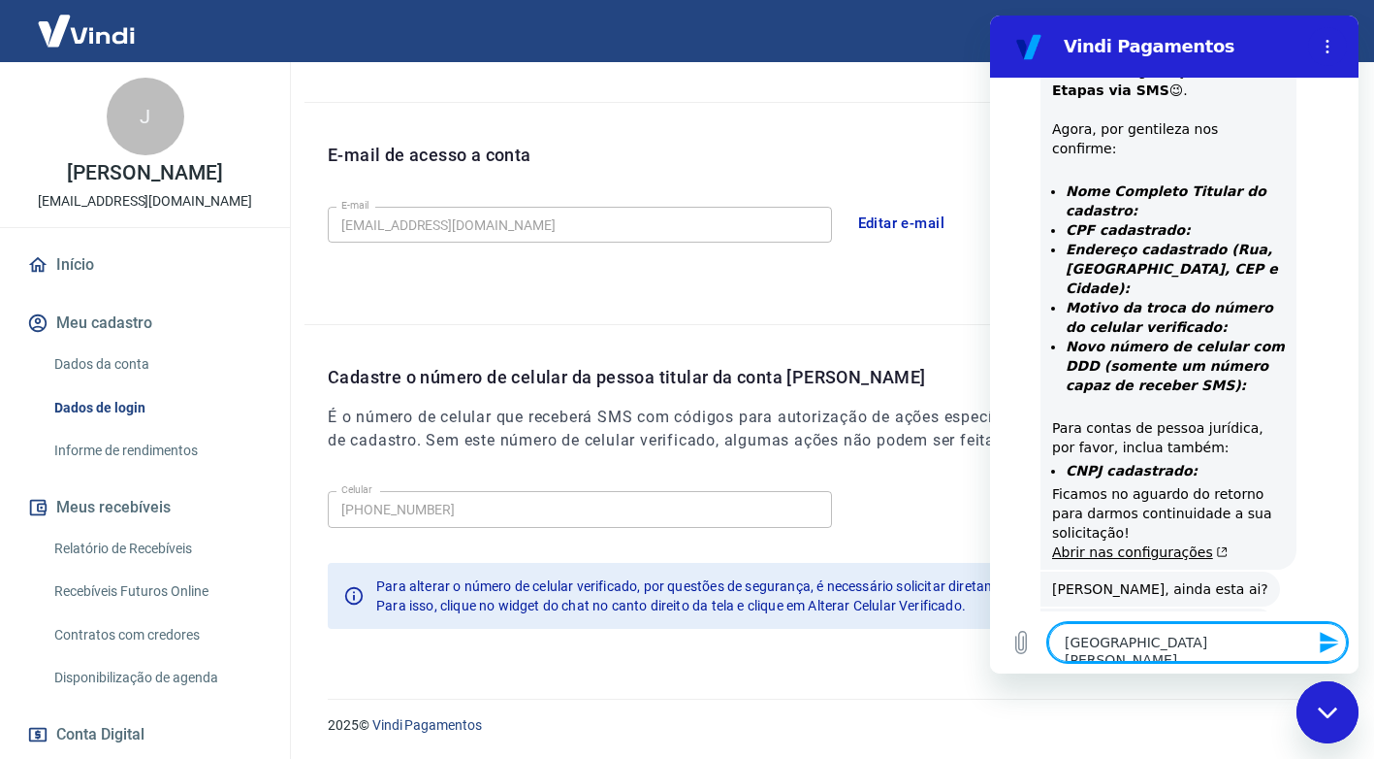
type textarea "x"
type textarea "RUA PAULO DE FR"
type textarea "x"
type textarea "RUA PAULO DE FRO"
type textarea "x"
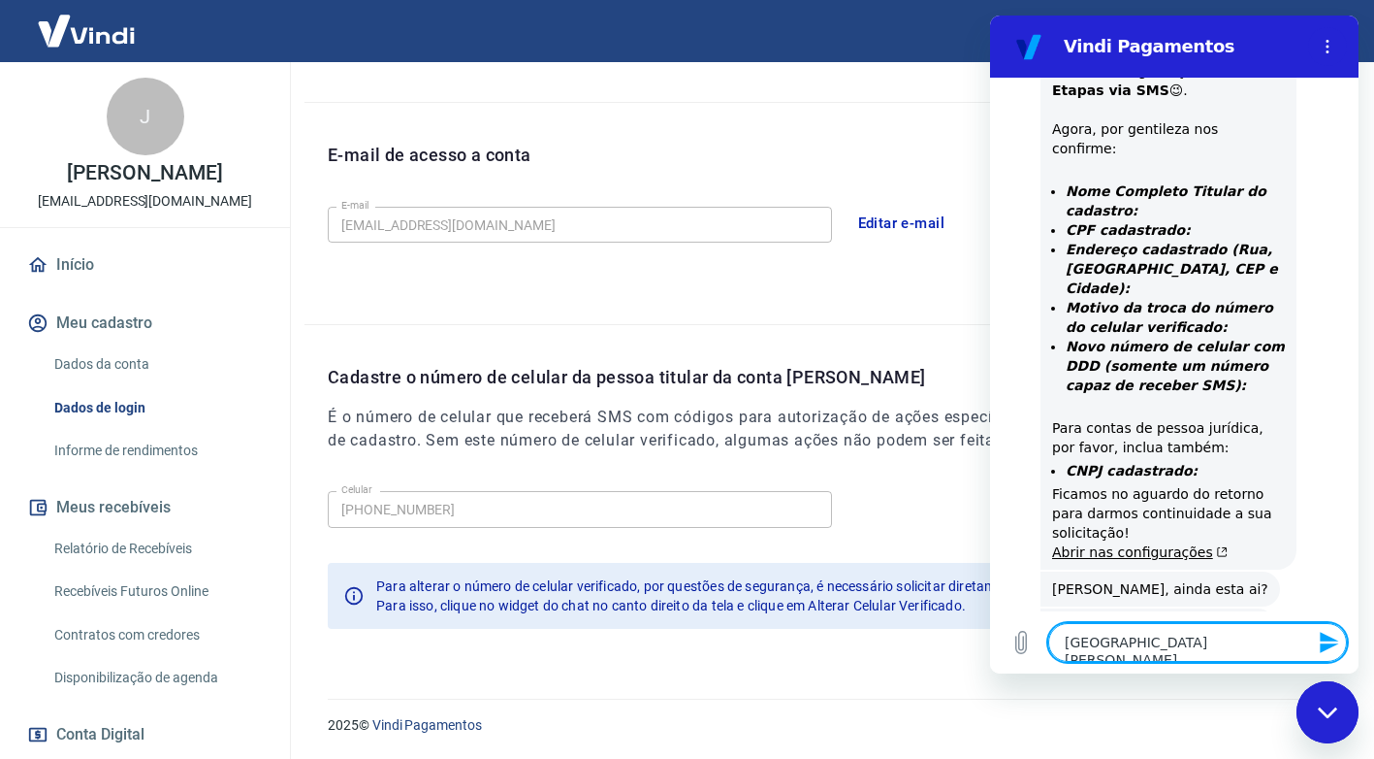
type textarea "RUA PAULO DE FRON"
type textarea "x"
type textarea "RUA PAULO DE FRONT"
type textarea "x"
type textarea "RUA PAULO DE FRONTI"
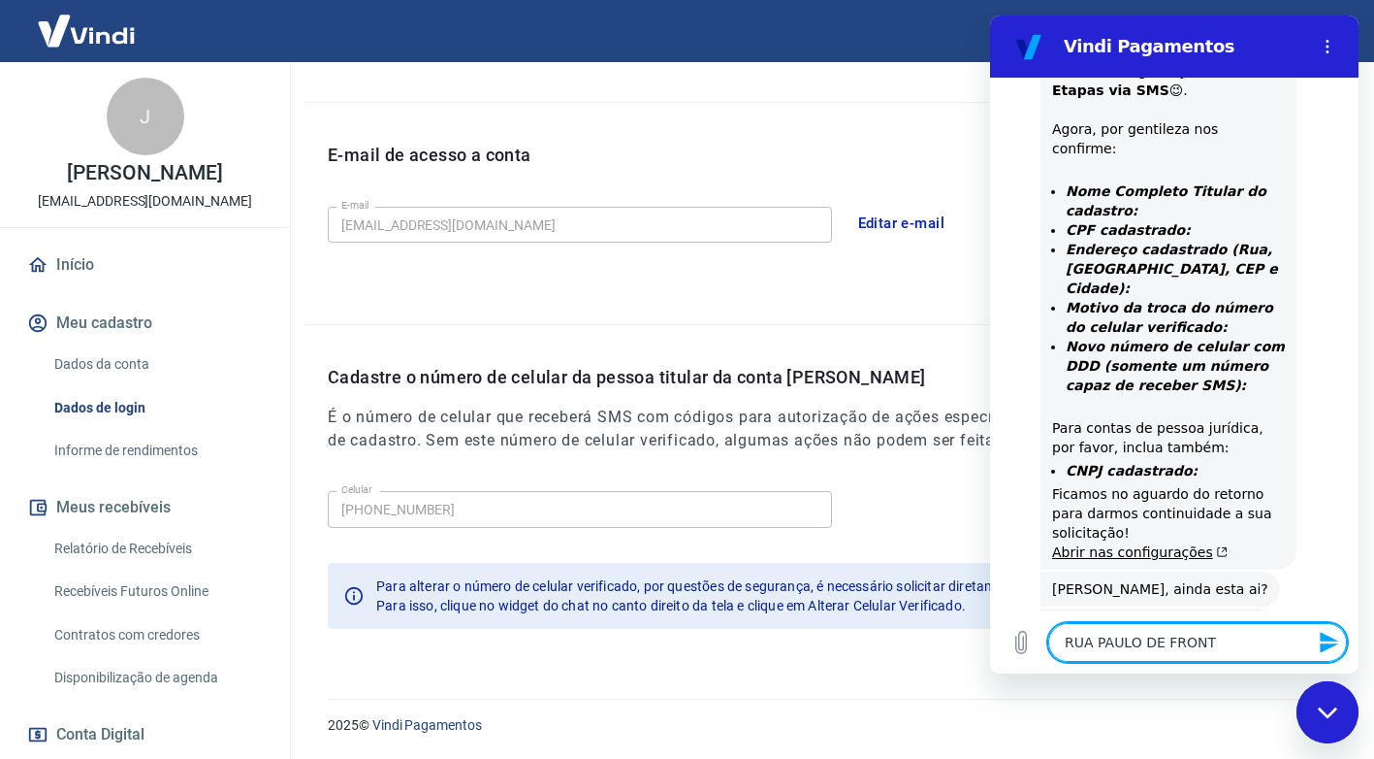
type textarea "x"
type textarea "RUA PAULO DE FRONTIM"
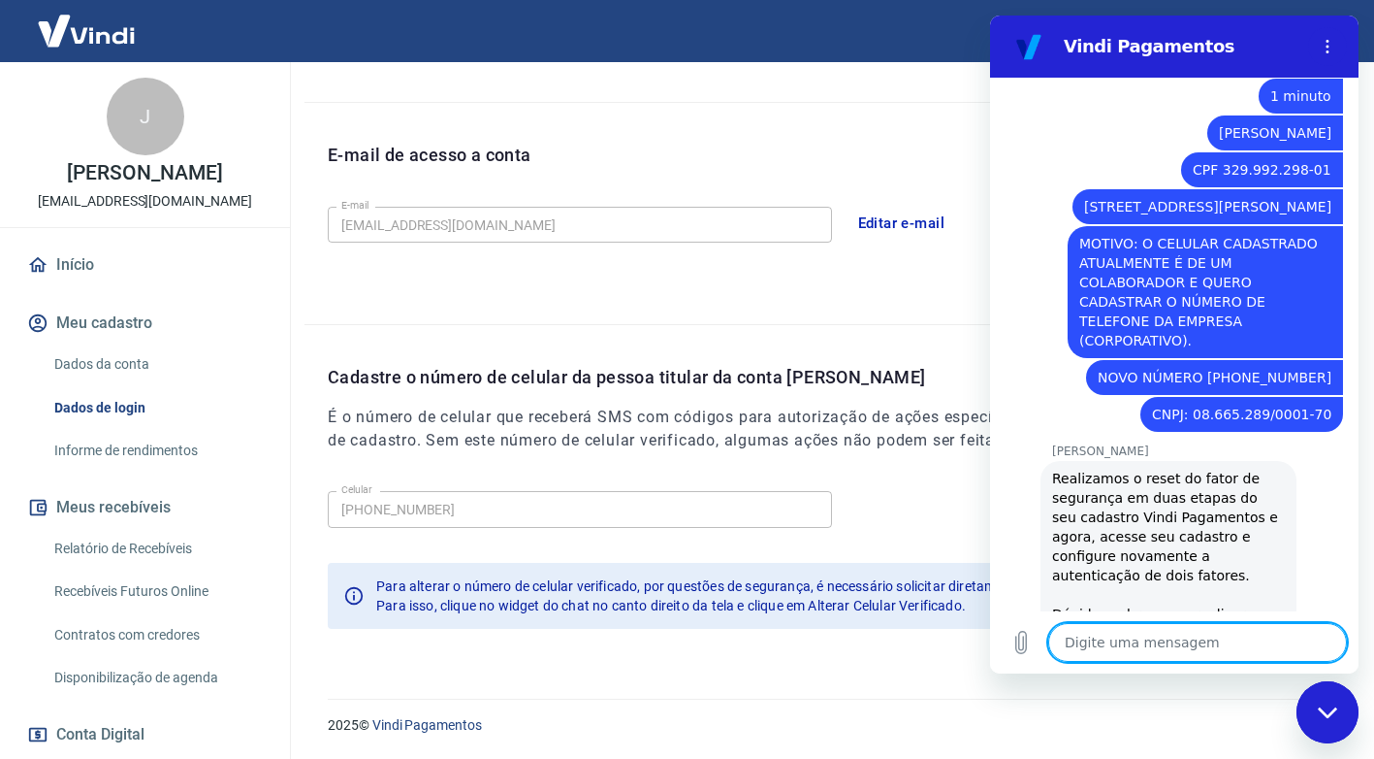
scroll to position [1532, 0]
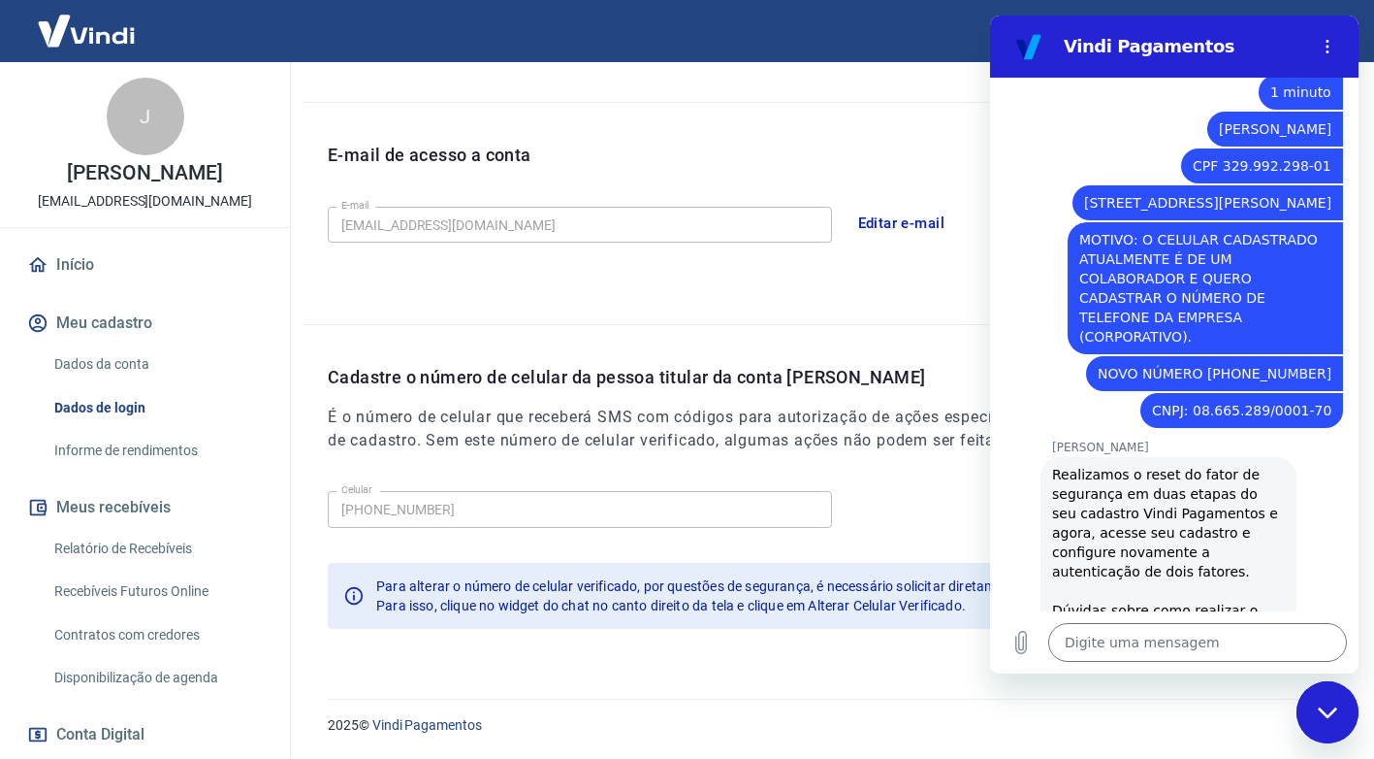
click at [111, 404] on link "Dados de login" at bounding box center [157, 408] width 220 height 40
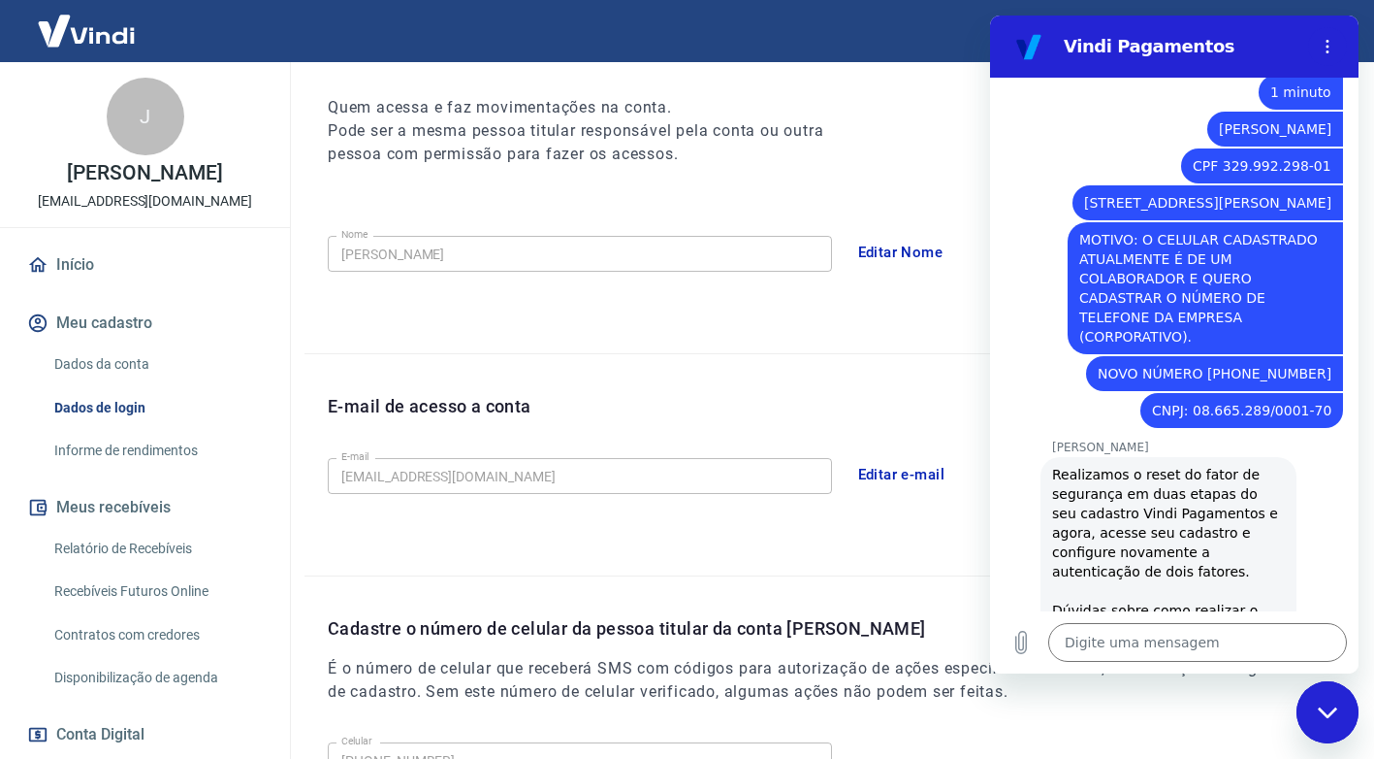
scroll to position [484, 0]
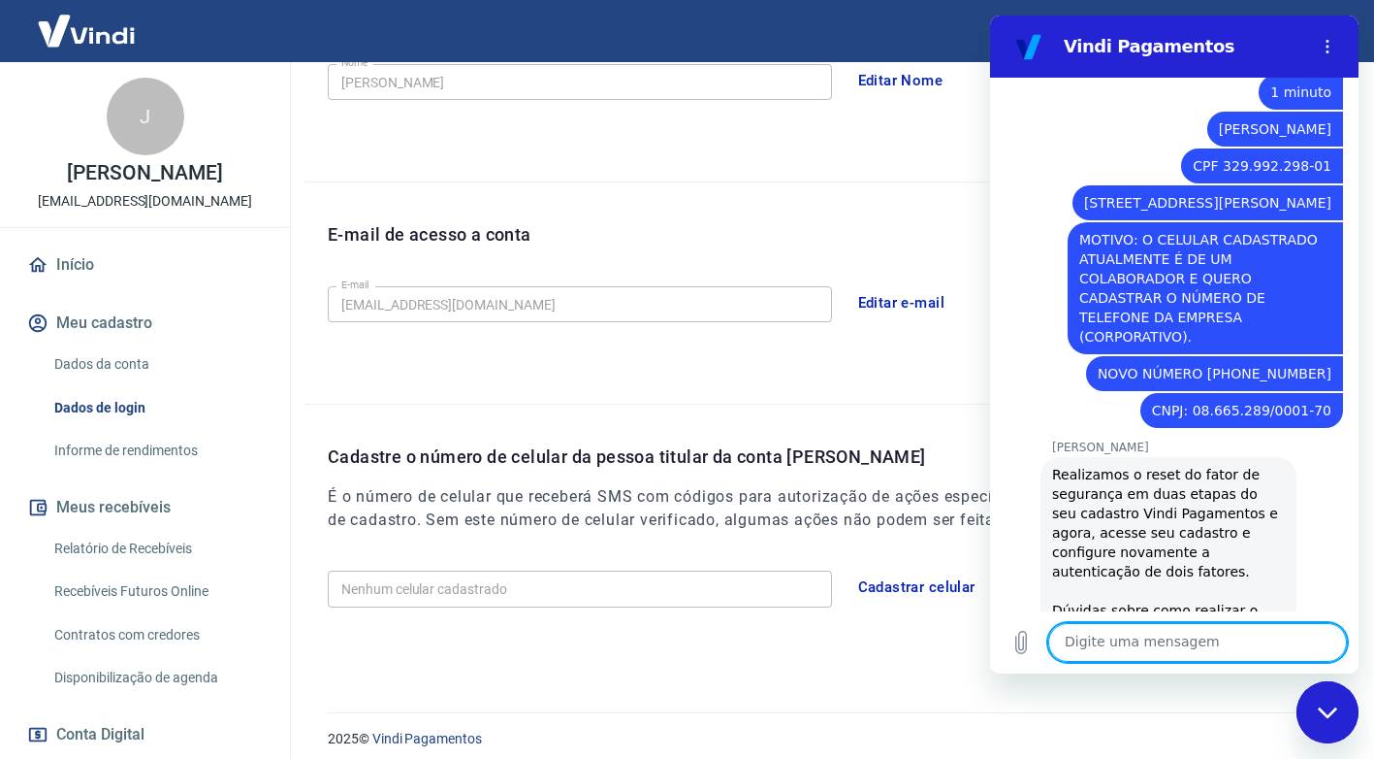
scroll to position [418, 0]
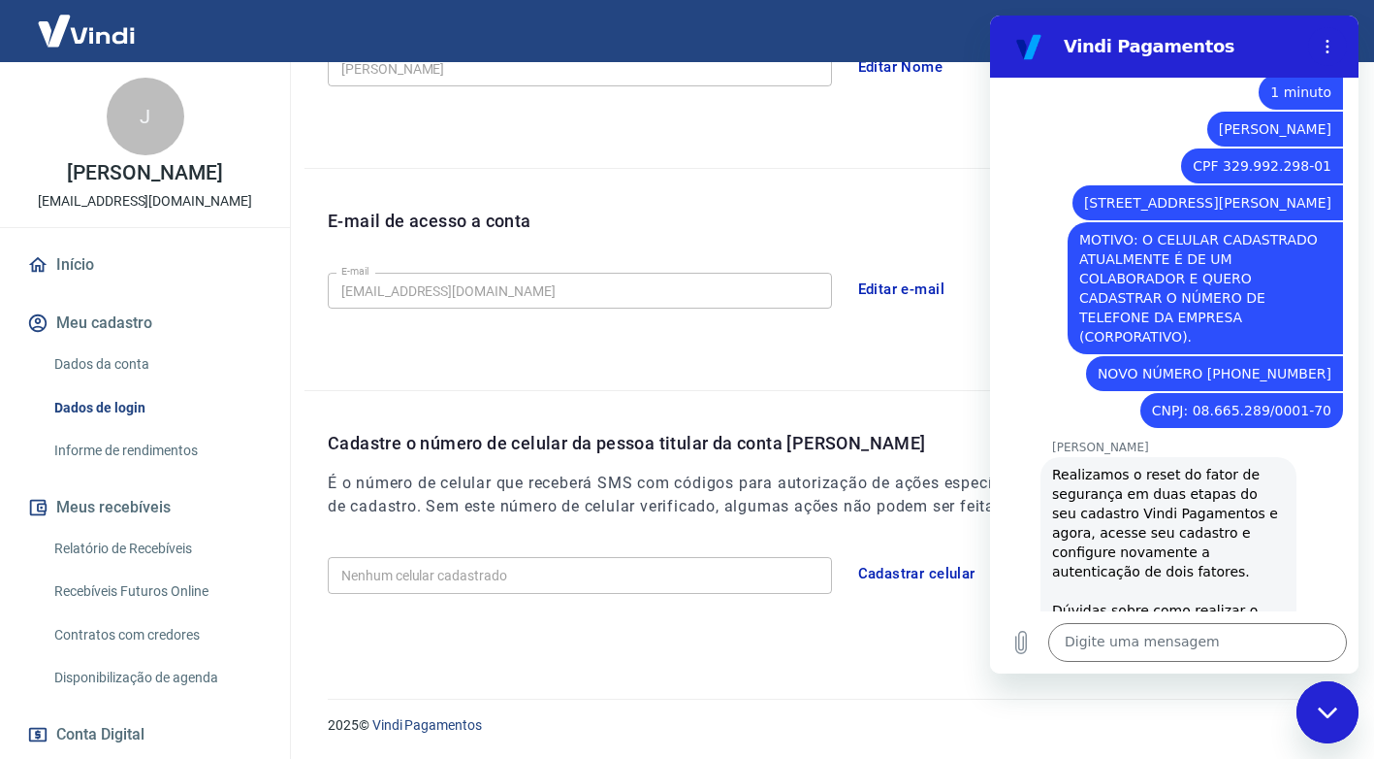
click at [918, 573] on button "Cadastrar celular" at bounding box center [917, 573] width 139 height 41
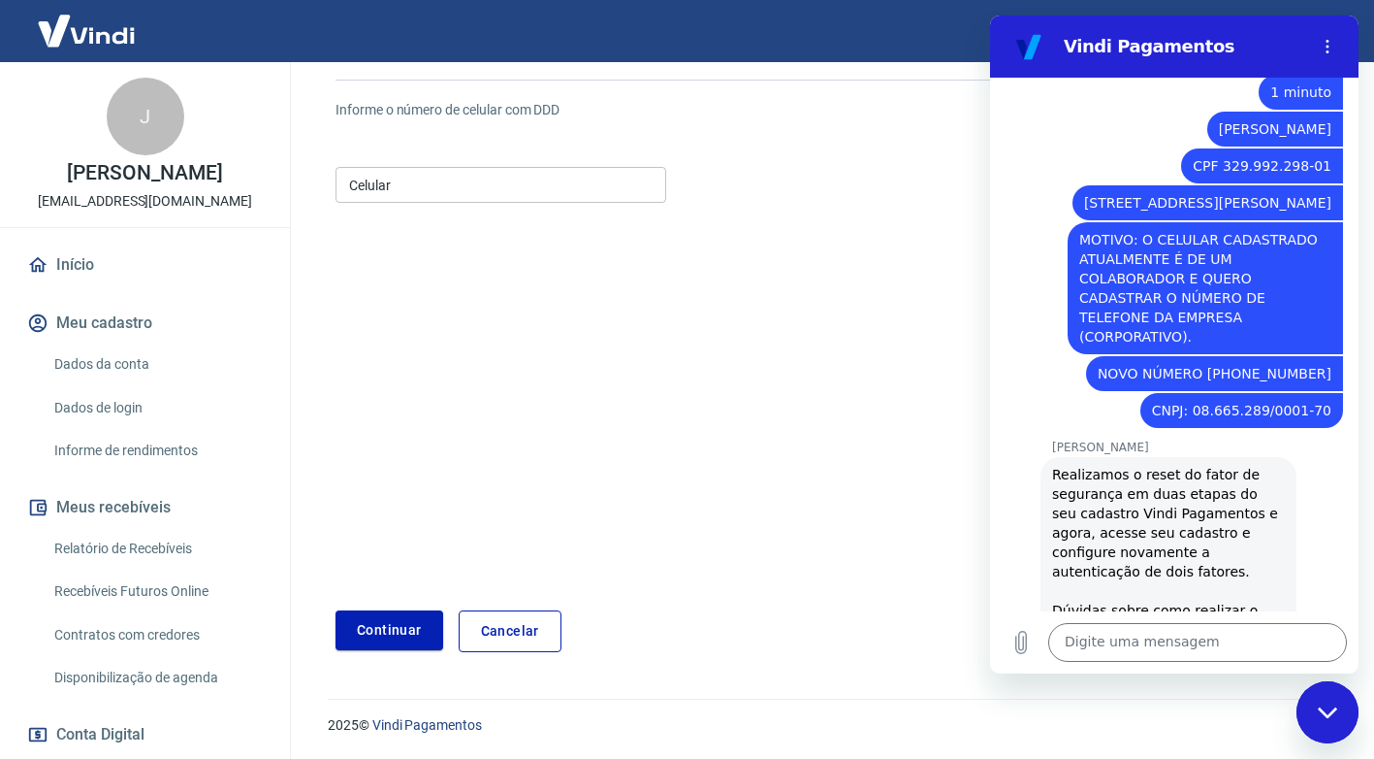
scroll to position [160, 0]
click at [454, 190] on input "Celular" at bounding box center [501, 185] width 331 height 36
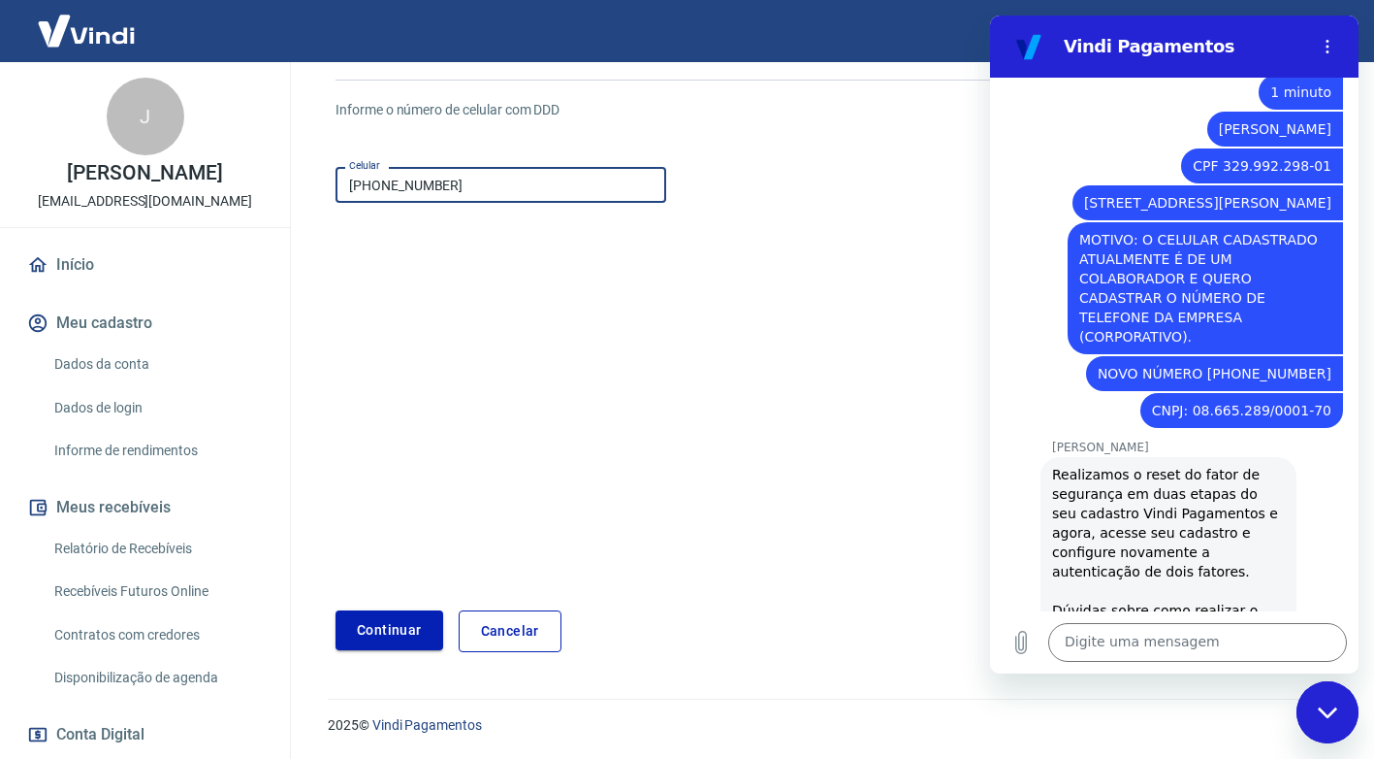
type input "[PHONE_NUMBER]"
click at [410, 628] on button "Continuar" at bounding box center [390, 630] width 108 height 40
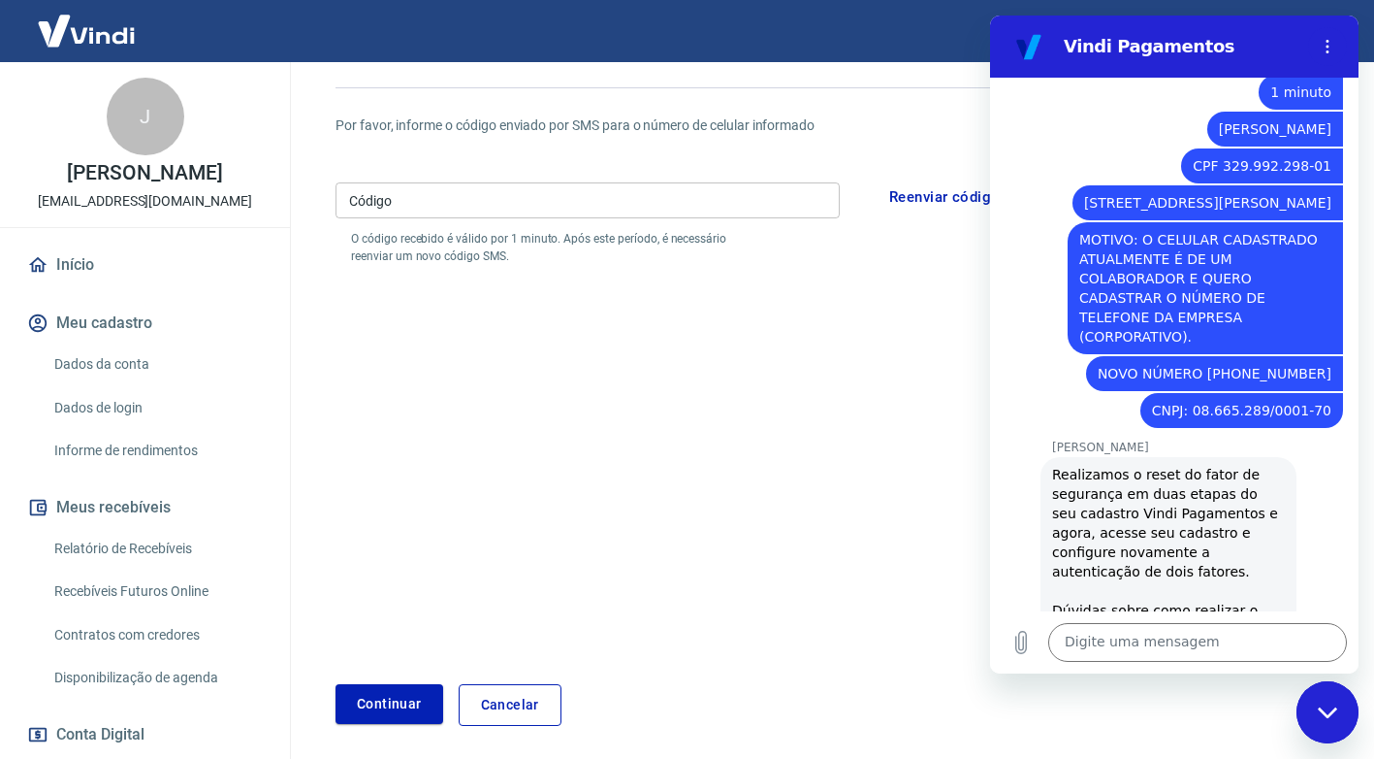
click at [376, 198] on input "Código" at bounding box center [588, 200] width 504 height 36
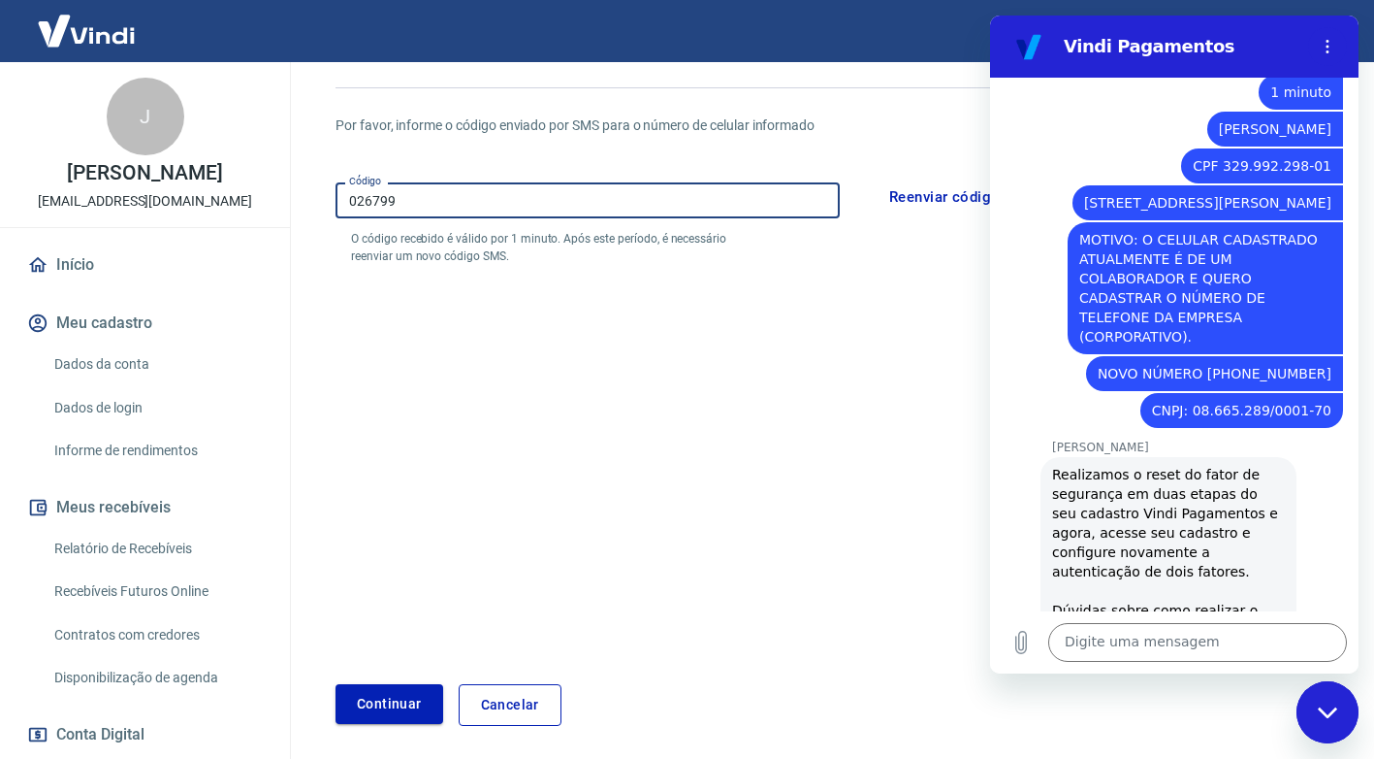
type input "026799"
click at [395, 709] on button "Continuar" at bounding box center [390, 704] width 108 height 40
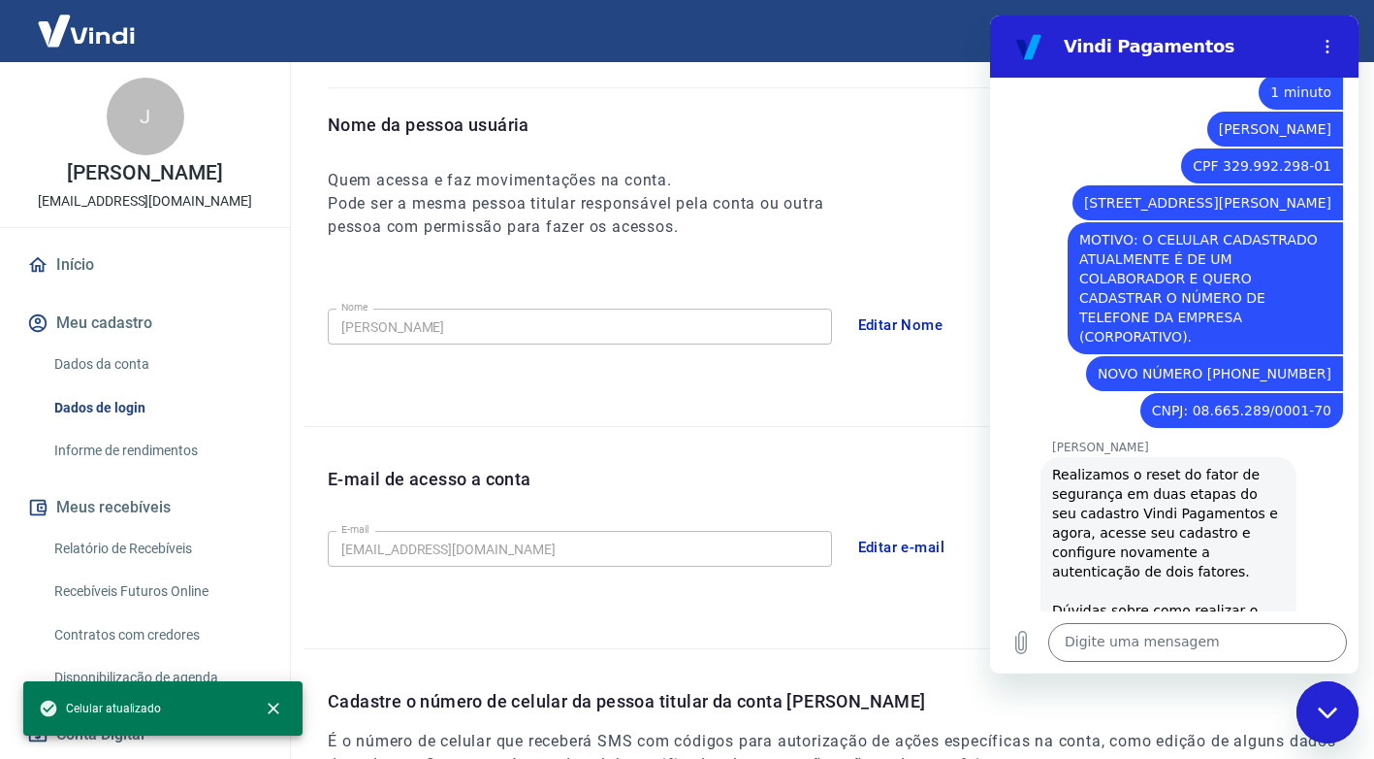
scroll to position [410, 0]
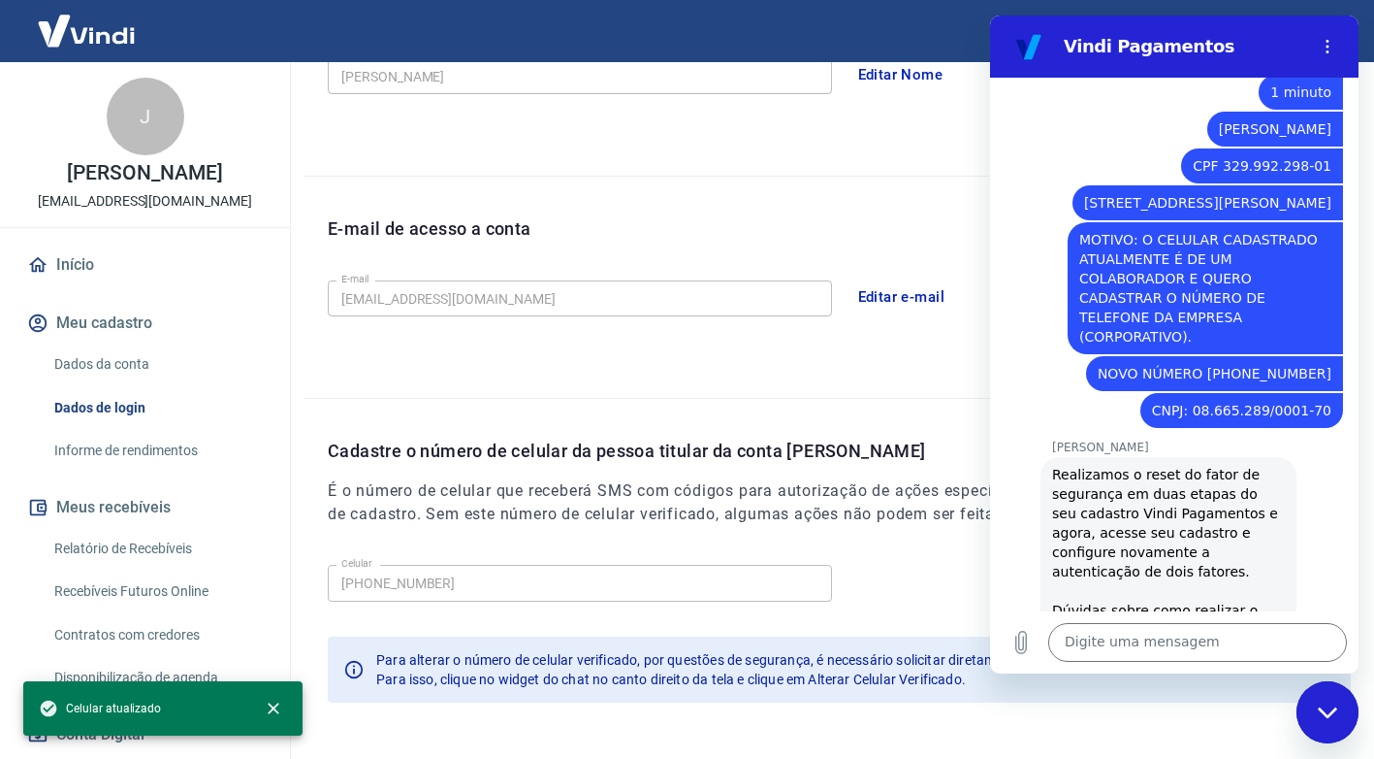
click at [806, 203] on div "E-mail de acesso a conta E-mail contato@mmcapellaro.com.br E-mail Editar e-mail" at bounding box center [828, 287] width 1047 height 221
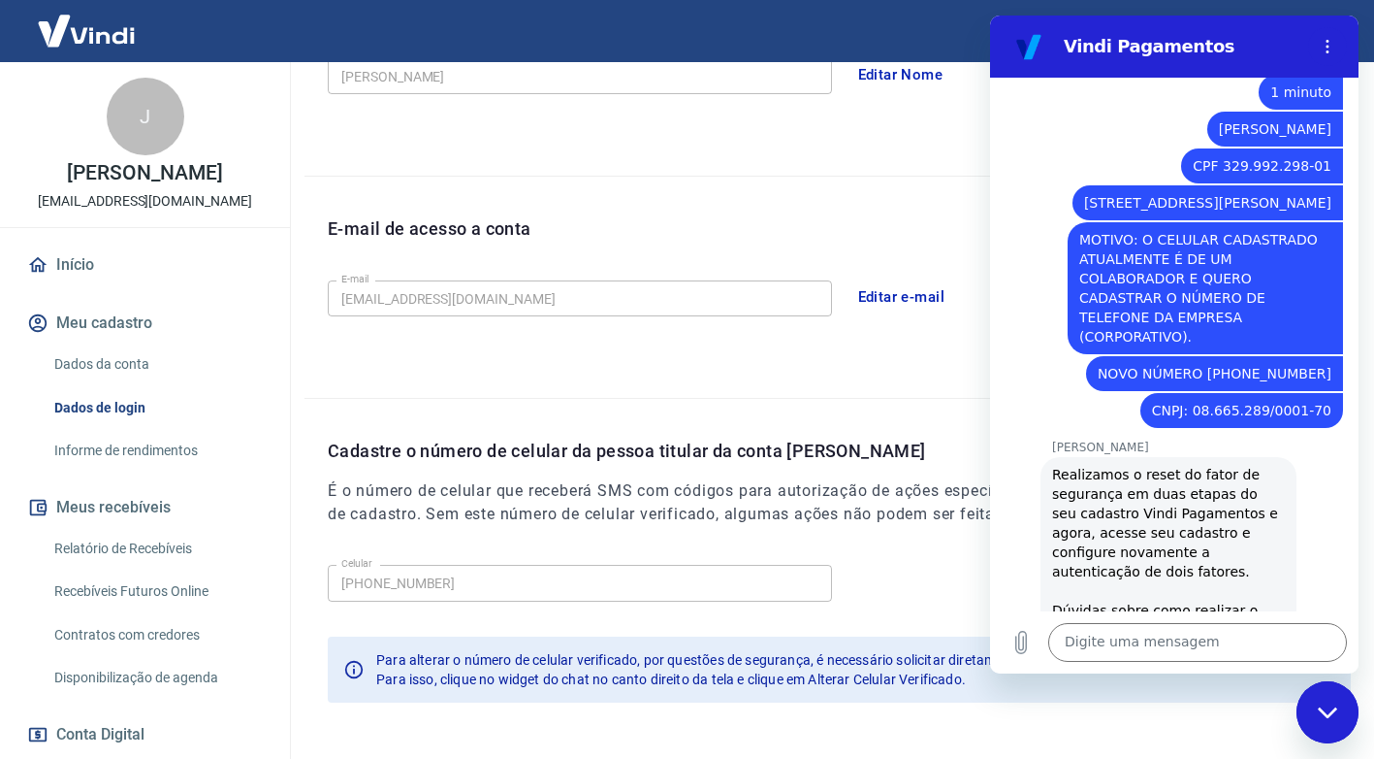
click at [1361, 718] on div "Meu cadastro / Dados de login Dados de login Nome da pessoa usuária Quem acessa…" at bounding box center [827, 200] width 1093 height 1097
click at [1334, 714] on icon "Fechar janela de mensagens" at bounding box center [1328, 712] width 20 height 13
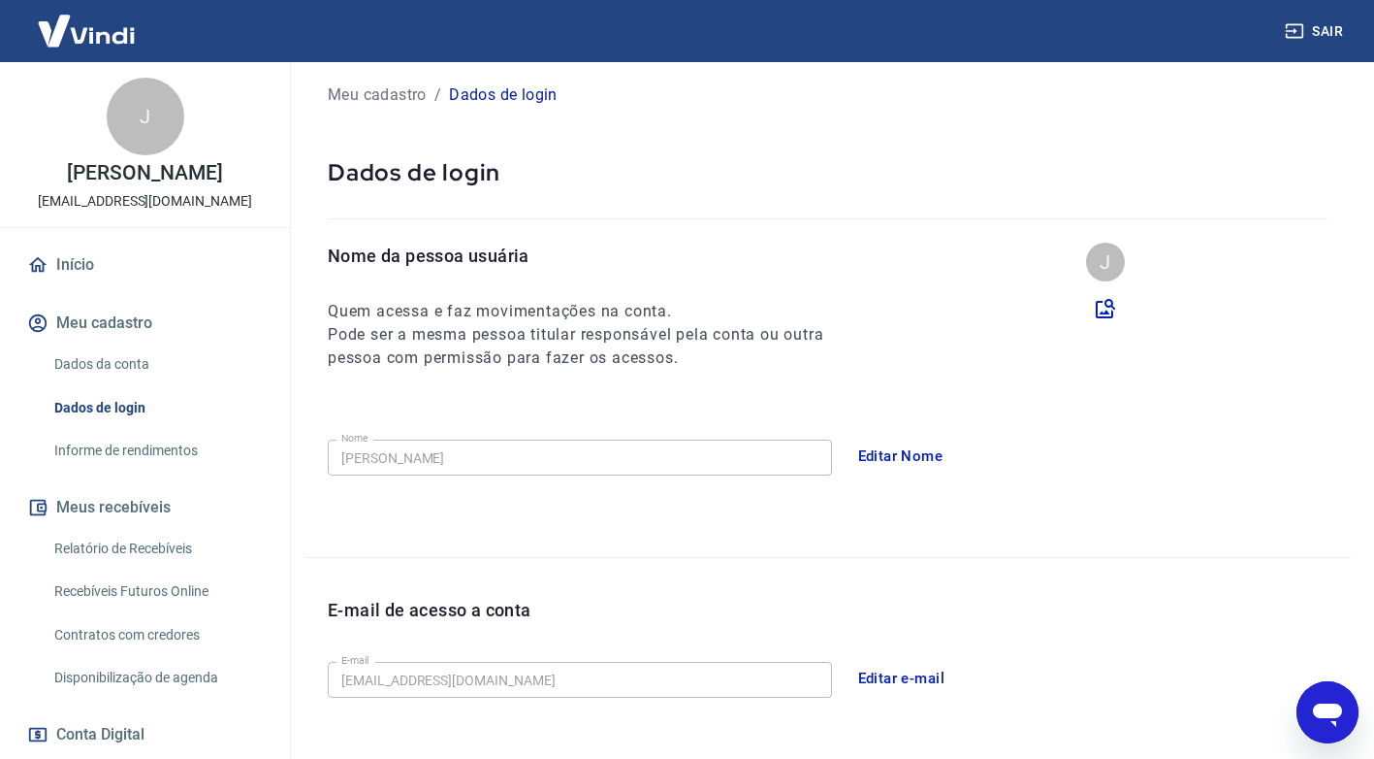
scroll to position [0, 0]
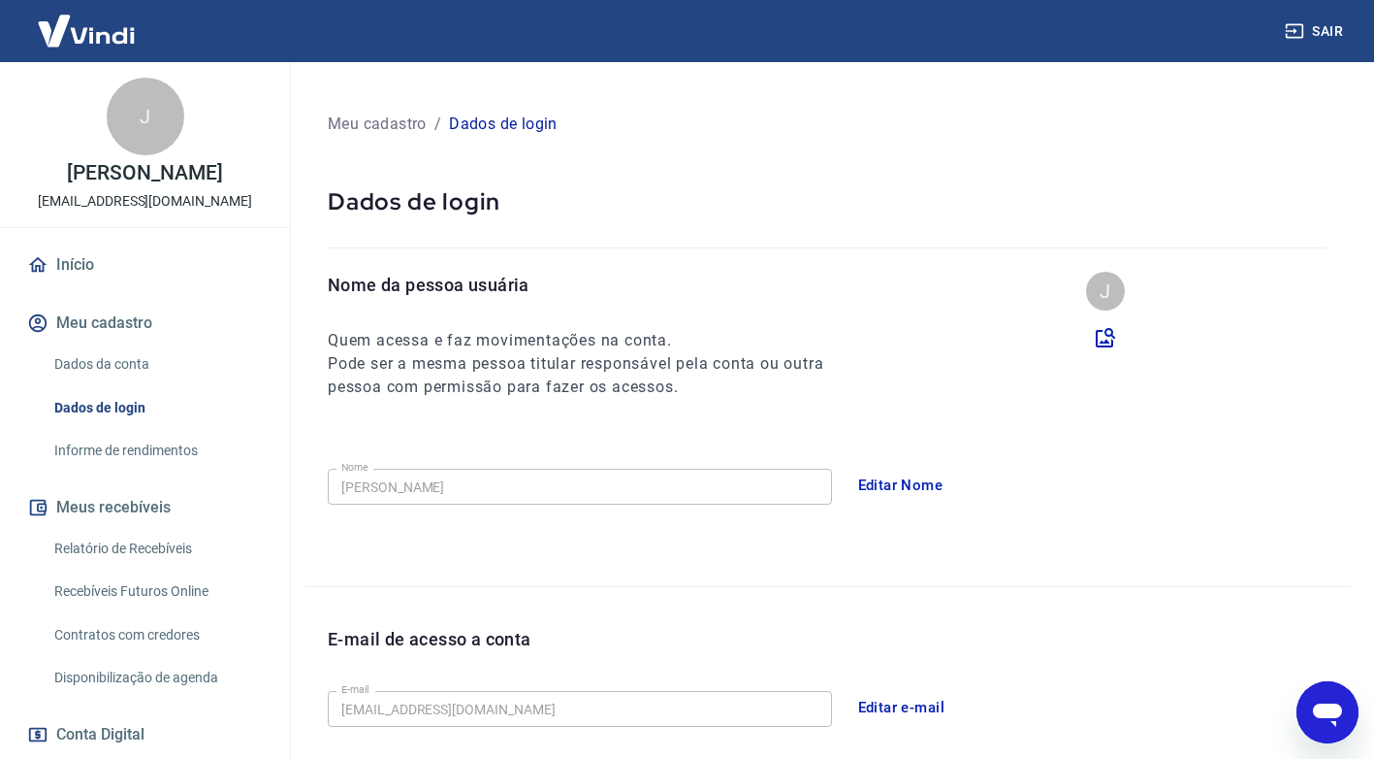
click at [1315, 709] on icon "Abrir janela de mensagens" at bounding box center [1327, 714] width 29 height 23
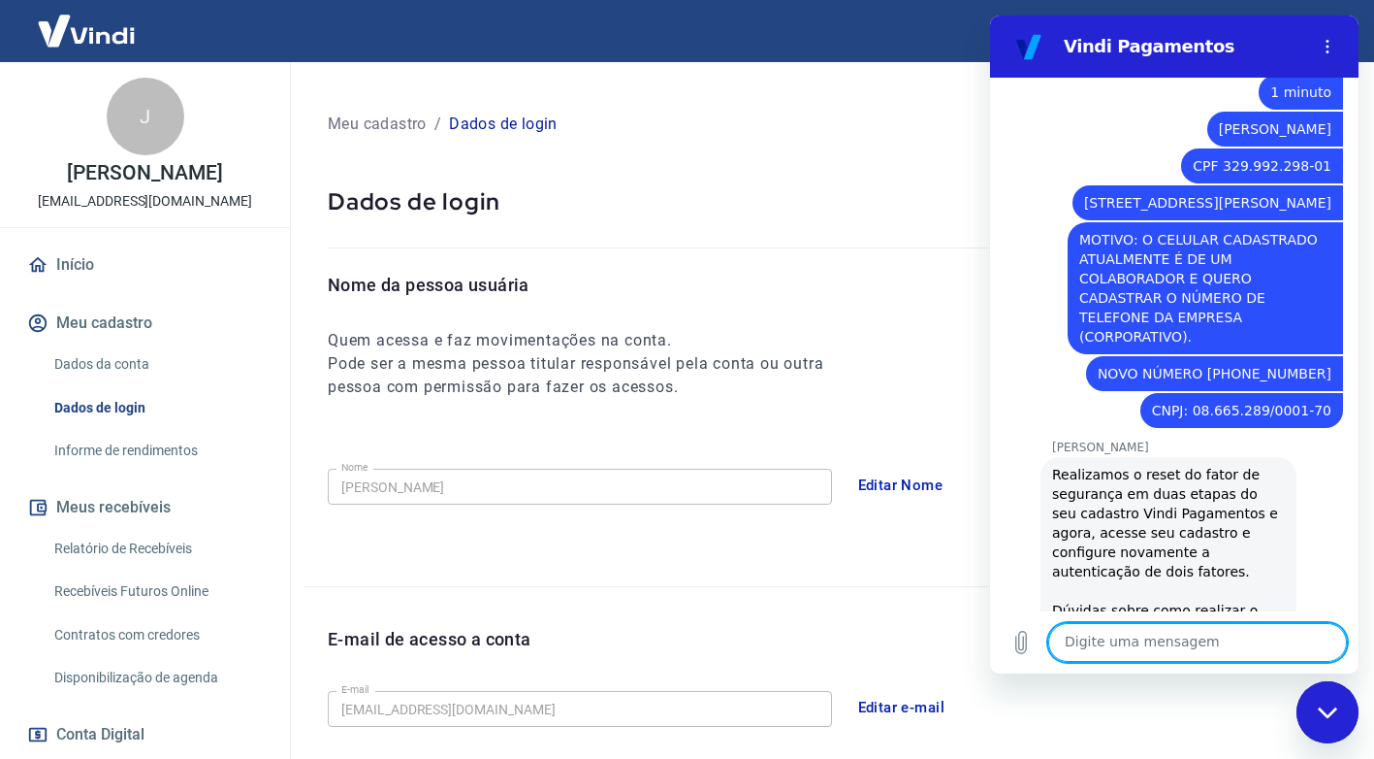
click at [1145, 646] on textarea at bounding box center [1198, 642] width 299 height 39
type textarea "Prontinho. Muito obrigado."
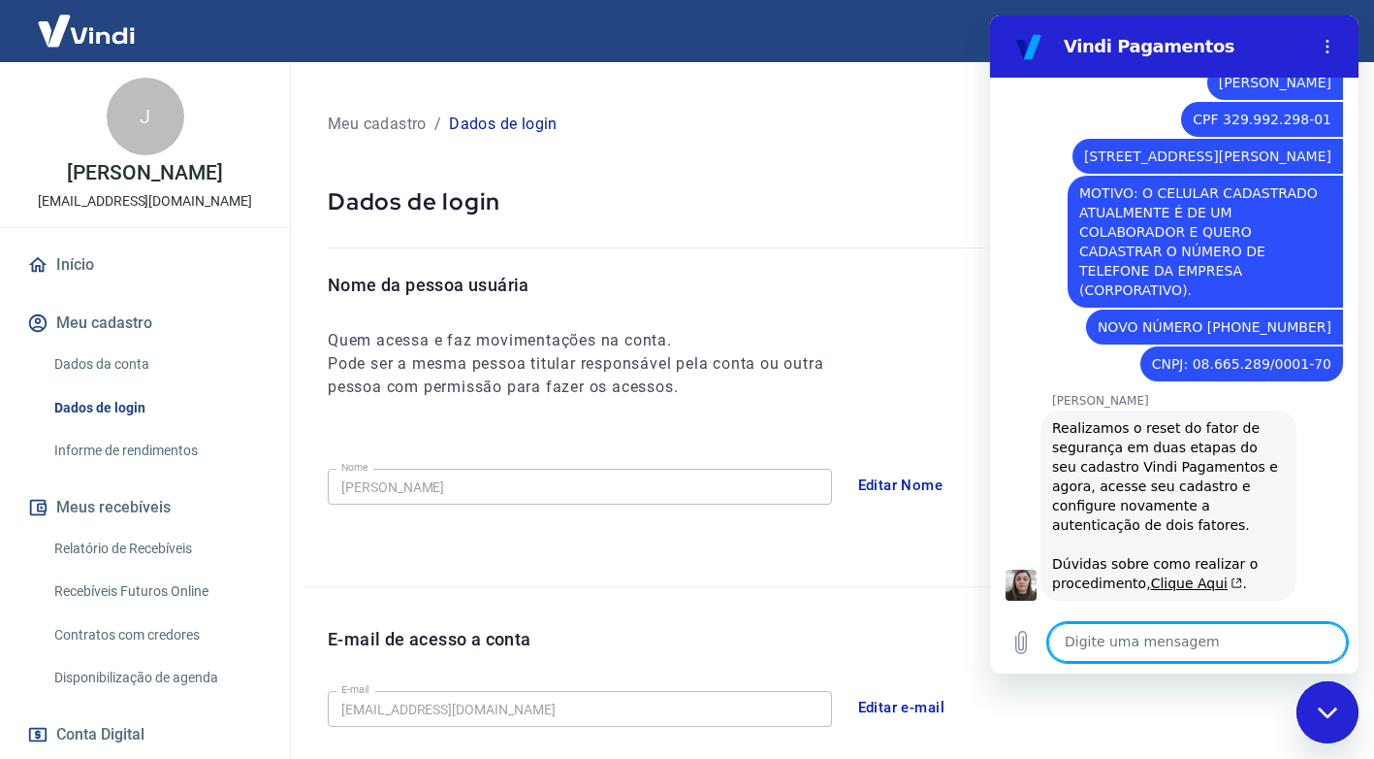
scroll to position [1662, 0]
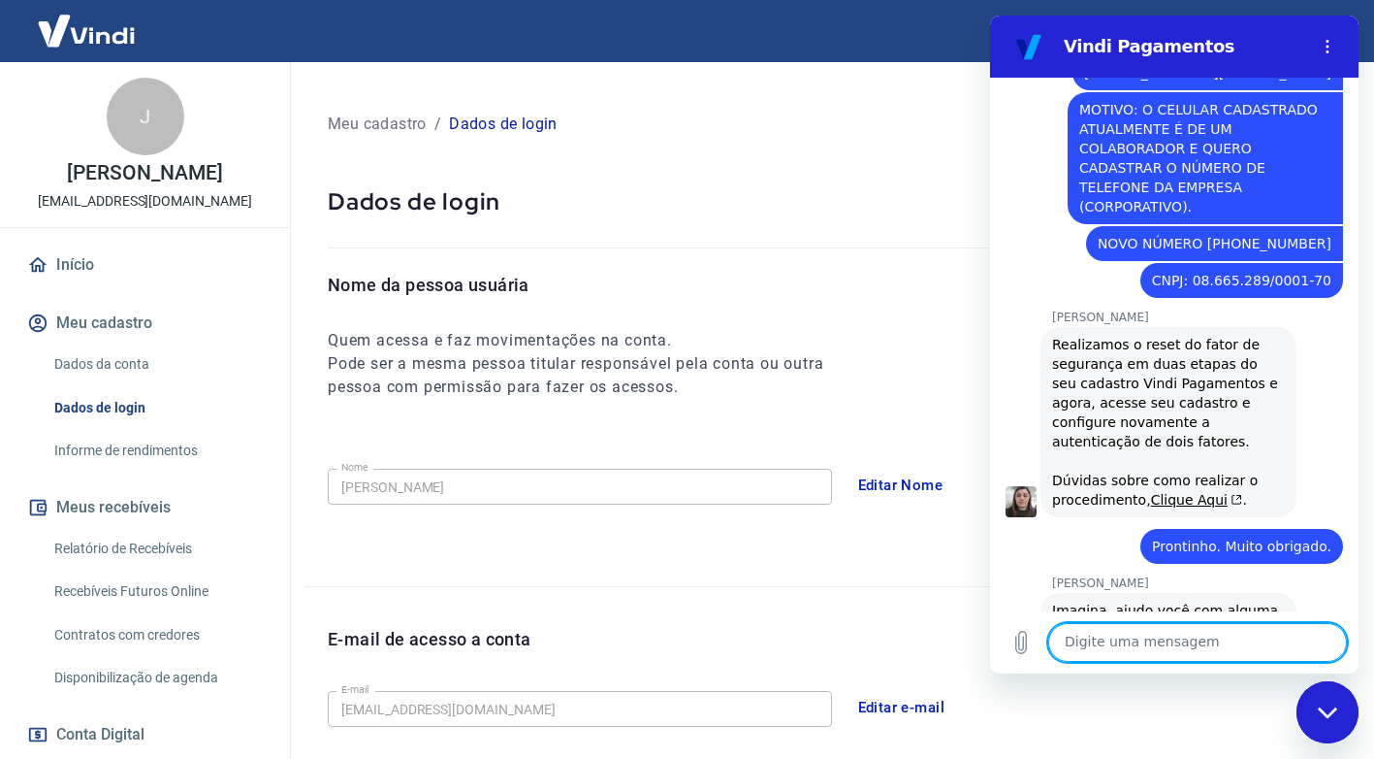
click at [1157, 649] on textarea at bounding box center [1198, 642] width 299 height 39
type textarea "Somente isso."
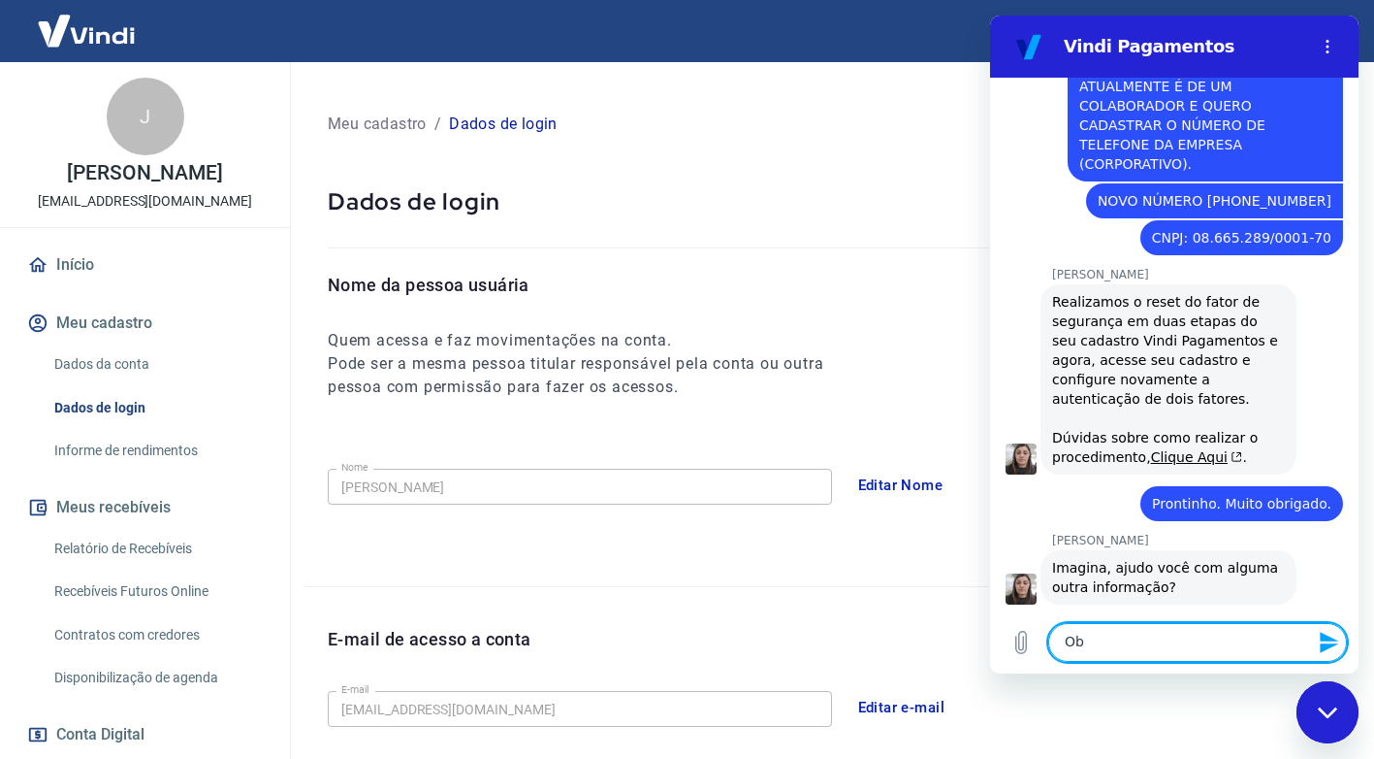
scroll to position [1708, 0]
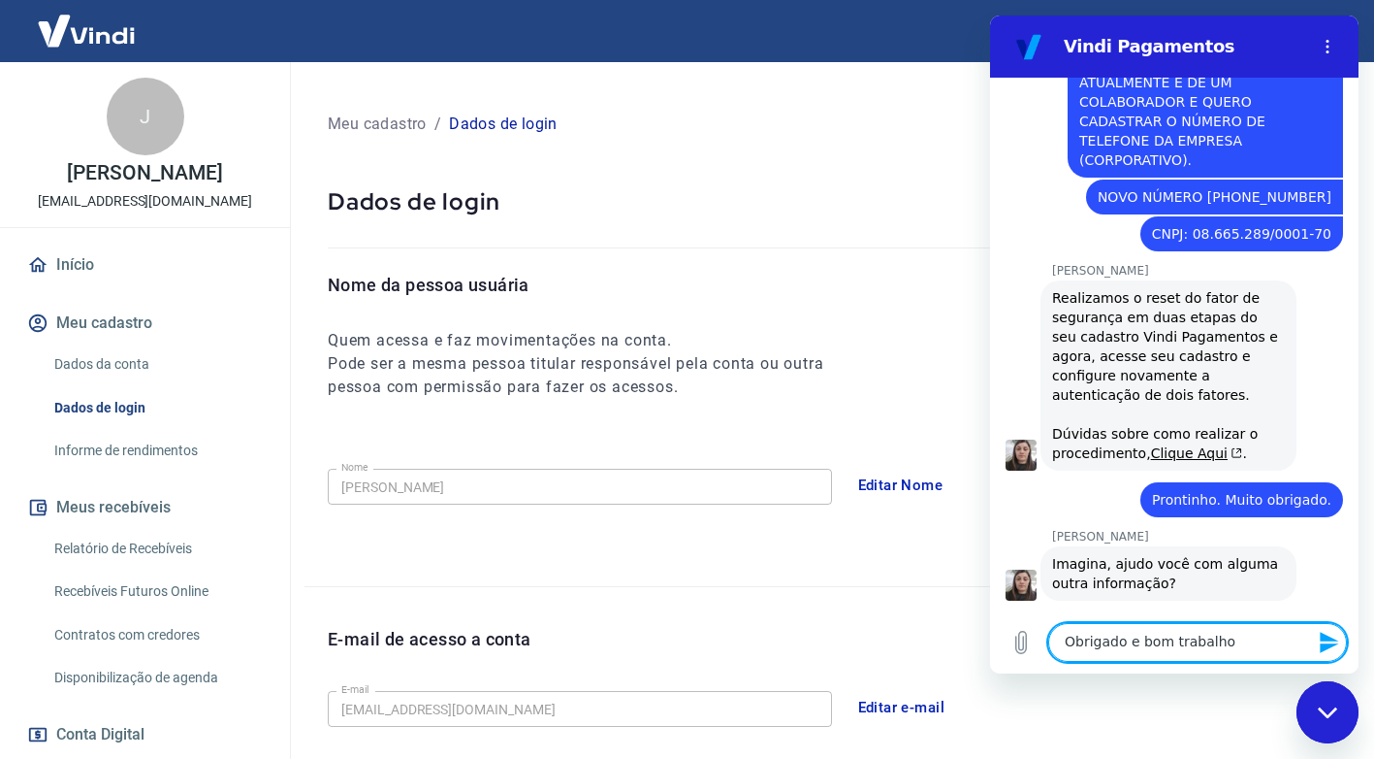
type textarea "Obrigado e bom trabalho."
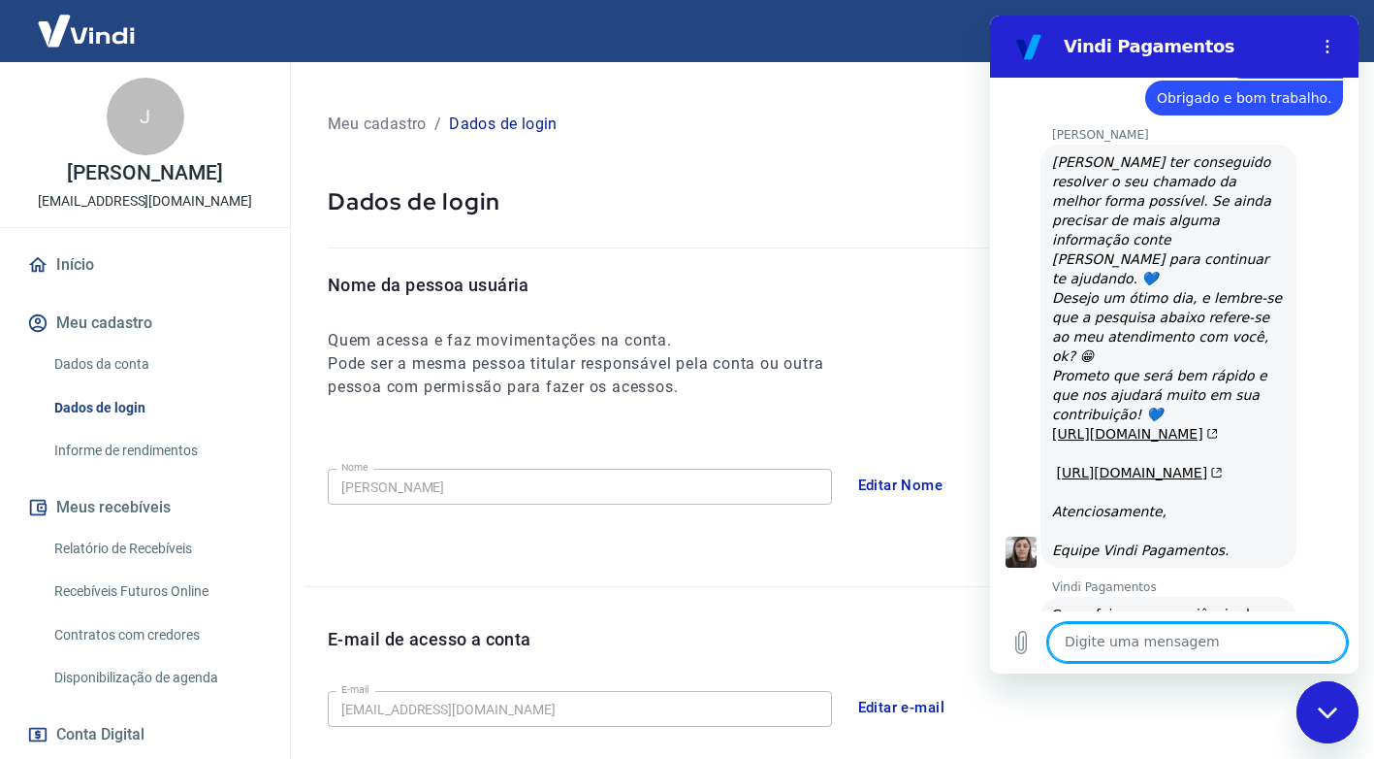
scroll to position [2325, 0]
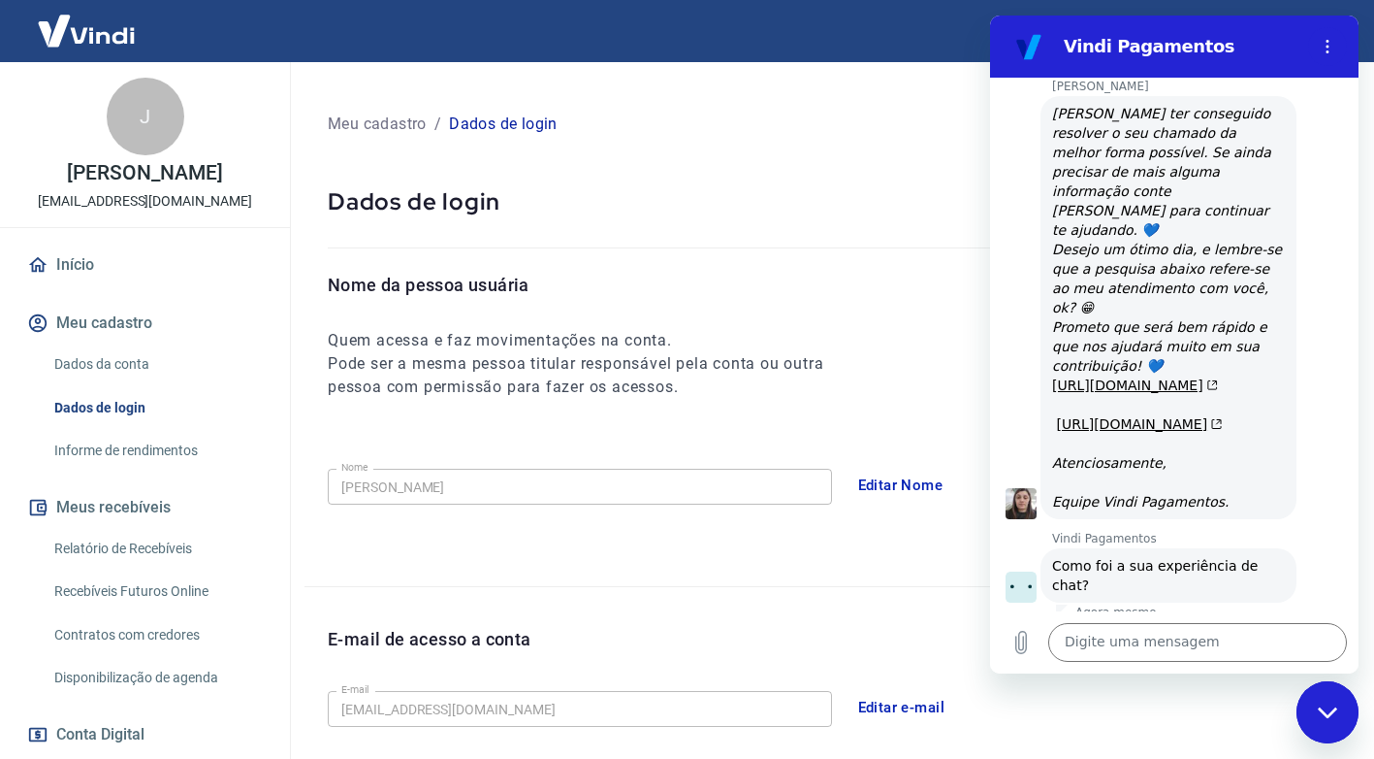
click at [1203, 628] on button "Boa 👍" at bounding box center [1212, 656] width 77 height 56
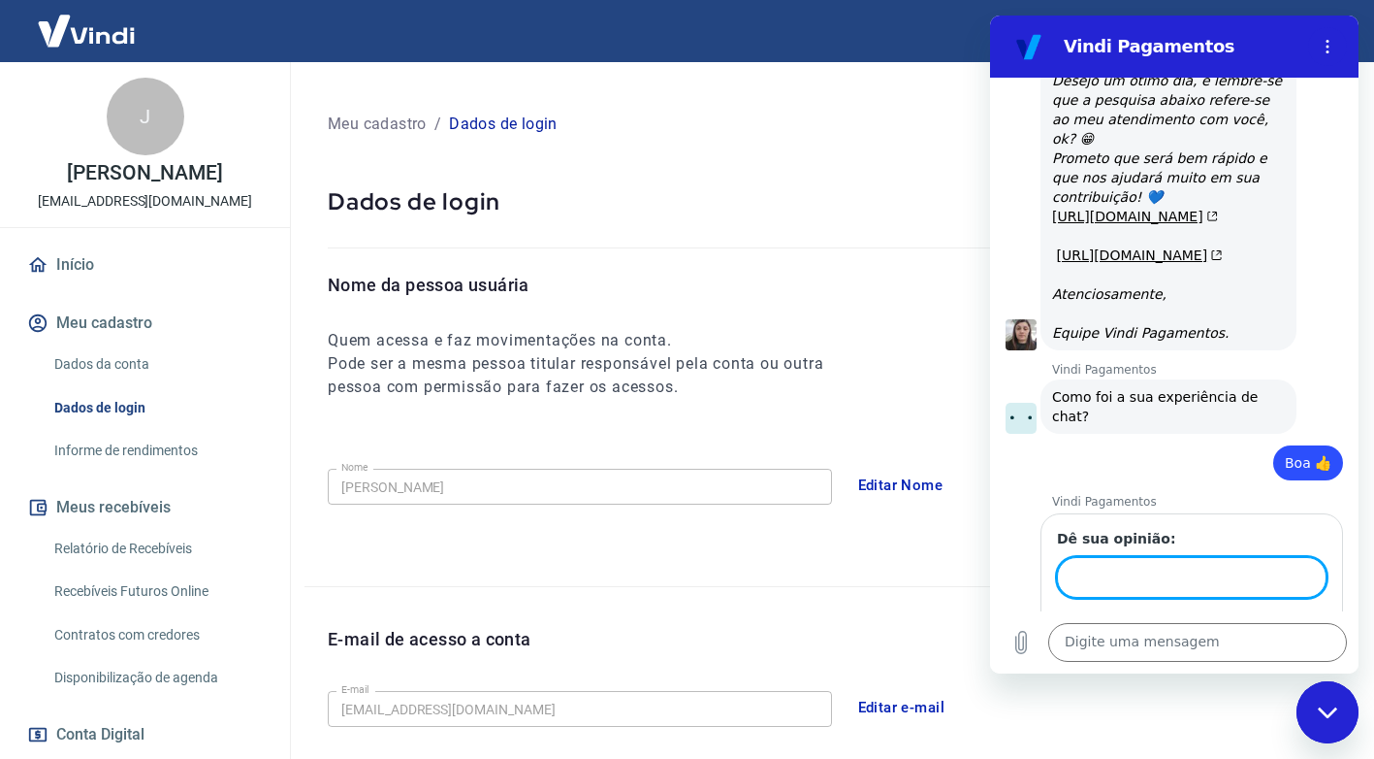
scroll to position [2492, 0]
type input "Muito bem atendido."
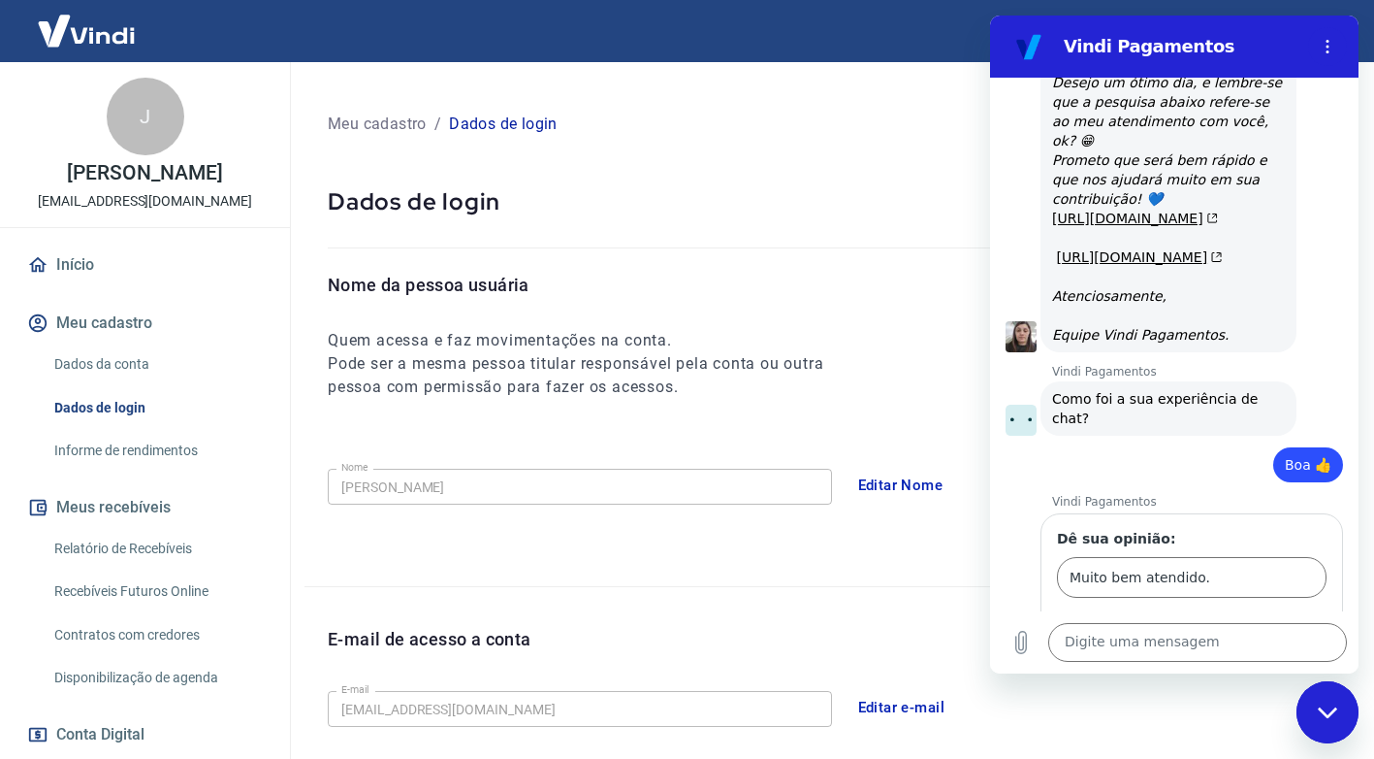
click at [1285, 621] on span "Enviar" at bounding box center [1289, 632] width 43 height 23
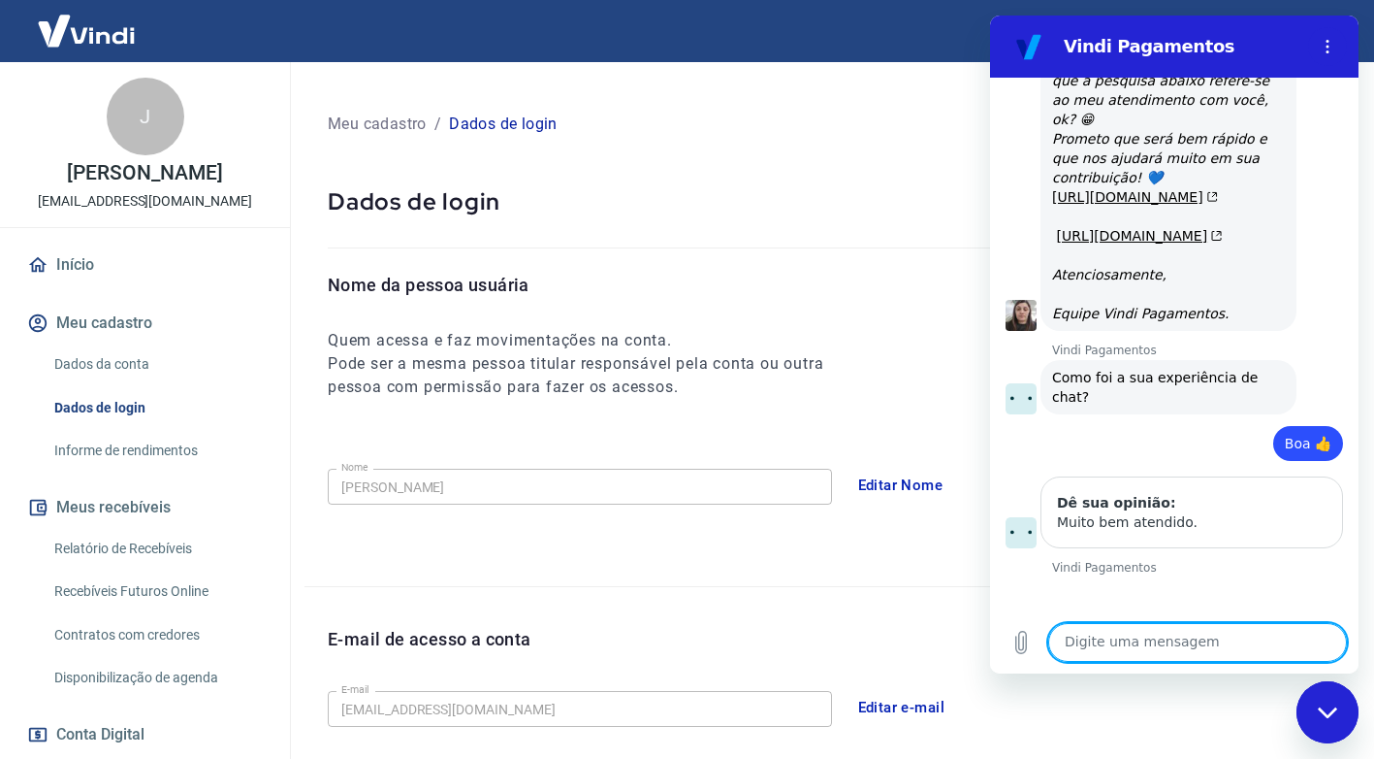
scroll to position [2517, 0]
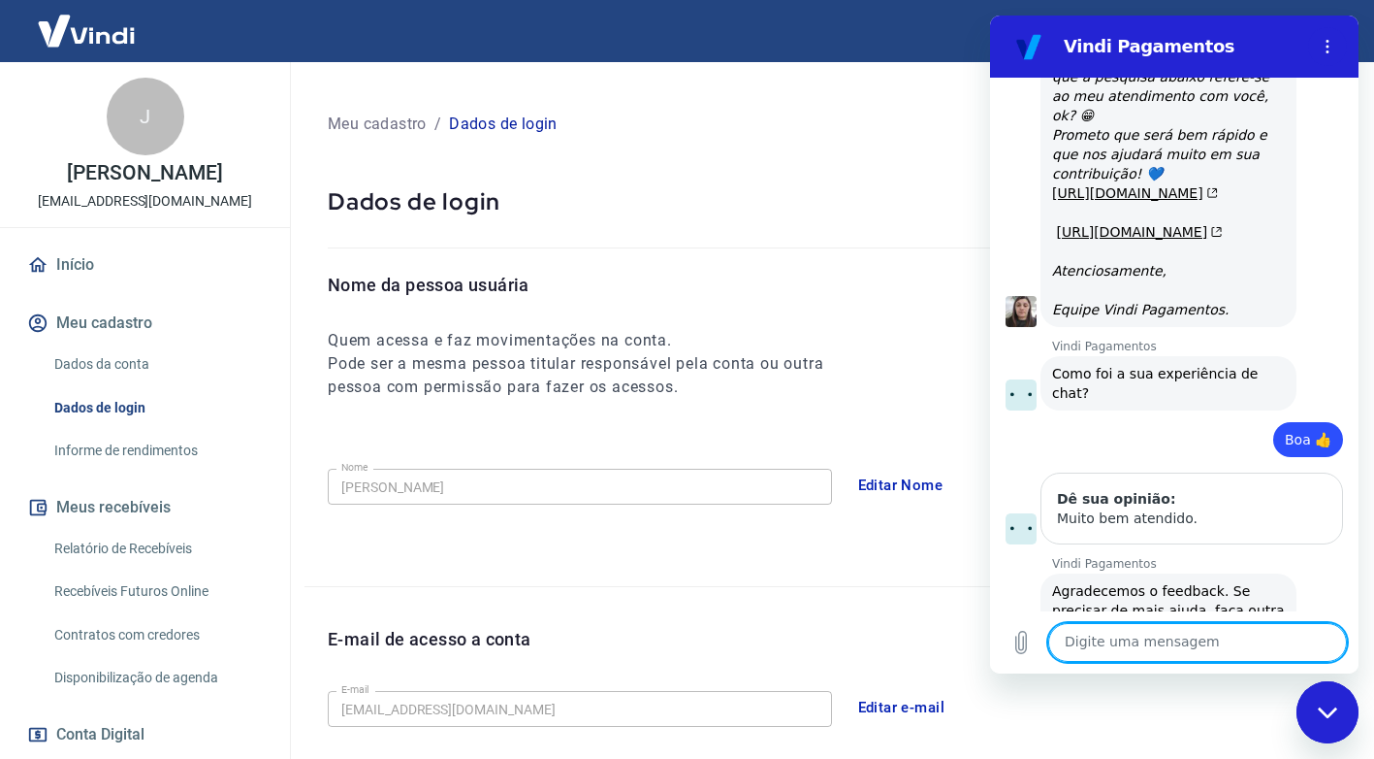
click at [1338, 714] on icon "Fechar janela de mensagens" at bounding box center [1328, 712] width 20 height 13
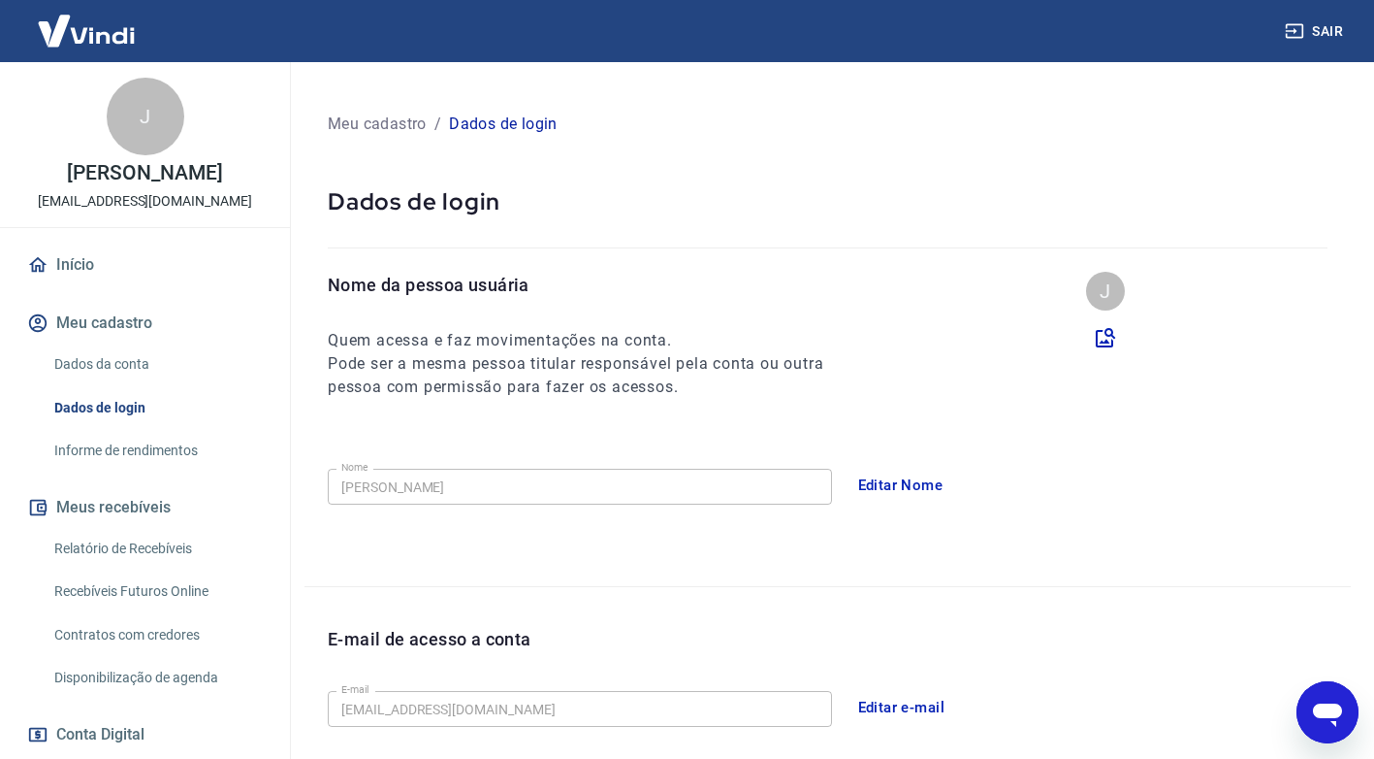
click at [81, 265] on link "Início" at bounding box center [144, 264] width 243 height 43
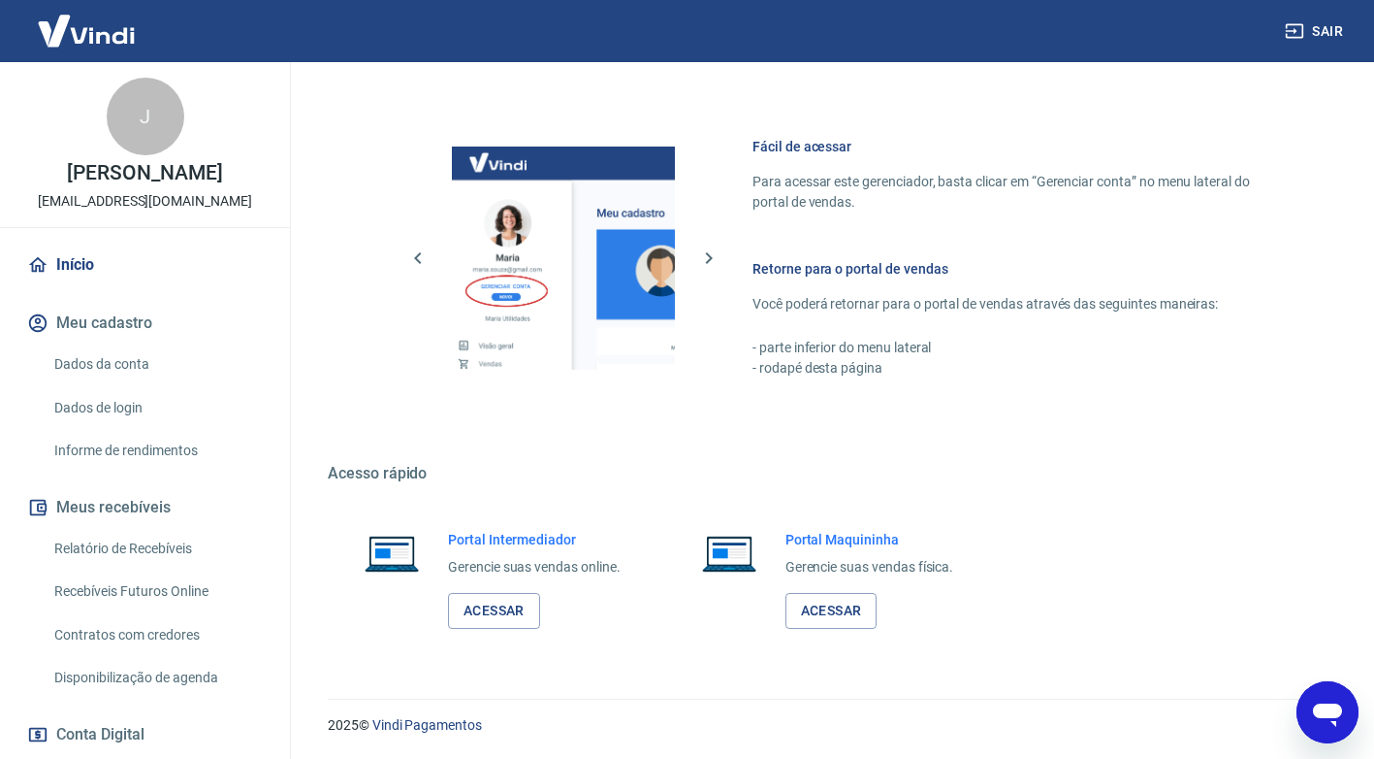
click at [73, 260] on link "Início" at bounding box center [144, 264] width 243 height 43
click at [1328, 29] on button "Sair" at bounding box center [1316, 32] width 70 height 36
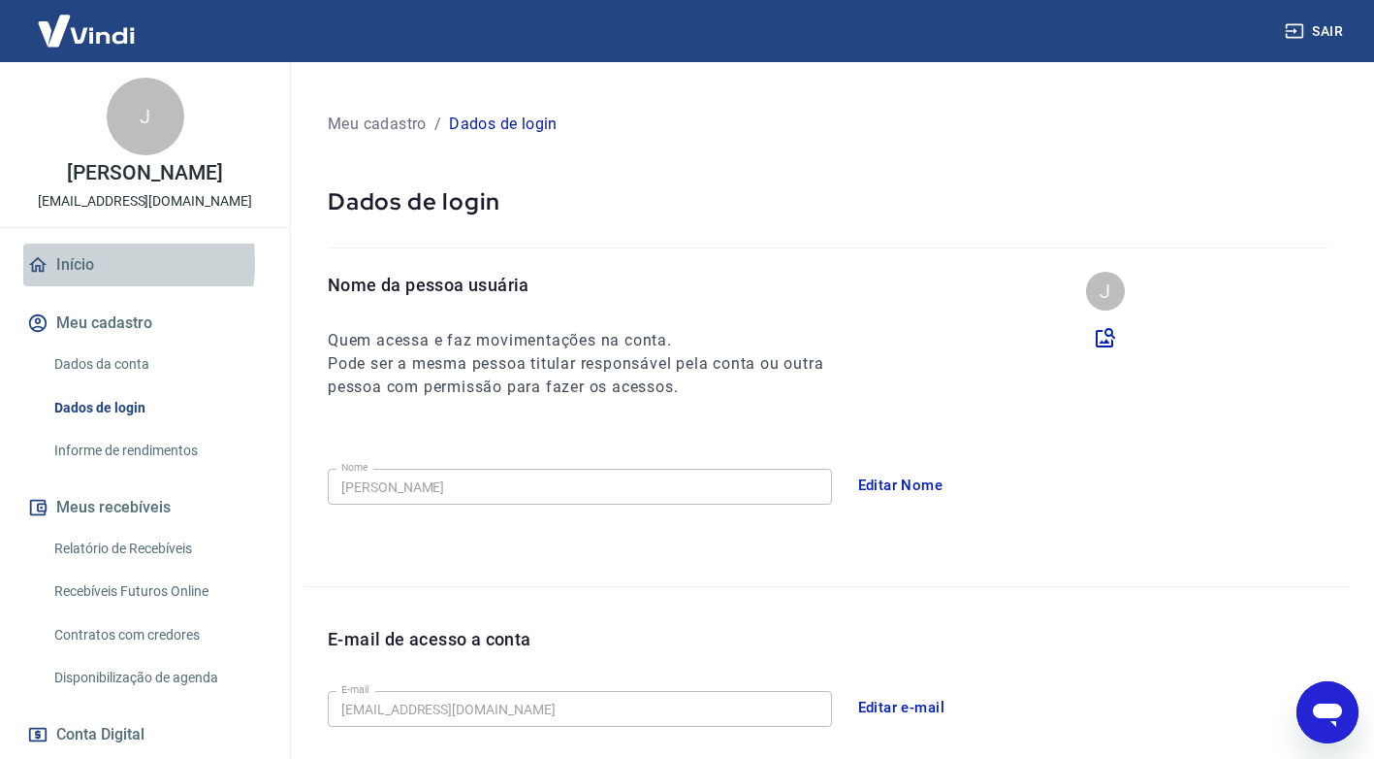
click at [69, 262] on link "Início" at bounding box center [144, 264] width 243 height 43
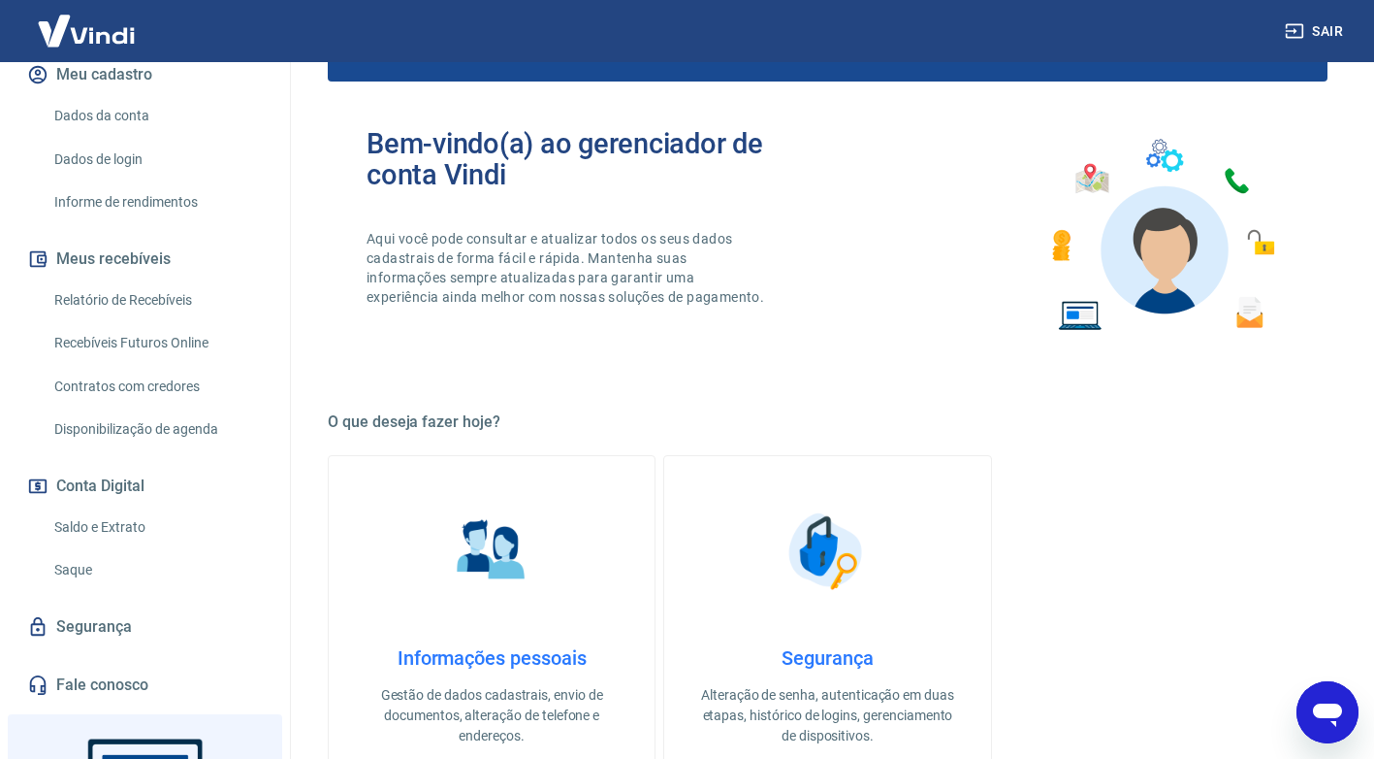
scroll to position [237, 0]
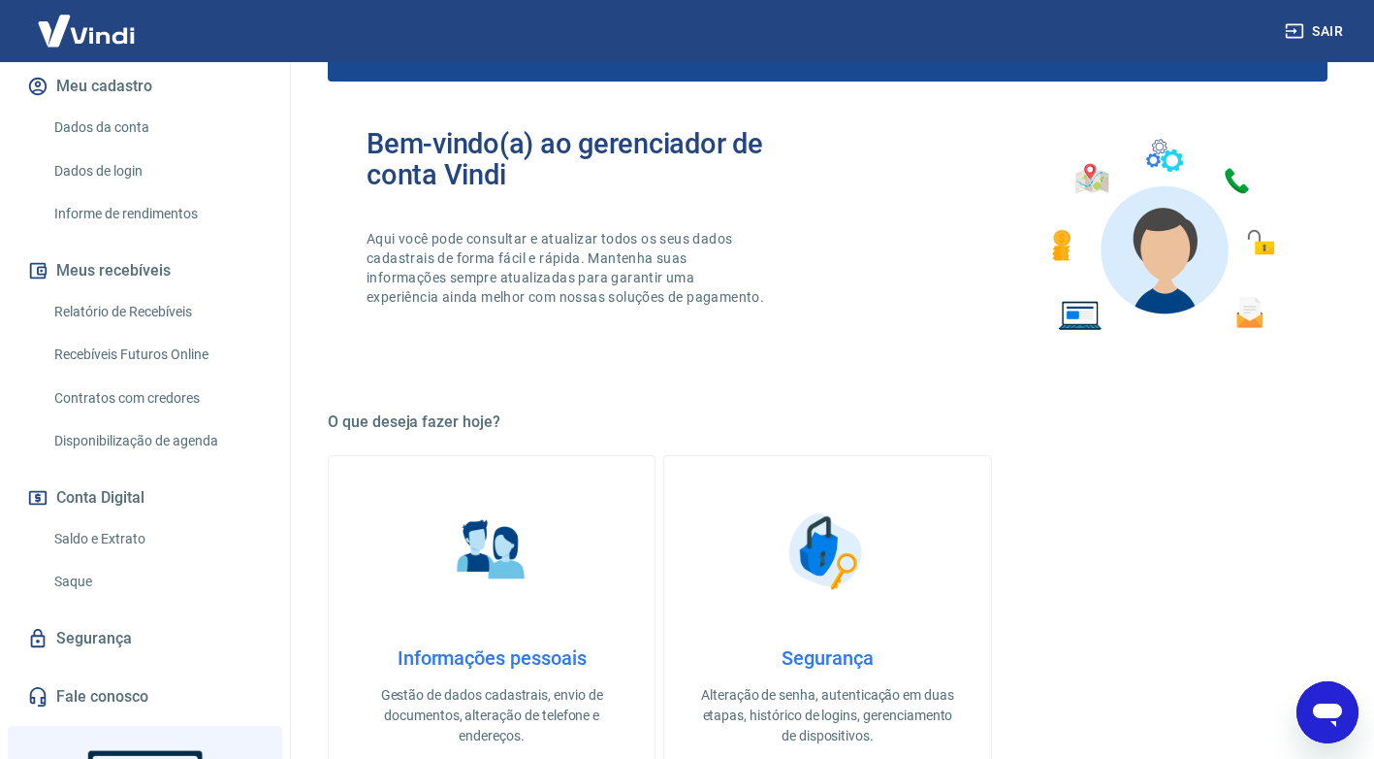
click at [115, 540] on link "Saldo e Extrato" at bounding box center [157, 539] width 220 height 40
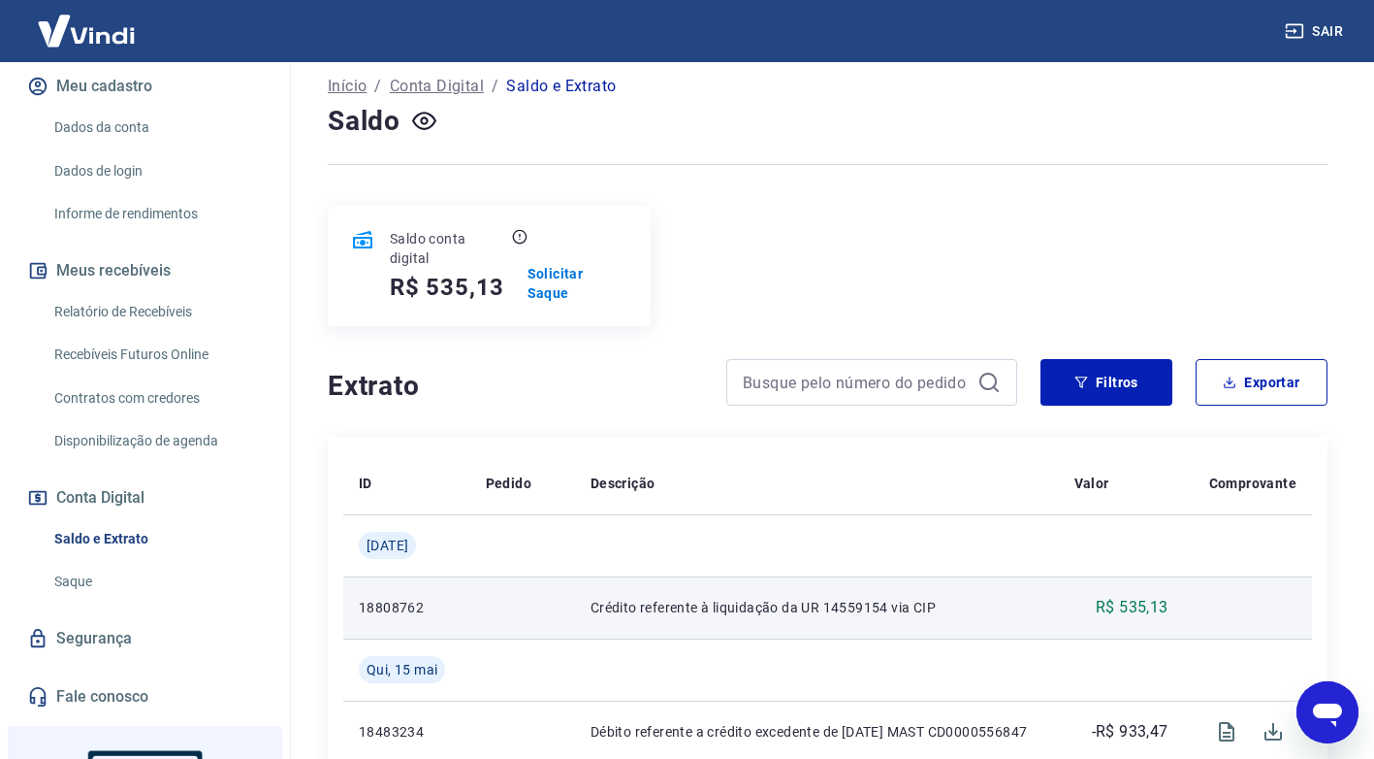
scroll to position [97, 0]
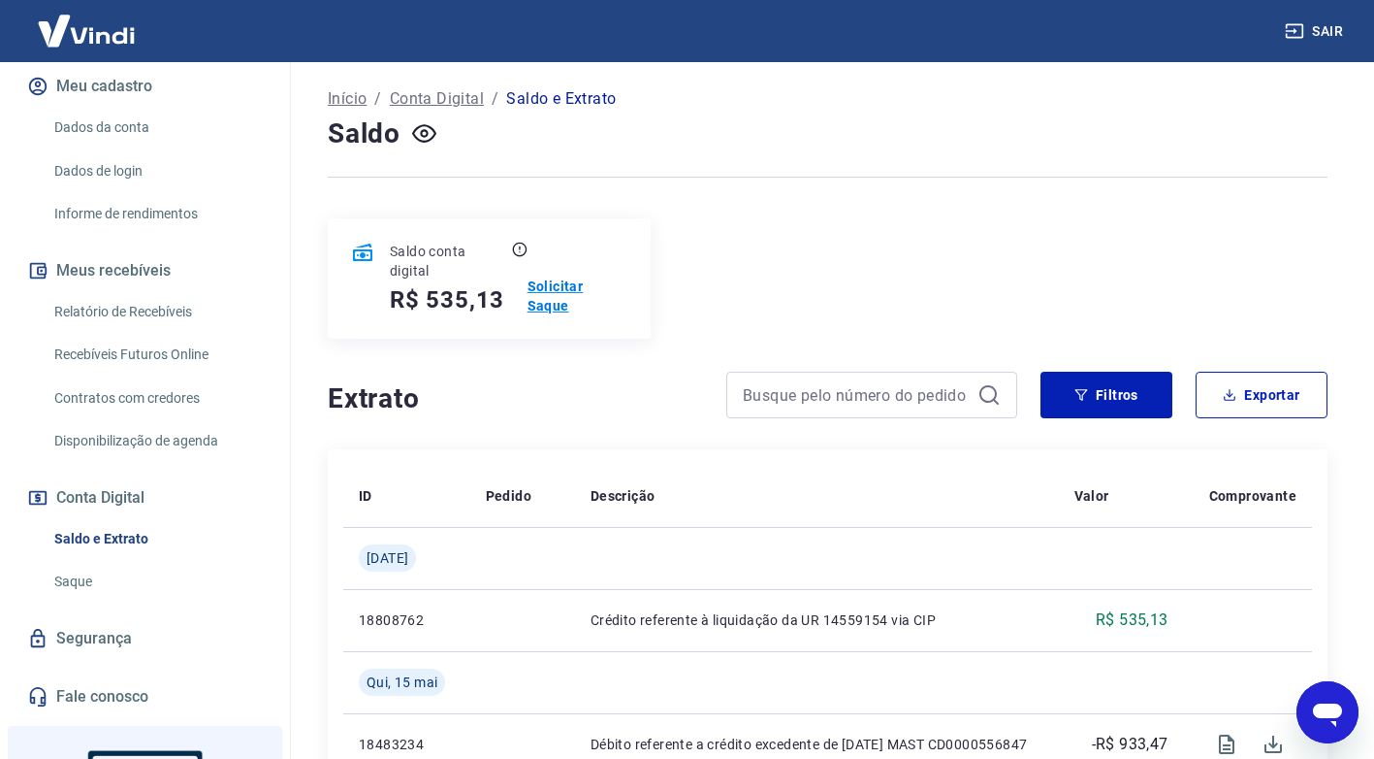
click at [592, 287] on p "Solicitar Saque" at bounding box center [578, 295] width 100 height 39
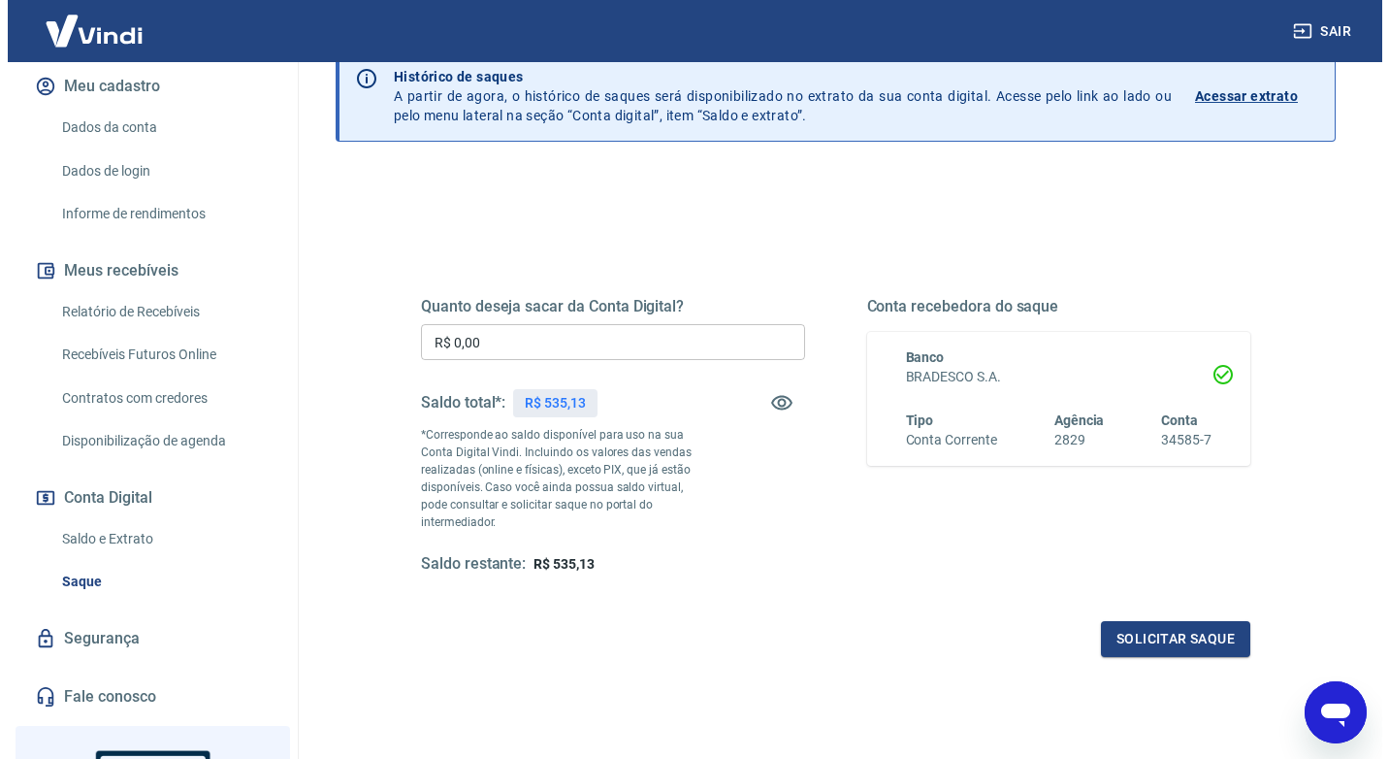
scroll to position [97, 0]
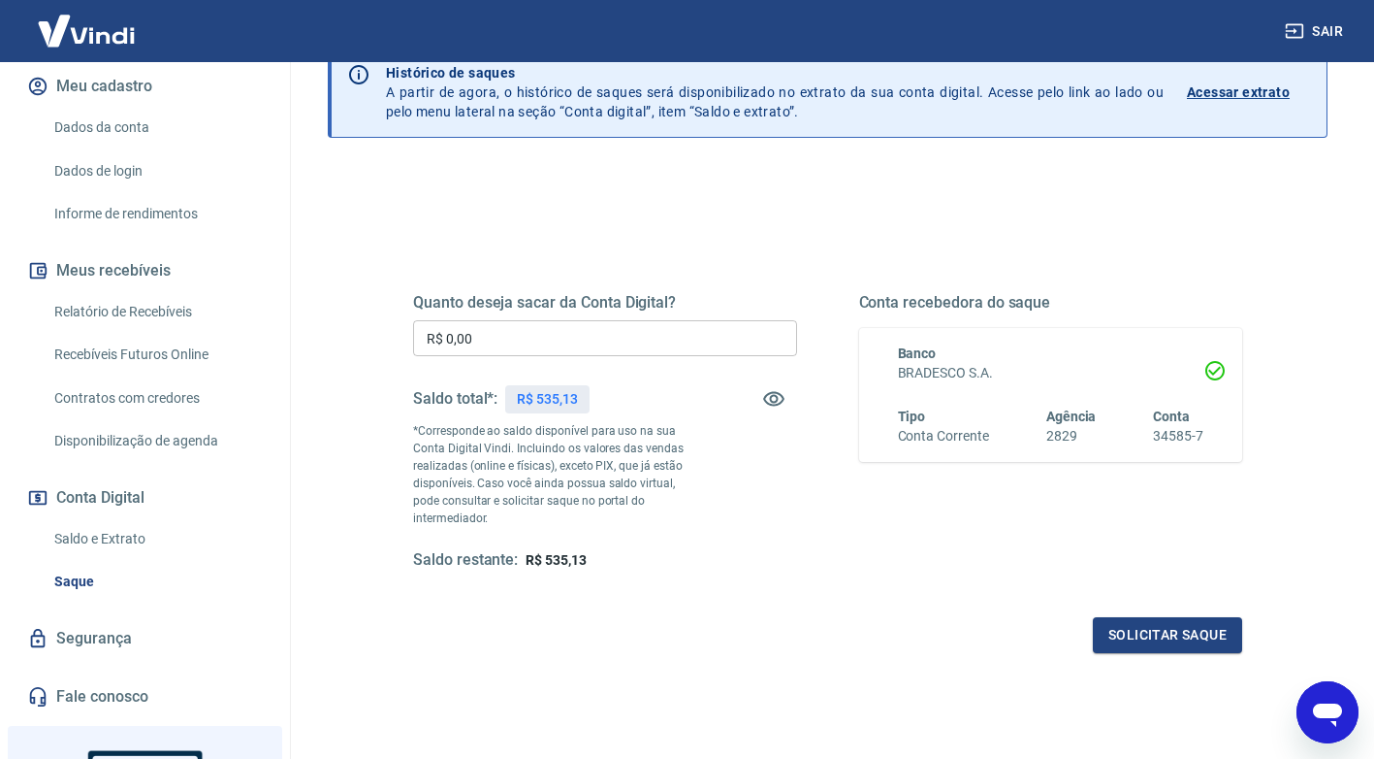
click at [584, 339] on input "R$ 0,00" at bounding box center [605, 338] width 384 height 36
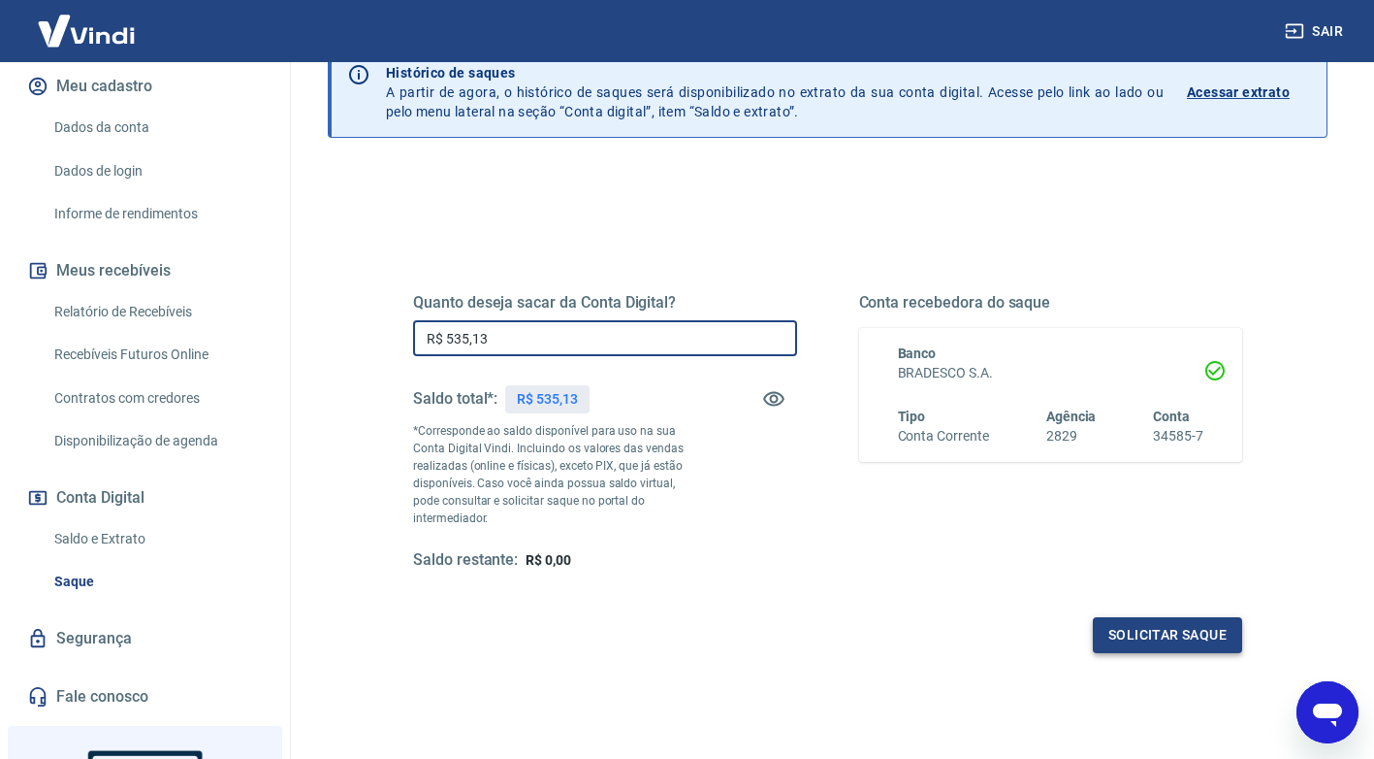
type input "R$ 535,13"
click at [1194, 617] on button "Solicitar saque" at bounding box center [1167, 635] width 149 height 36
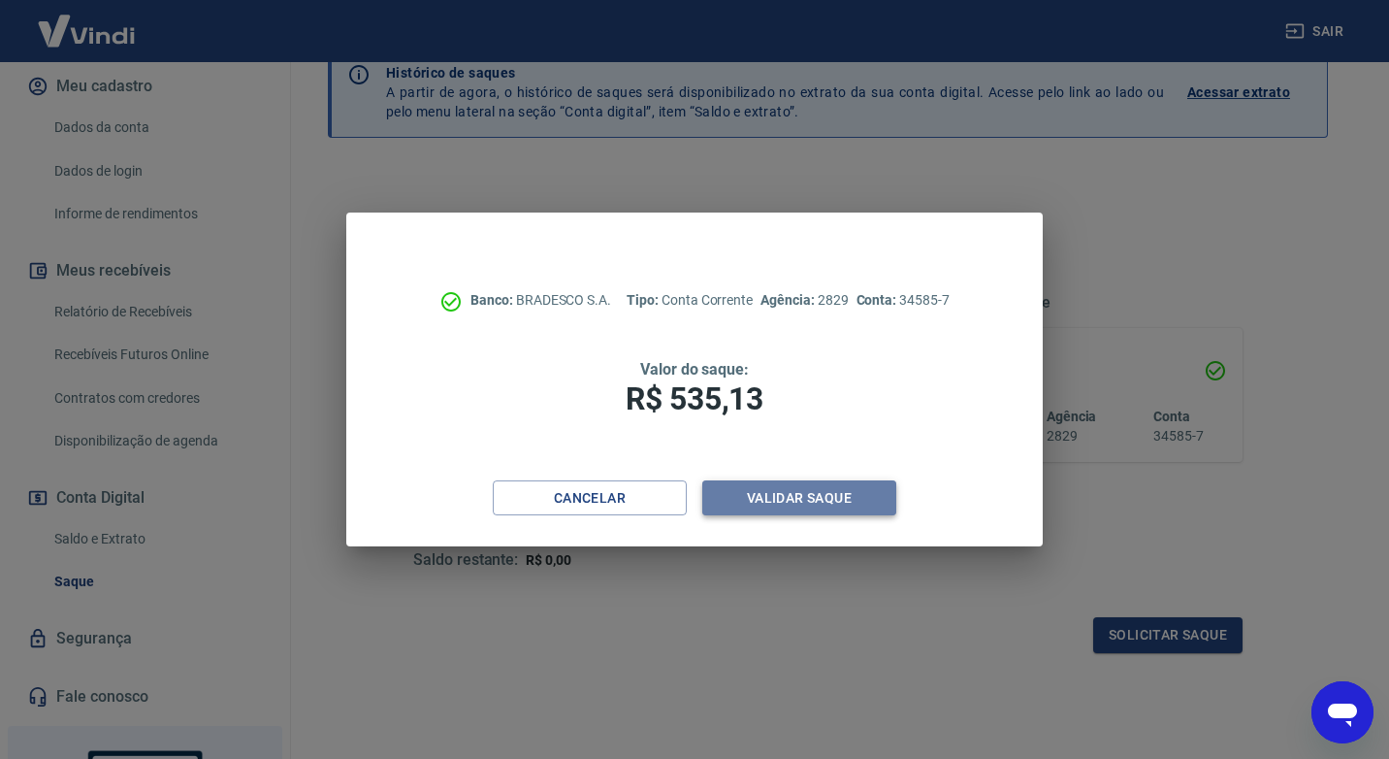
click at [810, 500] on button "Validar saque" at bounding box center [799, 498] width 194 height 36
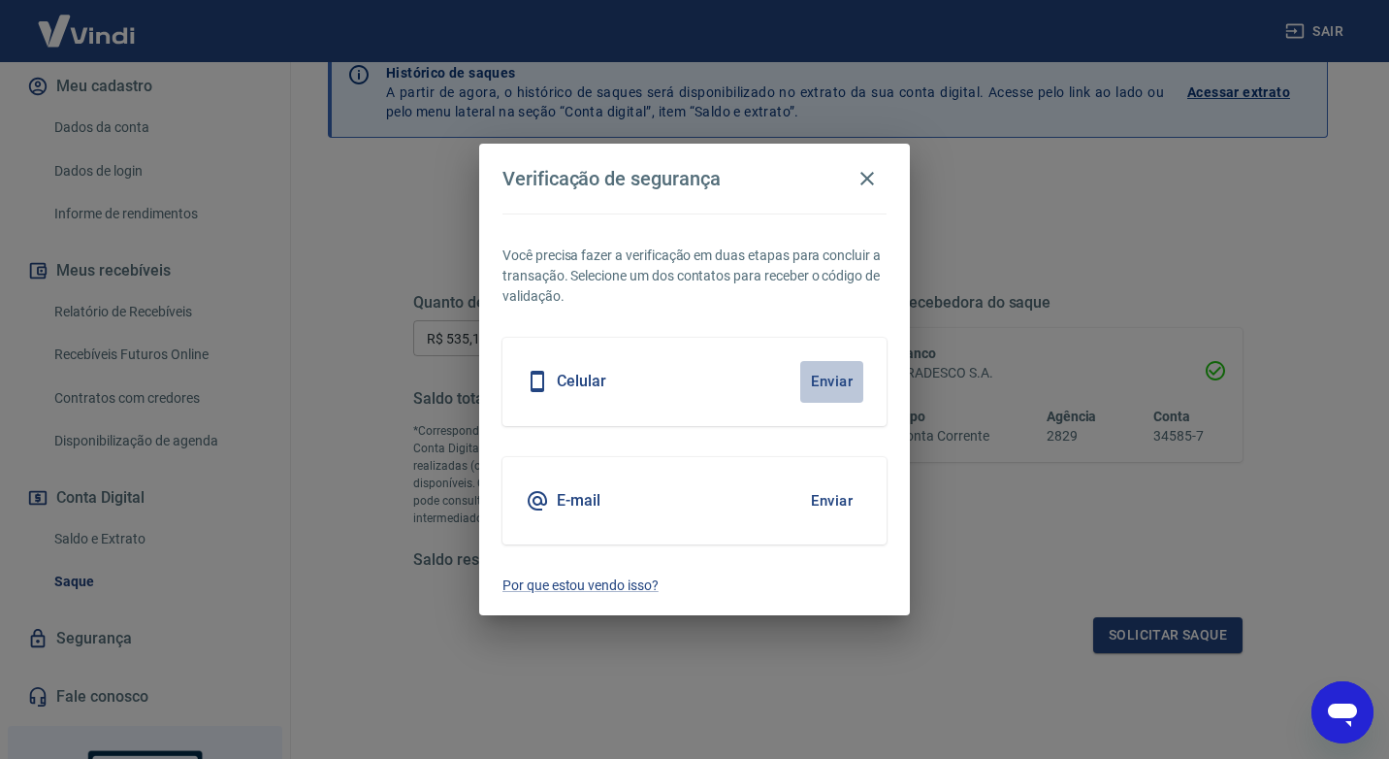
click at [830, 381] on button "Enviar" at bounding box center [831, 381] width 63 height 41
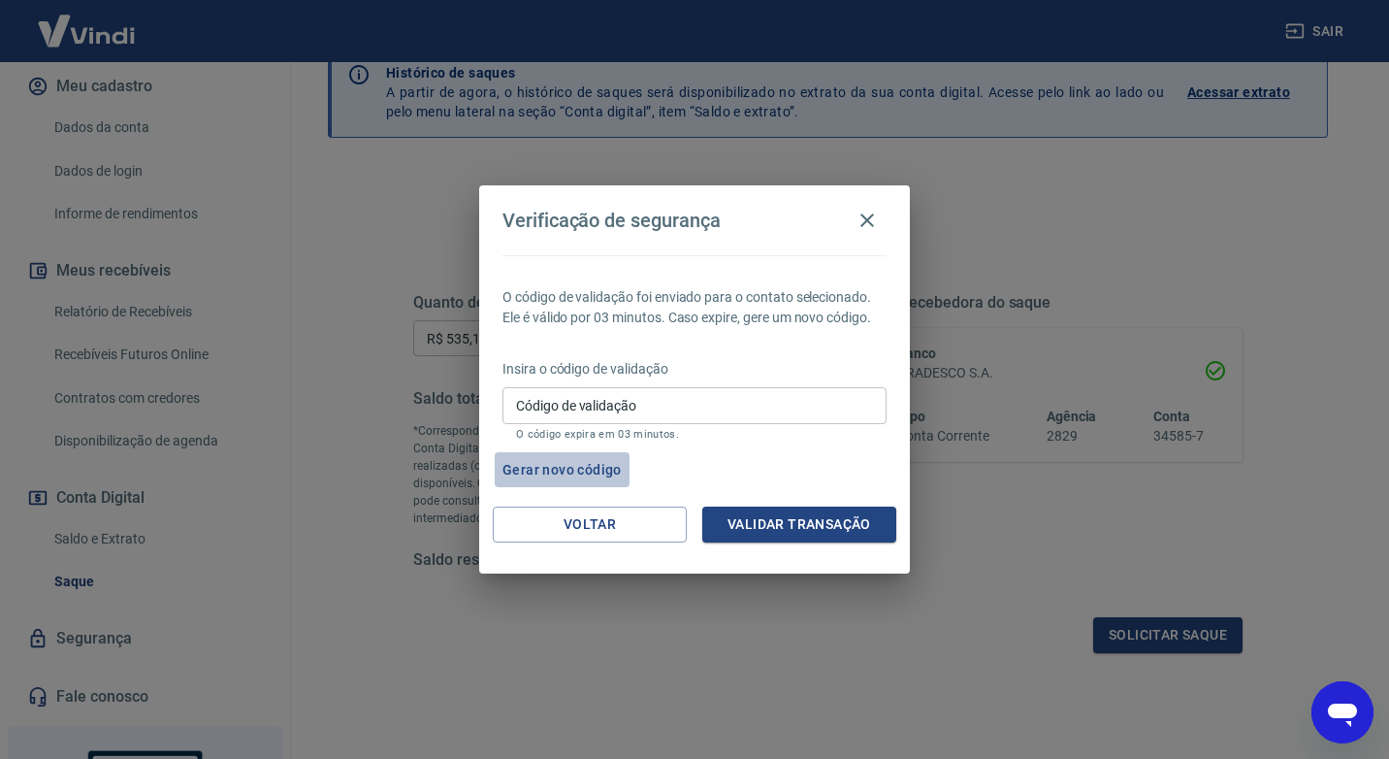
click at [580, 464] on button "Gerar novo código" at bounding box center [562, 470] width 135 height 36
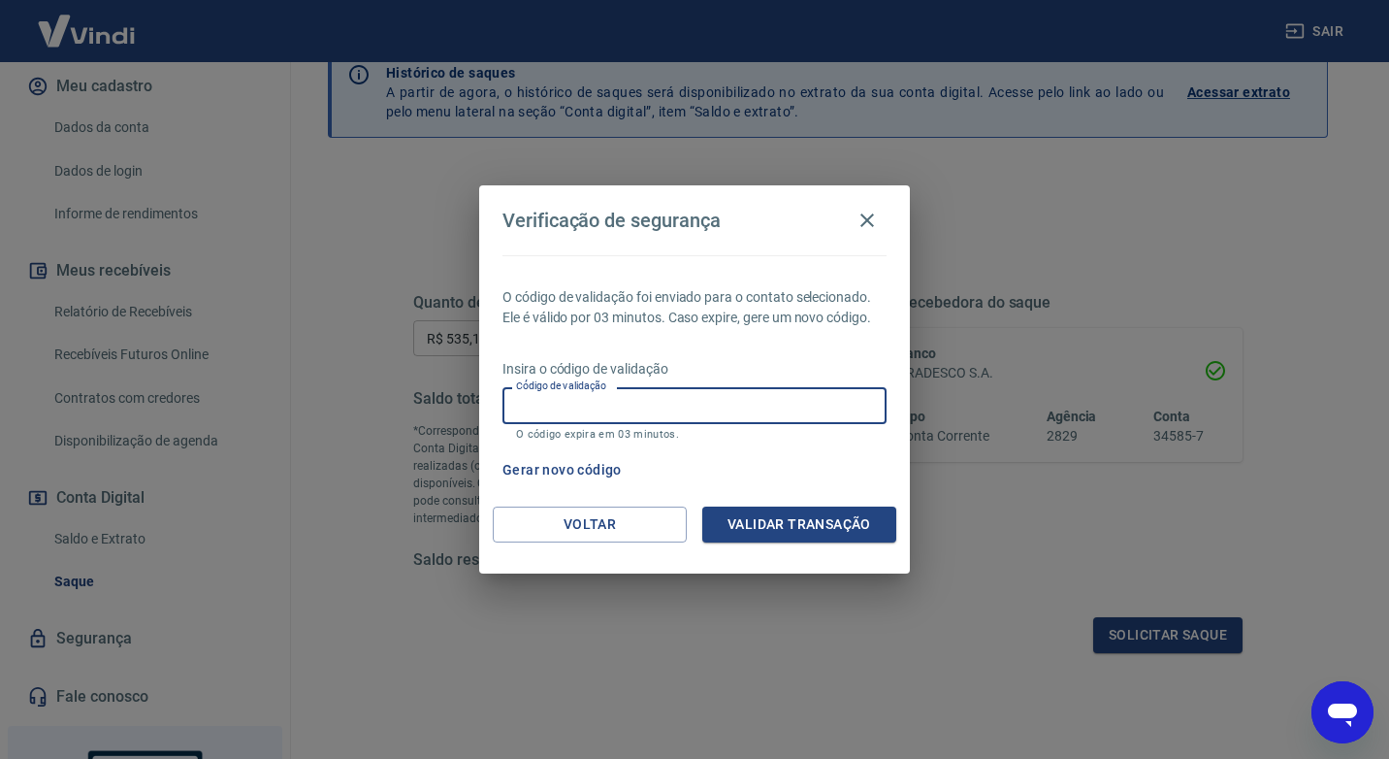
click at [690, 406] on input "Código de validação" at bounding box center [694, 405] width 384 height 36
type input "646742"
click at [795, 516] on button "Validar transação" at bounding box center [799, 524] width 194 height 36
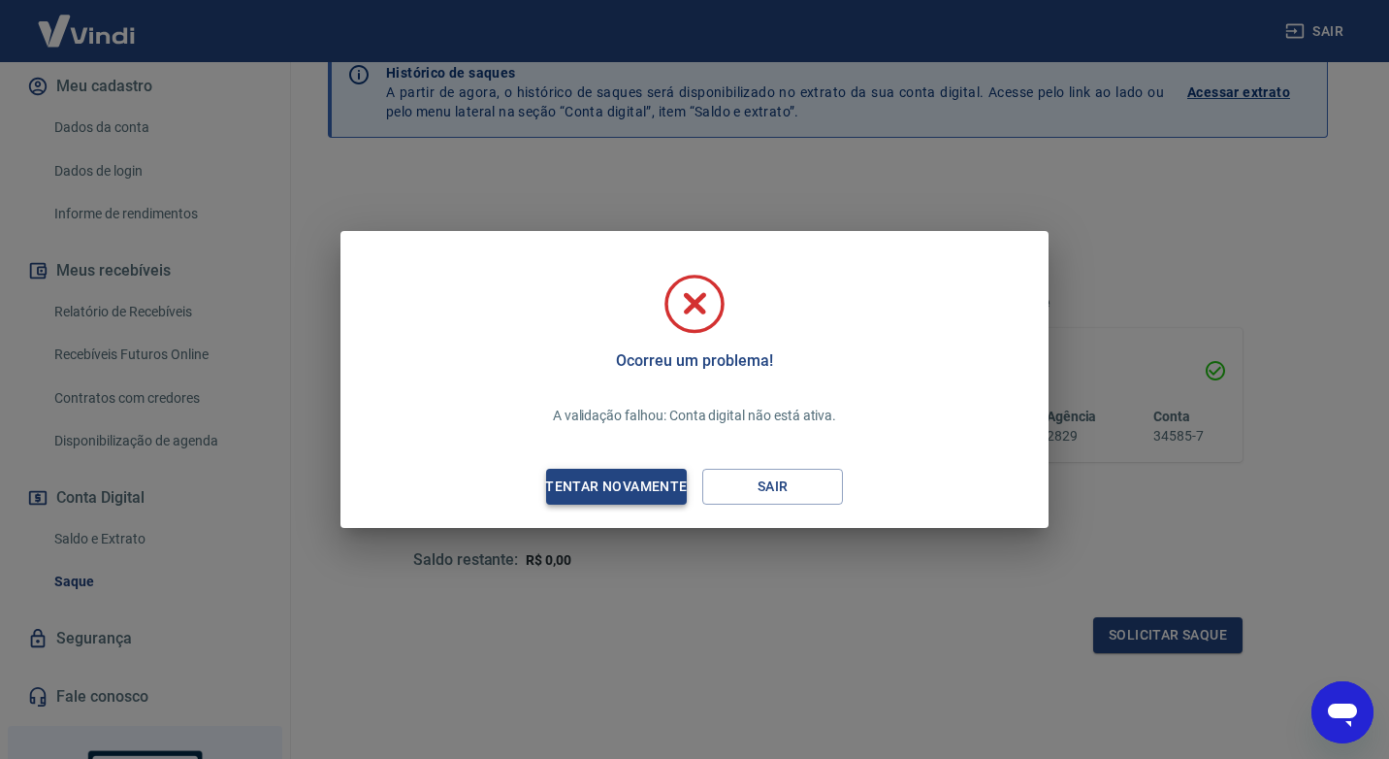
click at [632, 488] on div "Tentar novamente" at bounding box center [616, 486] width 188 height 24
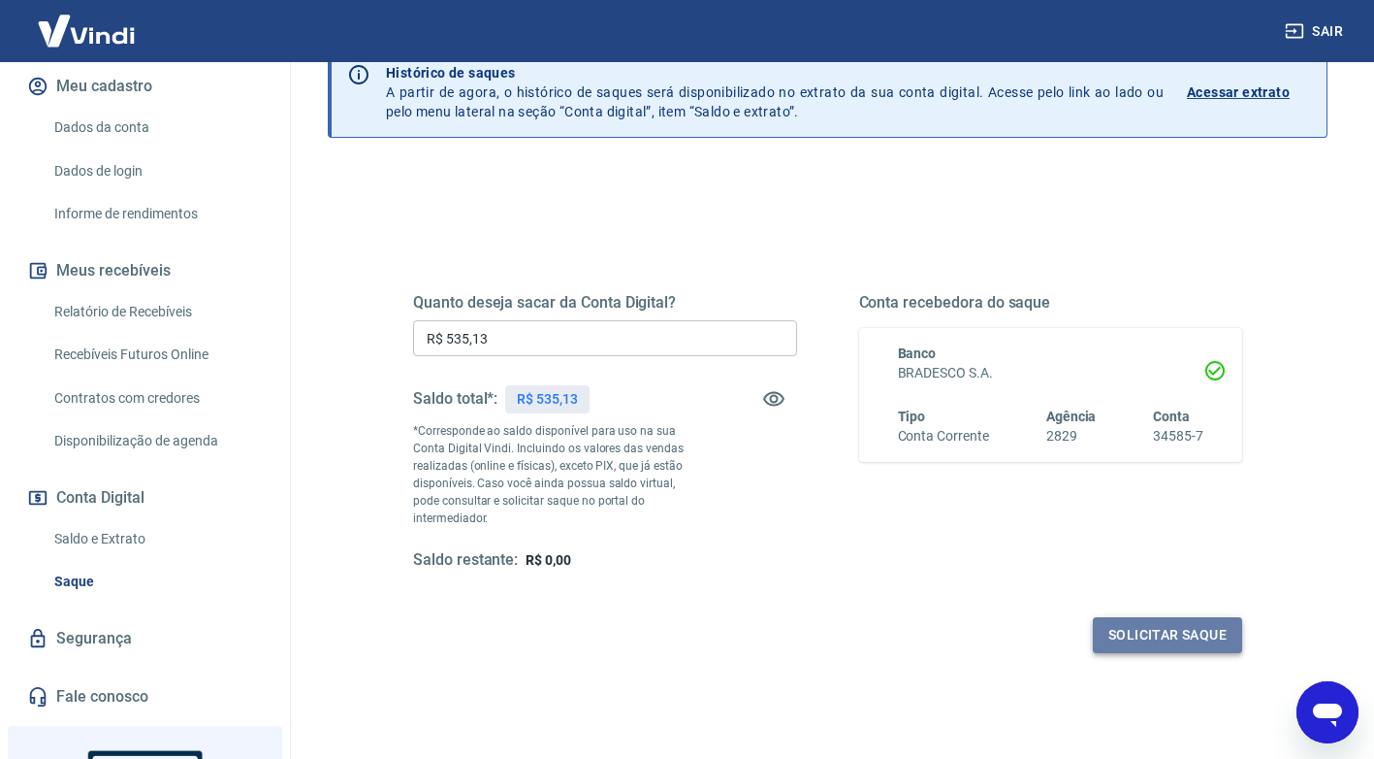
click at [1170, 617] on button "Solicitar saque" at bounding box center [1167, 635] width 149 height 36
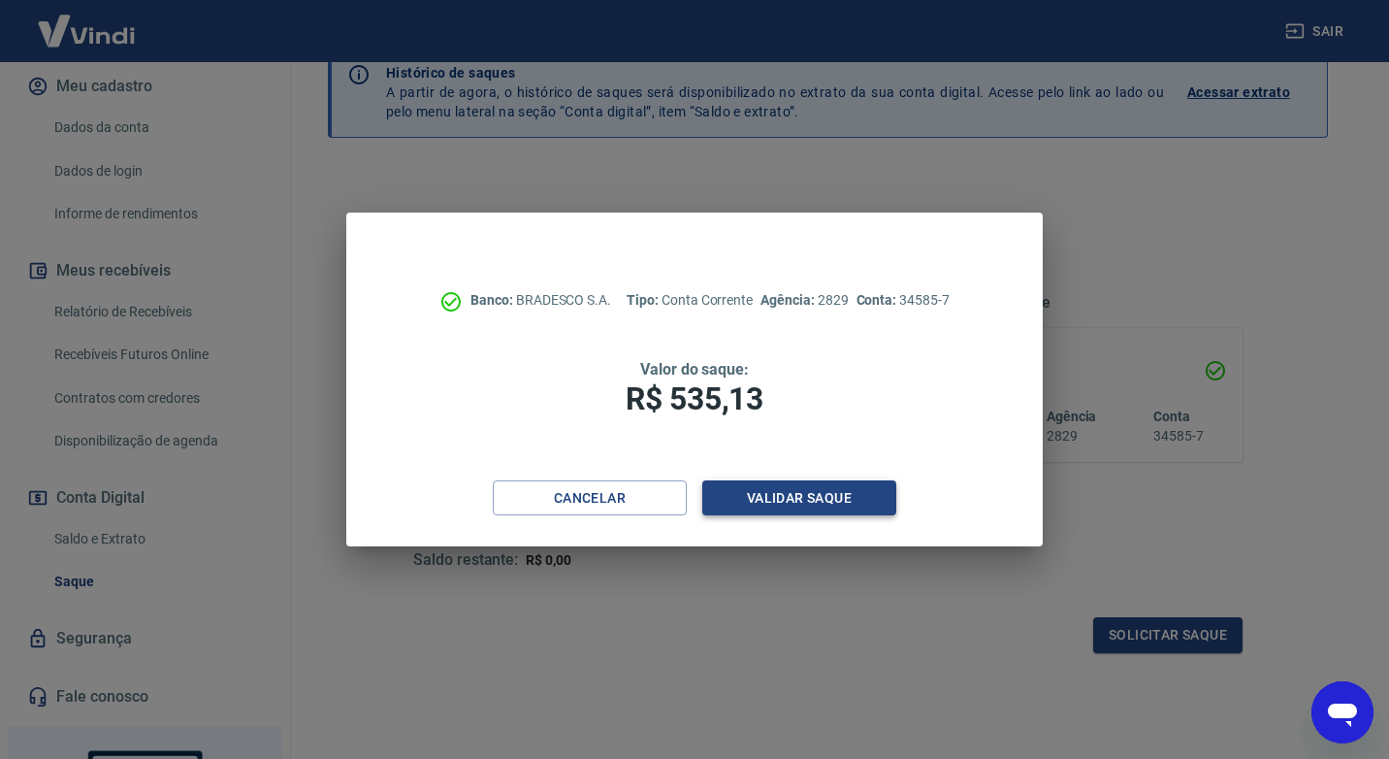
click at [827, 497] on button "Validar saque" at bounding box center [799, 498] width 194 height 36
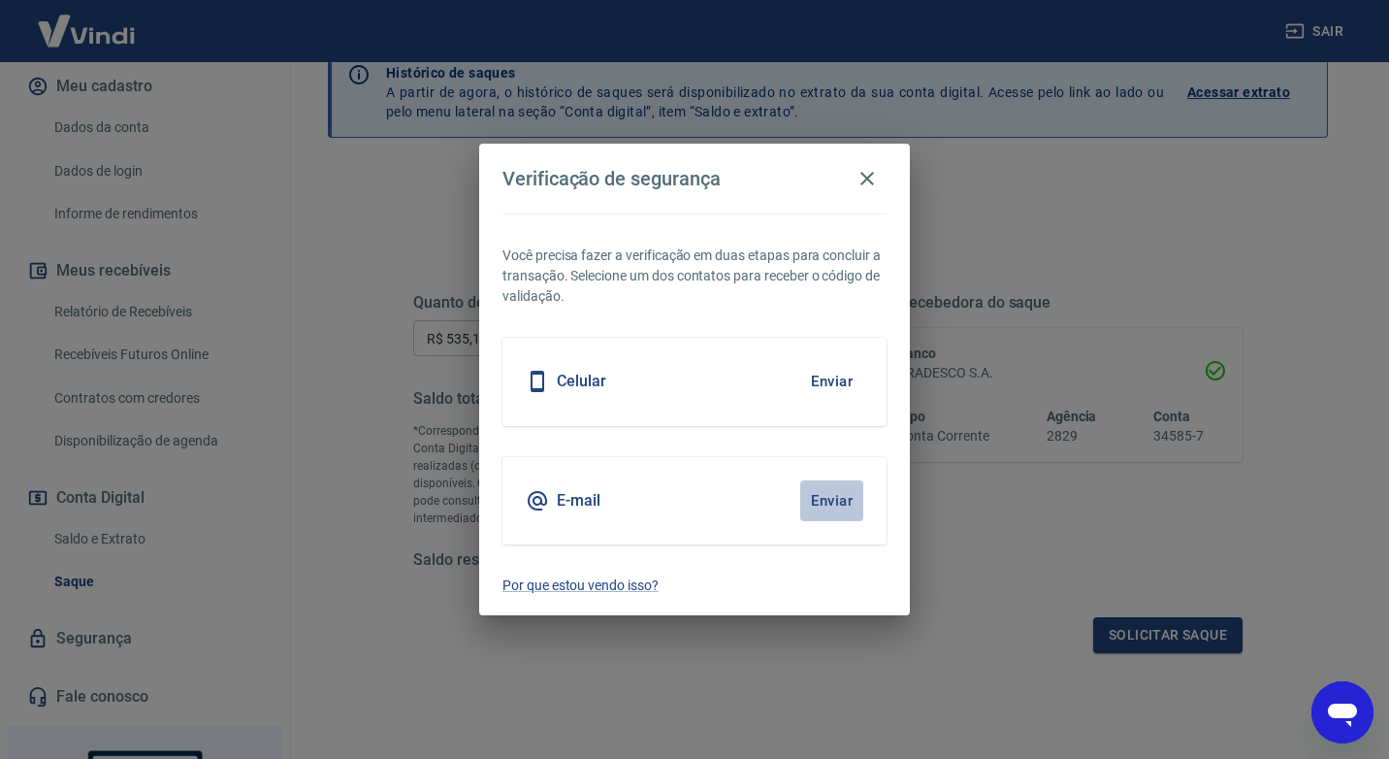
click at [836, 499] on button "Enviar" at bounding box center [831, 500] width 63 height 41
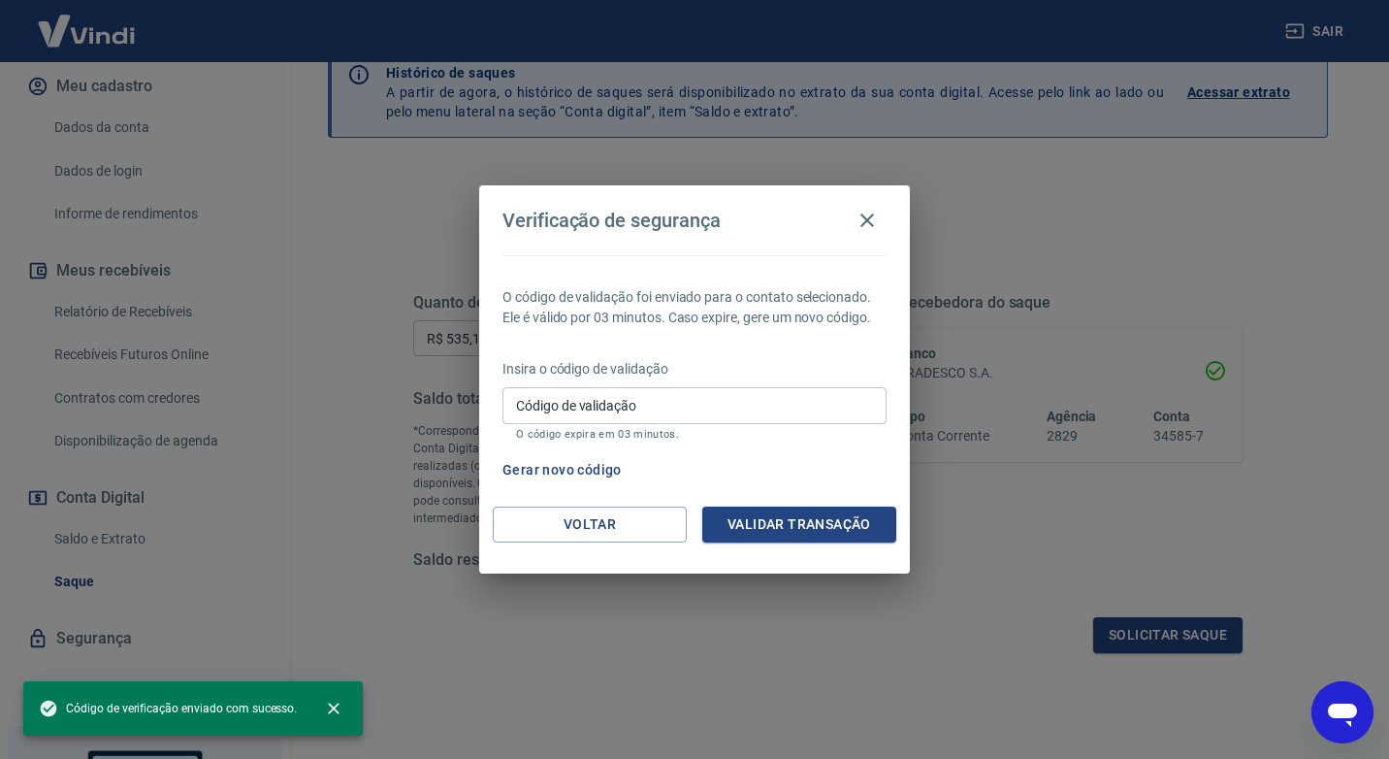
click at [670, 407] on input "Código de validação" at bounding box center [694, 405] width 384 height 36
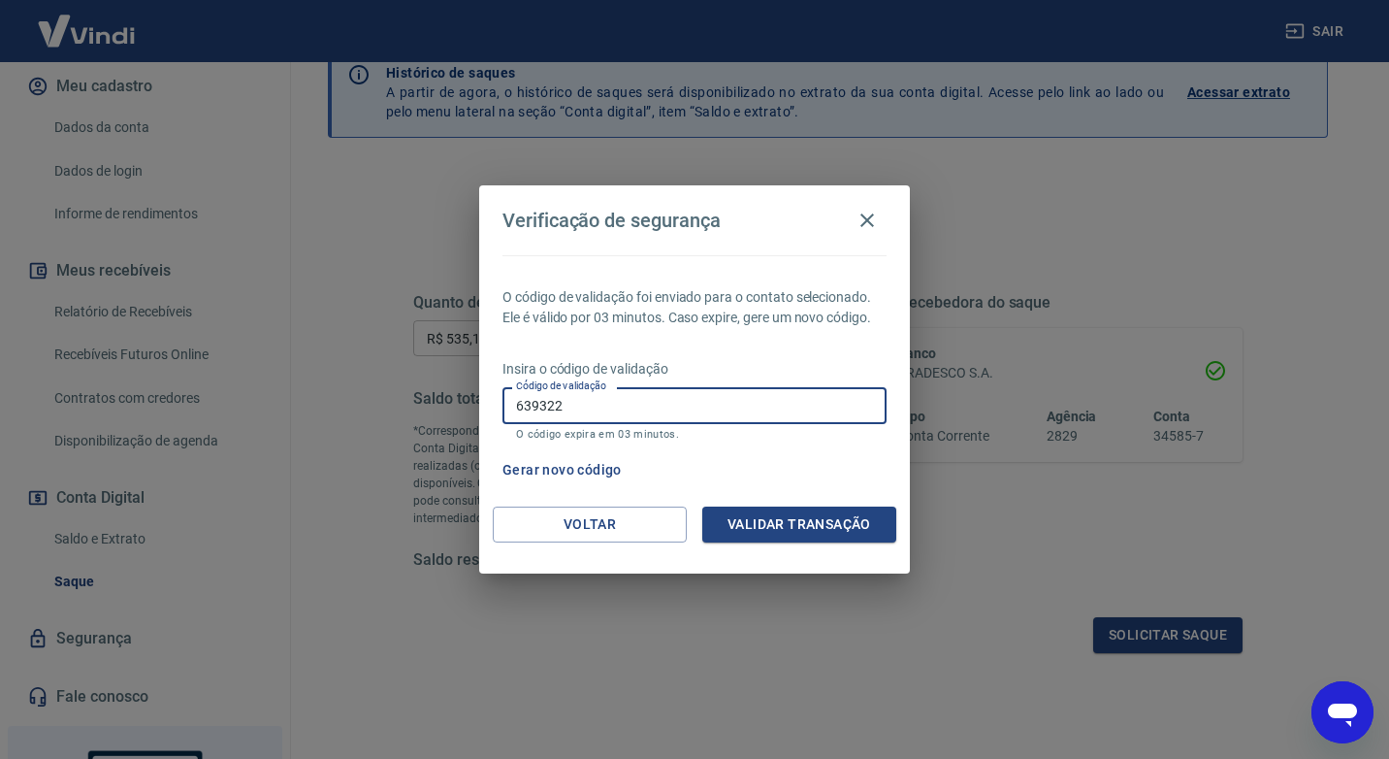
type input "639322"
click at [784, 522] on button "Validar transação" at bounding box center [799, 524] width 194 height 36
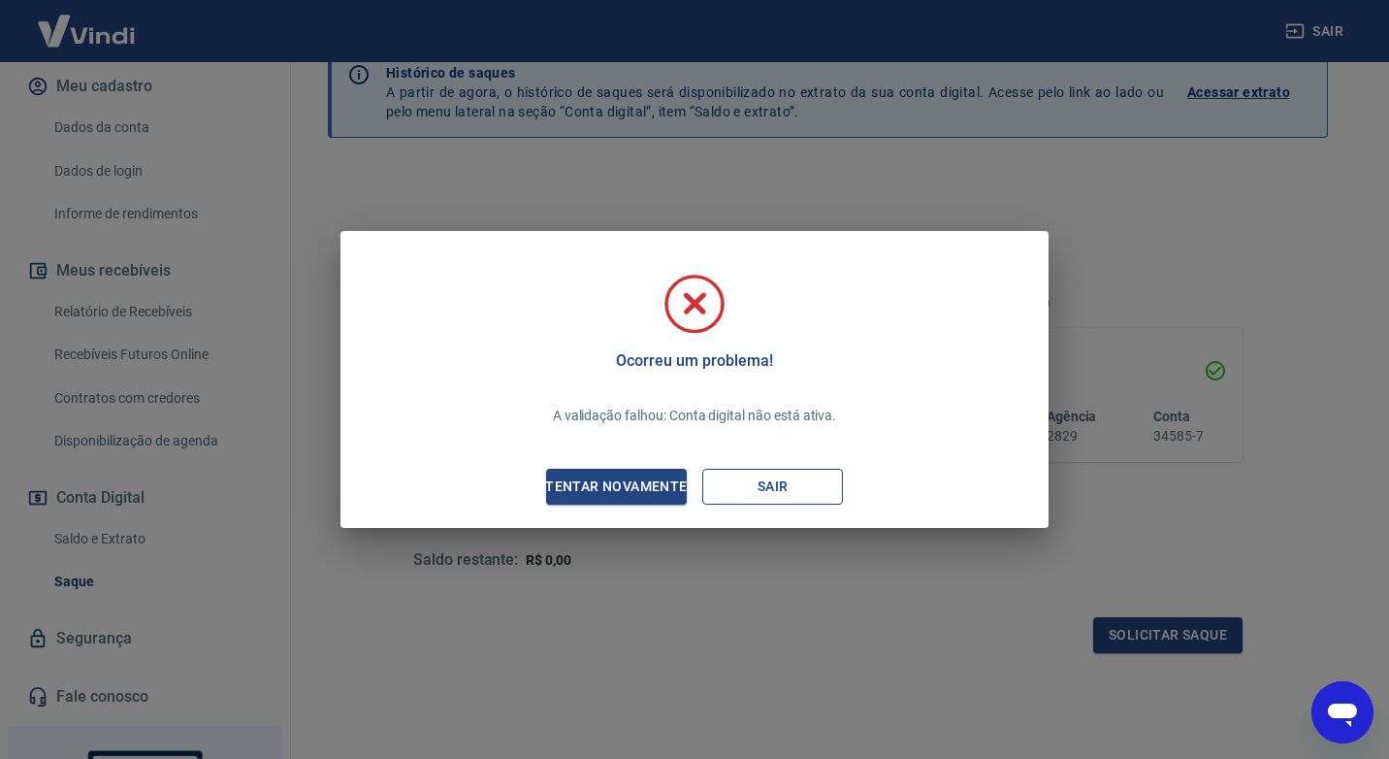
click at [775, 479] on button "Sair" at bounding box center [772, 486] width 141 height 36
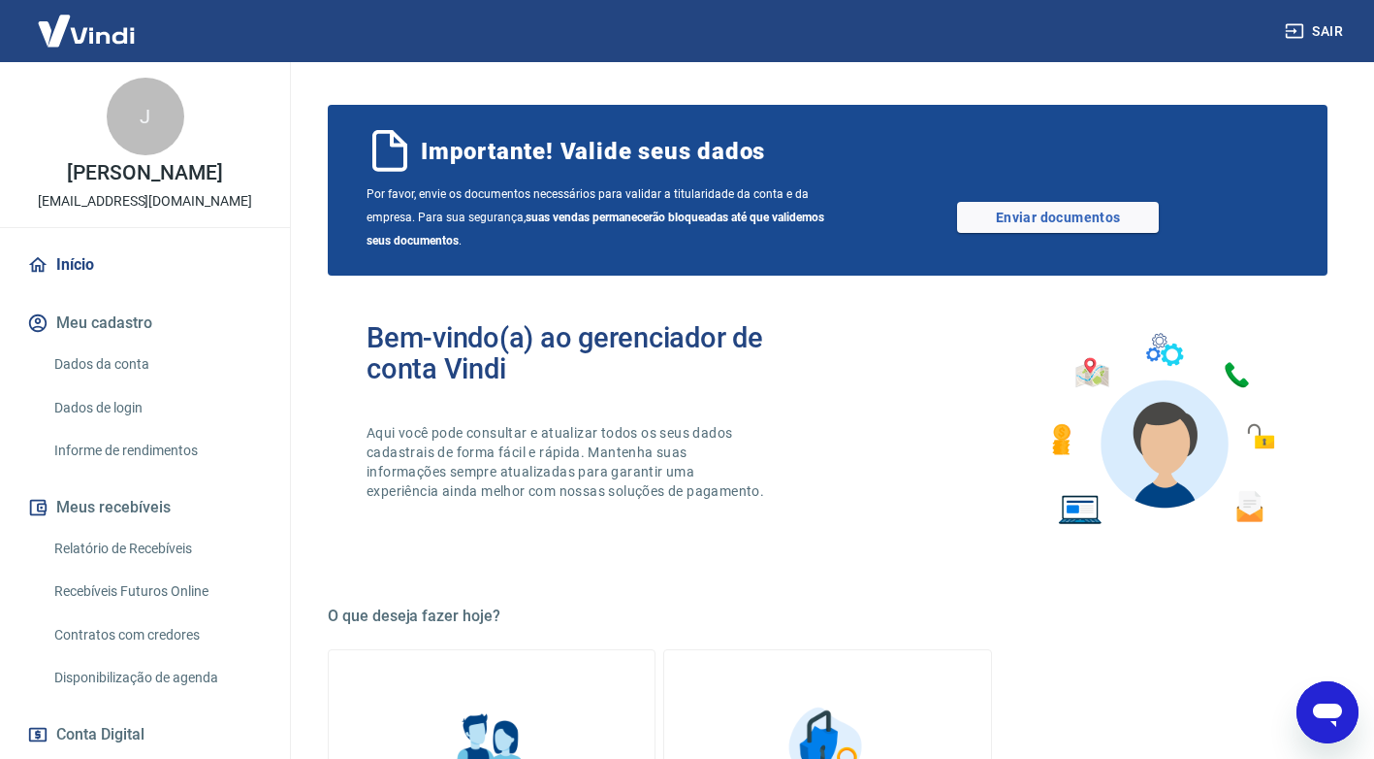
click at [148, 547] on link "Relatório de Recebíveis" at bounding box center [157, 549] width 220 height 40
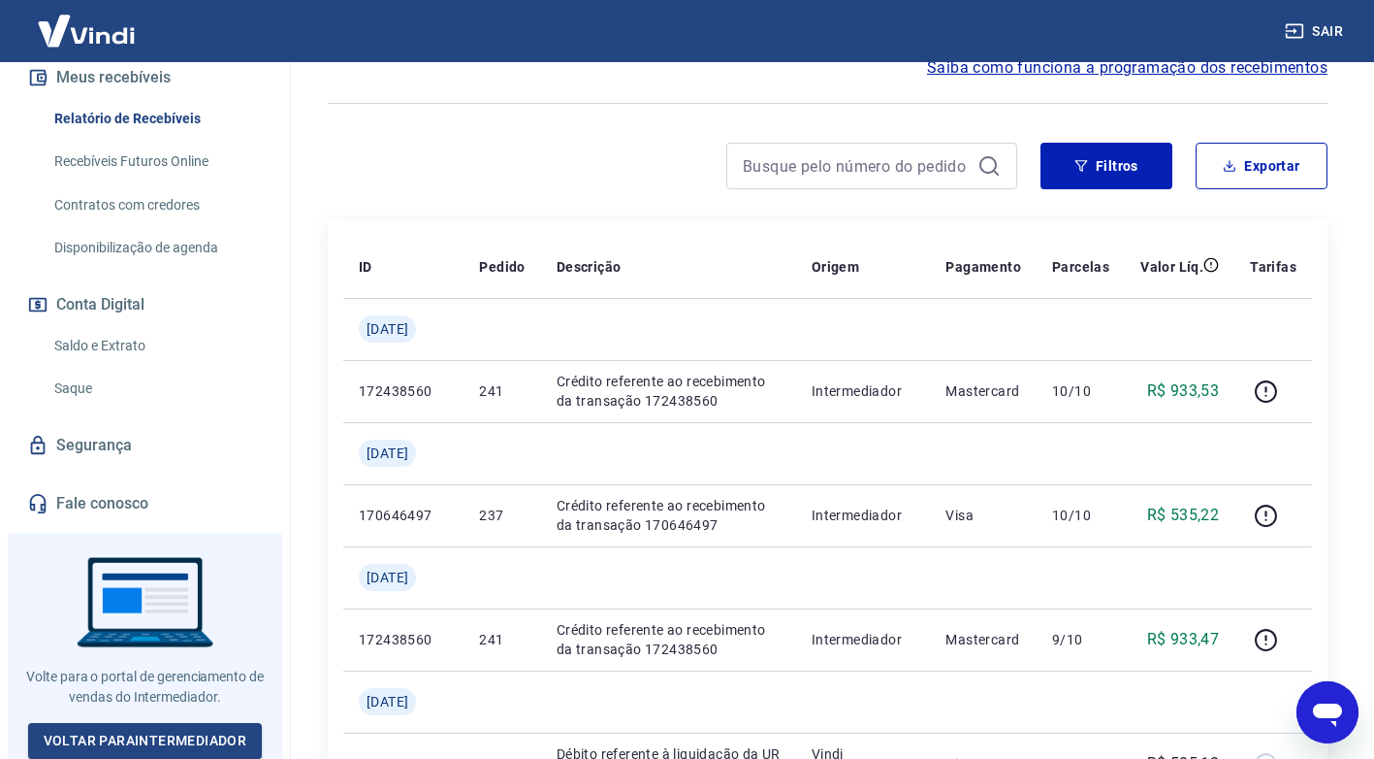
scroll to position [431, 0]
click at [78, 384] on link "Saque" at bounding box center [157, 388] width 220 height 40
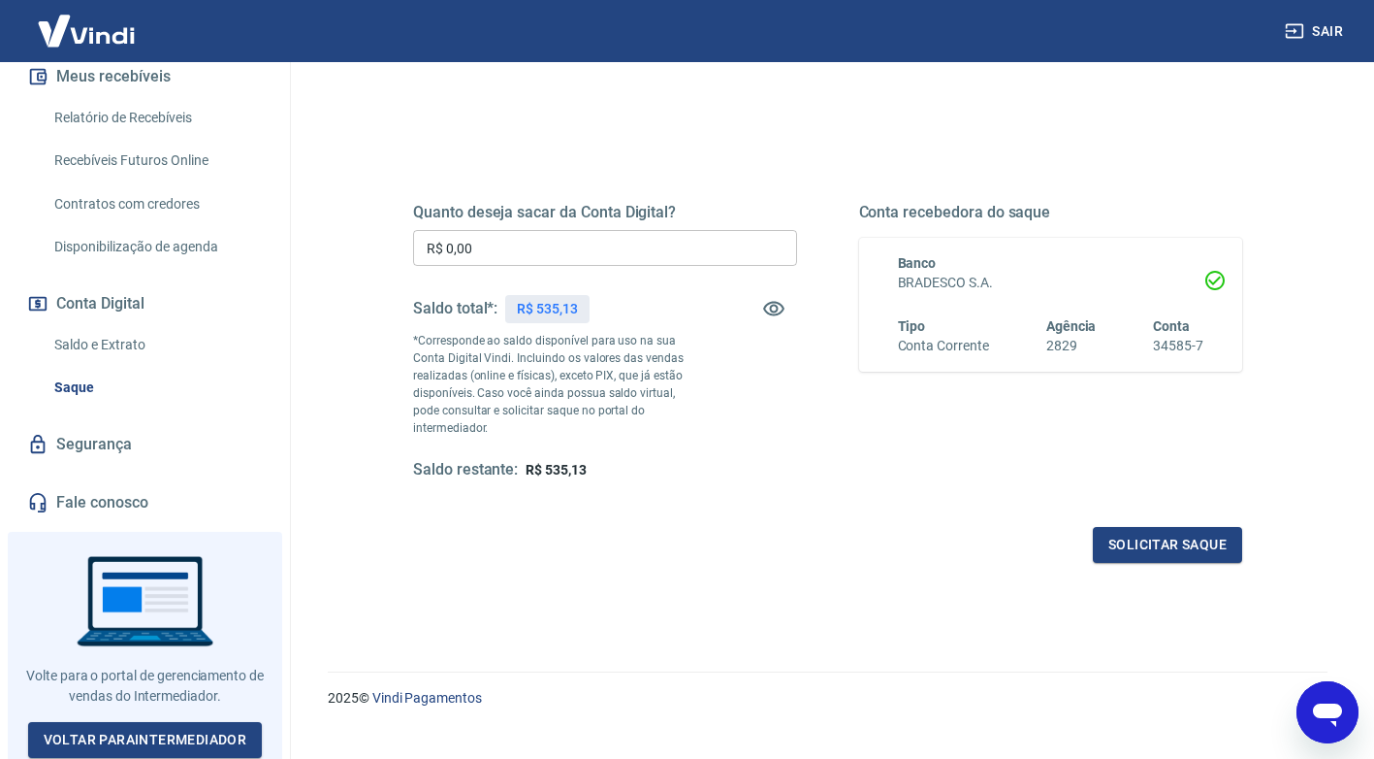
scroll to position [201, 0]
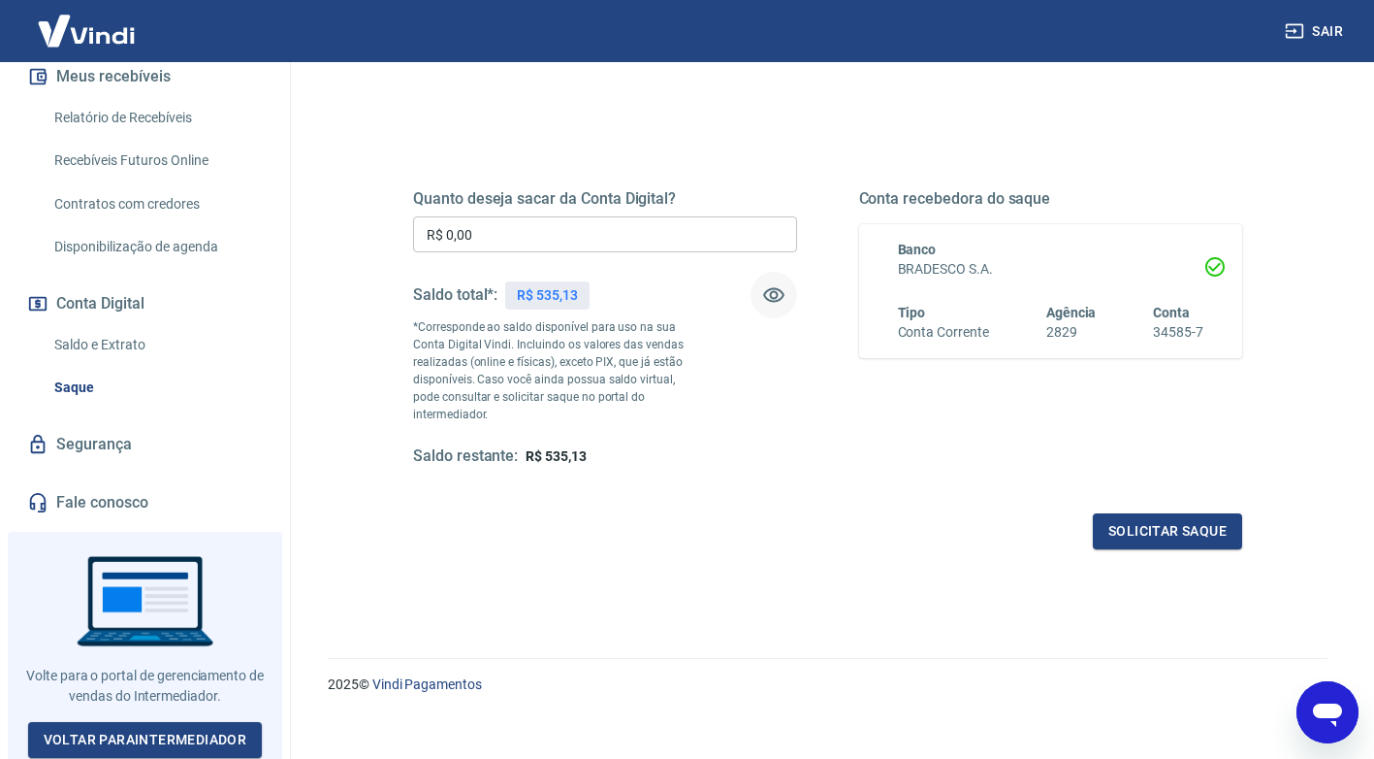
click at [780, 294] on icon "button" at bounding box center [773, 294] width 23 height 23
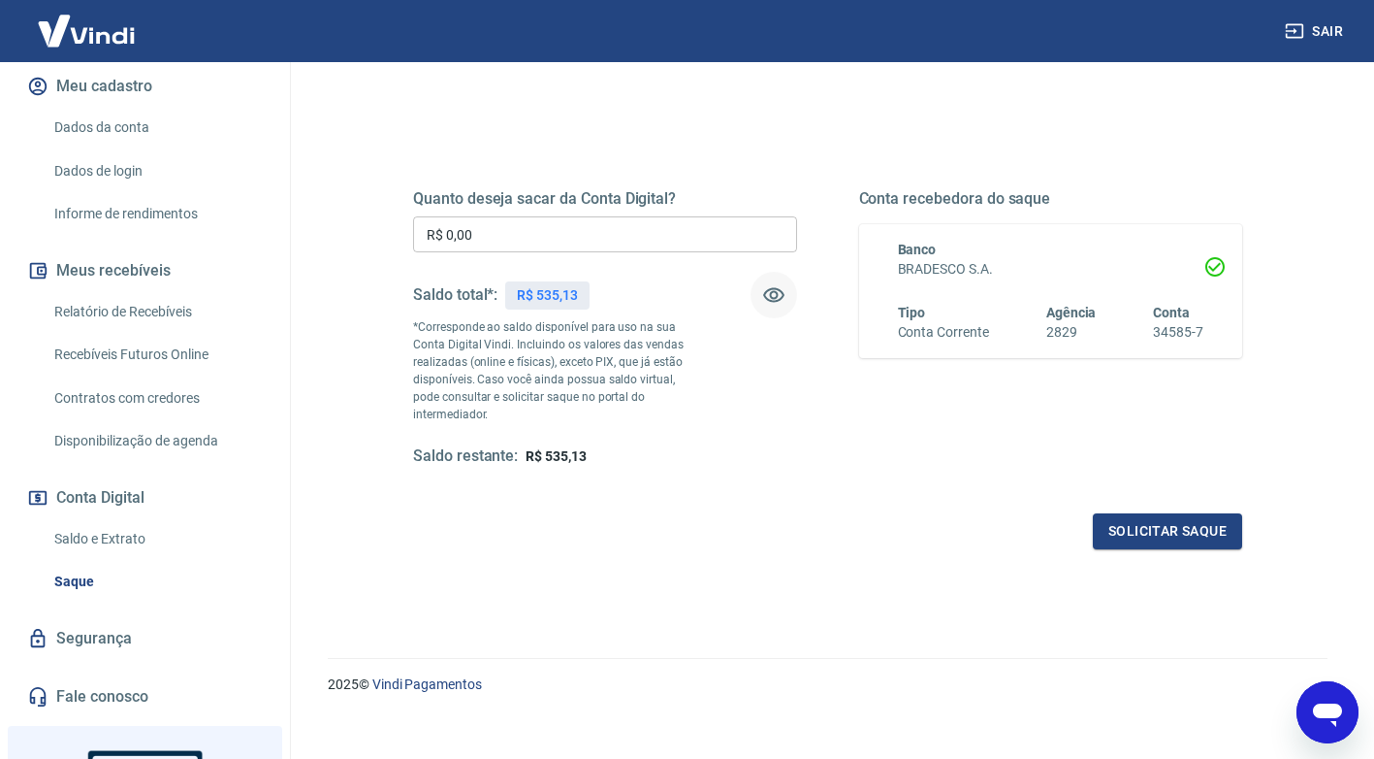
scroll to position [140, 0]
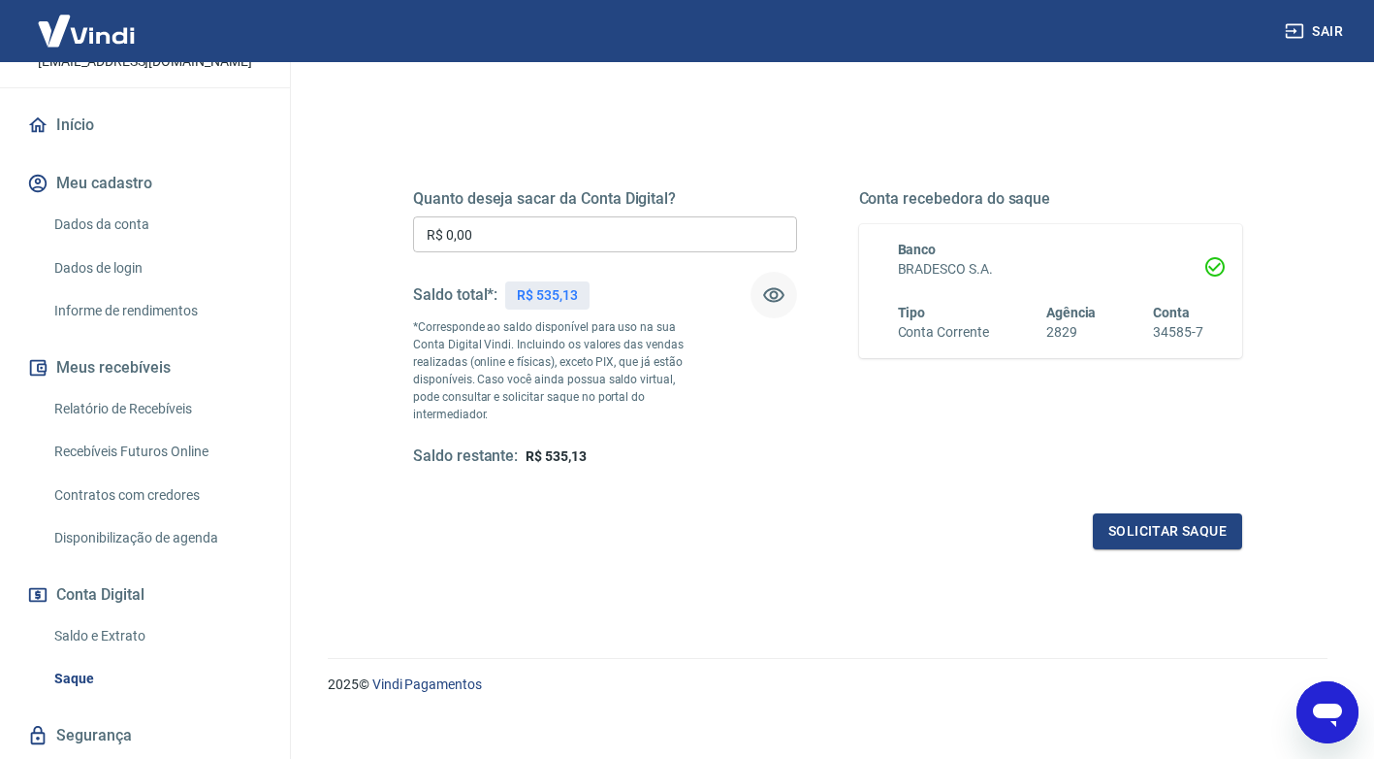
click at [1331, 698] on icon "Abrir janela de mensagens" at bounding box center [1327, 712] width 35 height 35
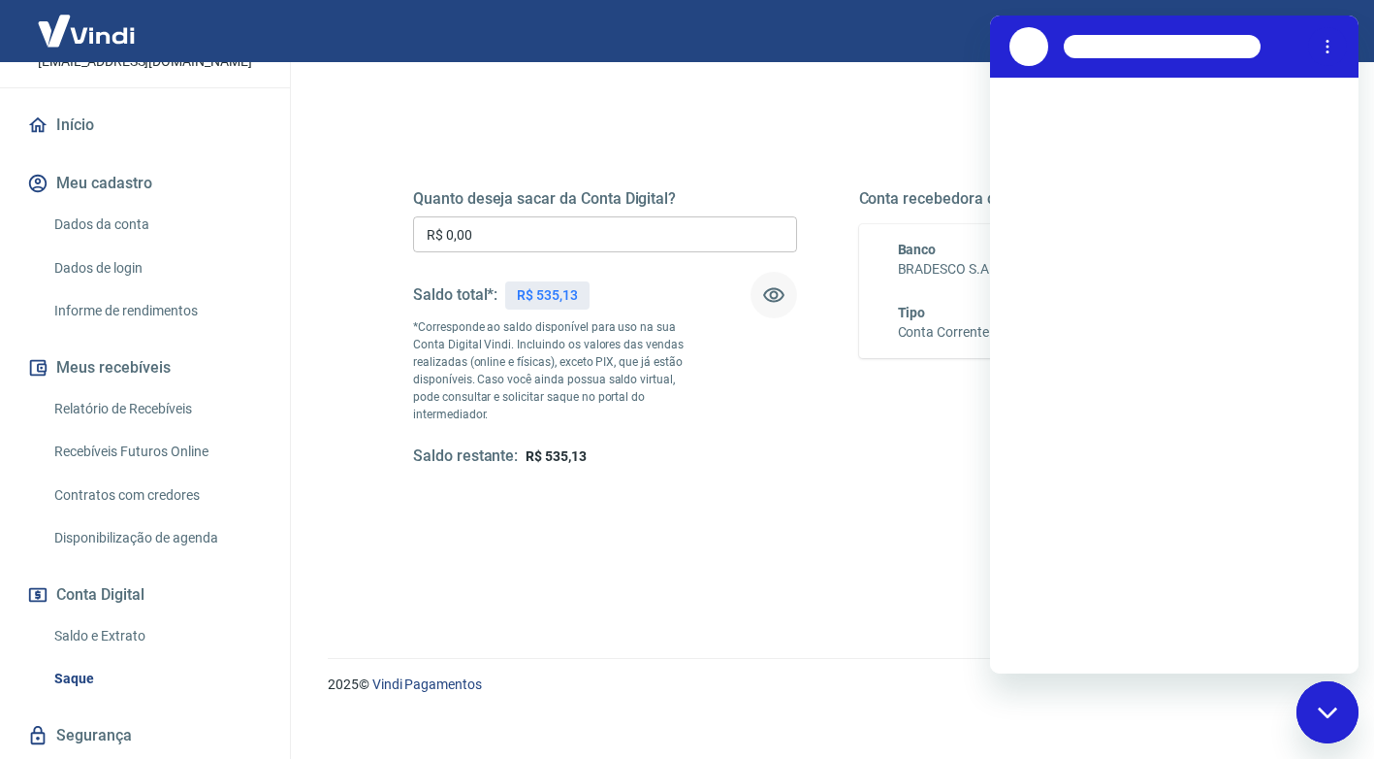
scroll to position [0, 0]
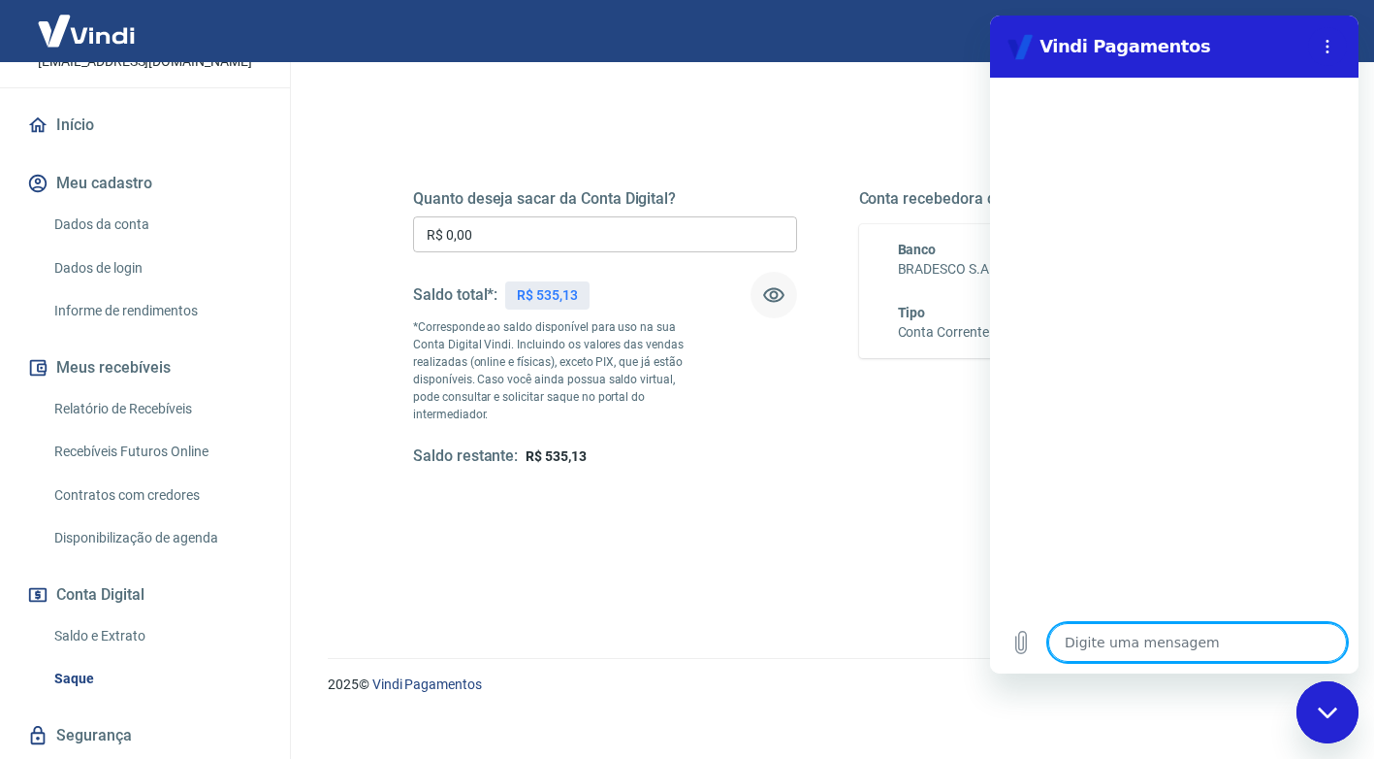
click at [713, 528] on div "Solicitar saque" at bounding box center [827, 531] width 829 height 36
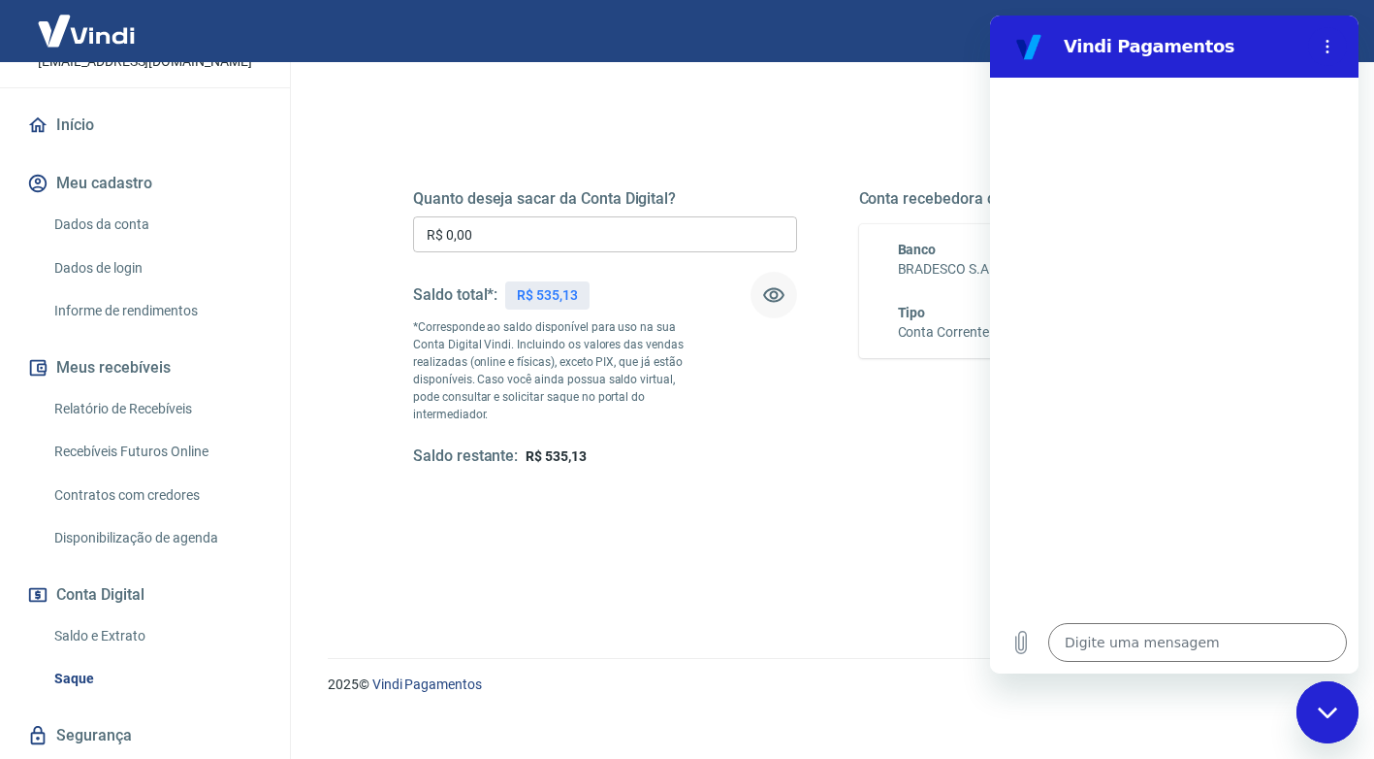
click at [1331, 720] on div "Fechar janela de mensagens" at bounding box center [1328, 712] width 58 height 58
type textarea "x"
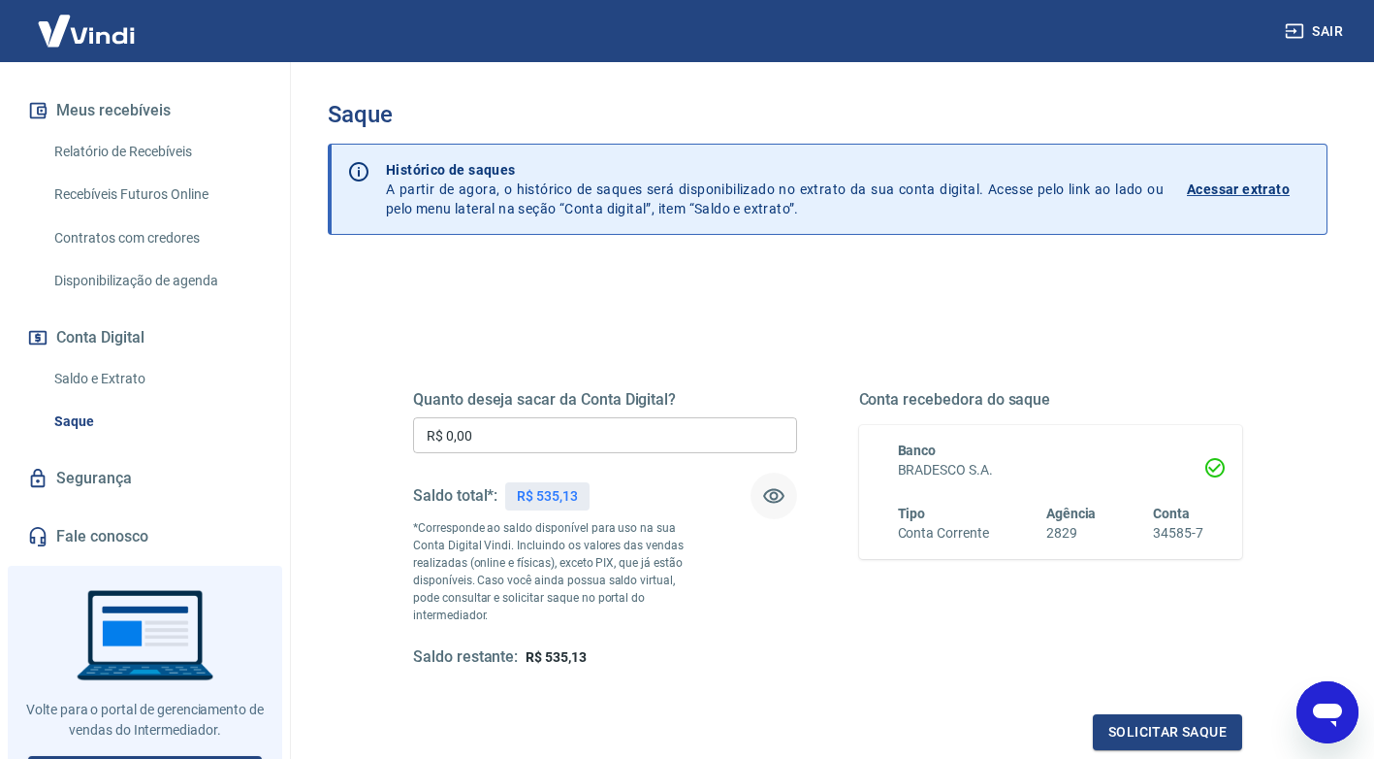
scroll to position [431, 0]
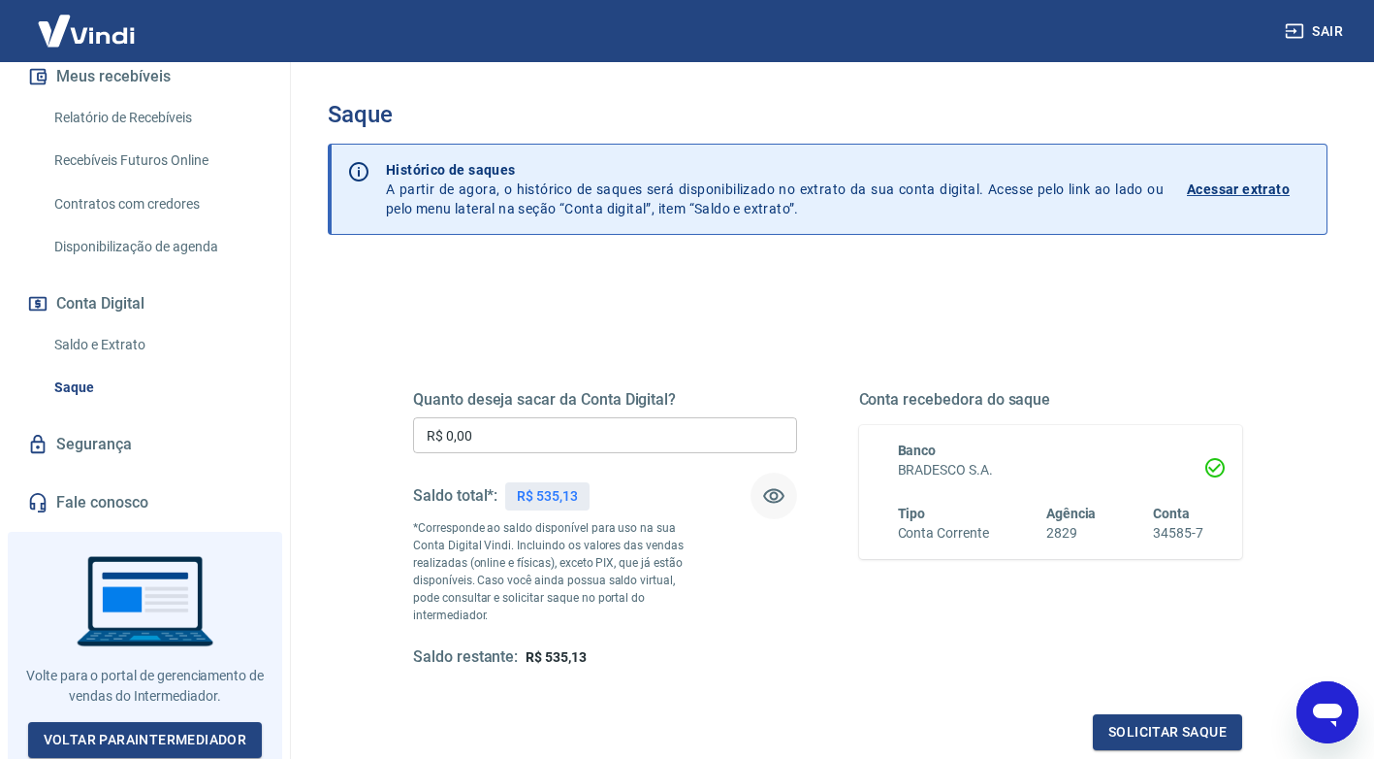
click at [110, 339] on link "Saldo e Extrato" at bounding box center [157, 345] width 220 height 40
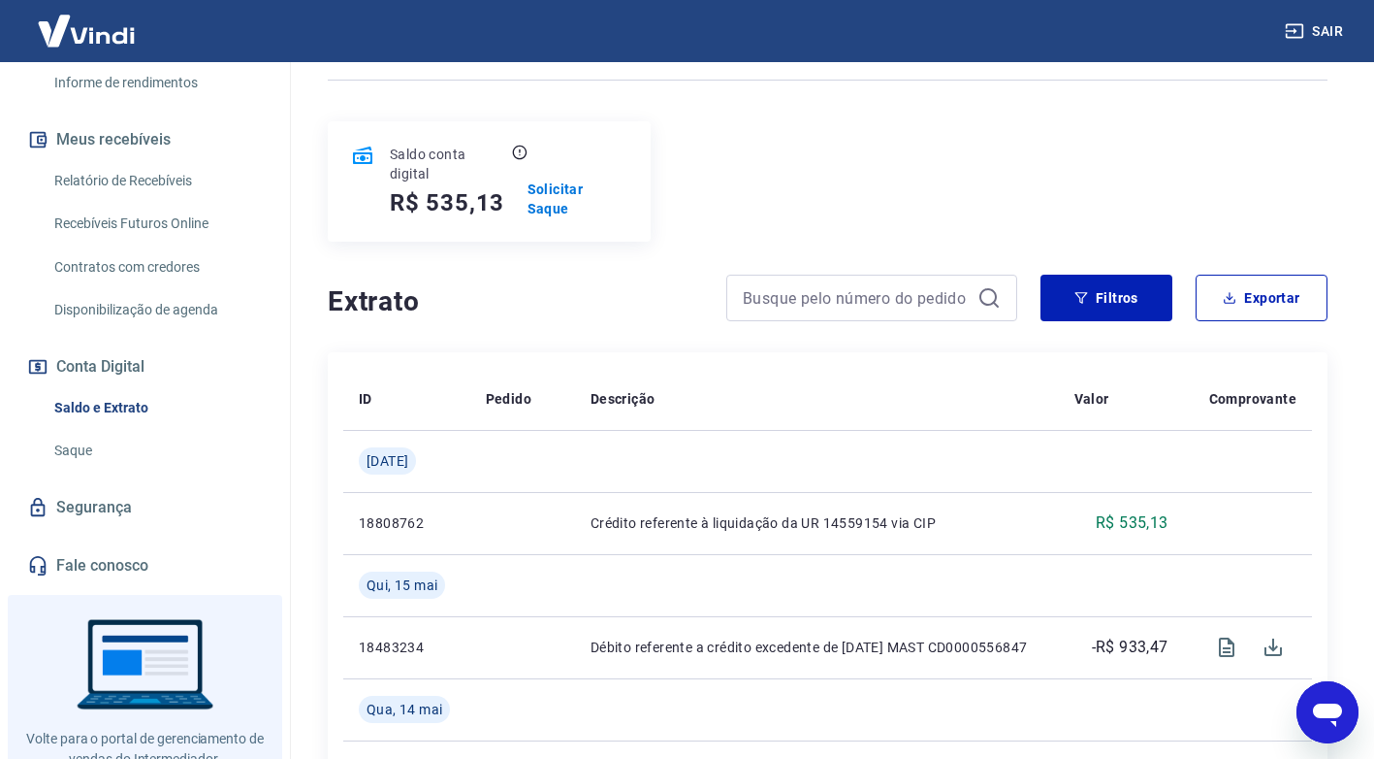
scroll to position [334, 0]
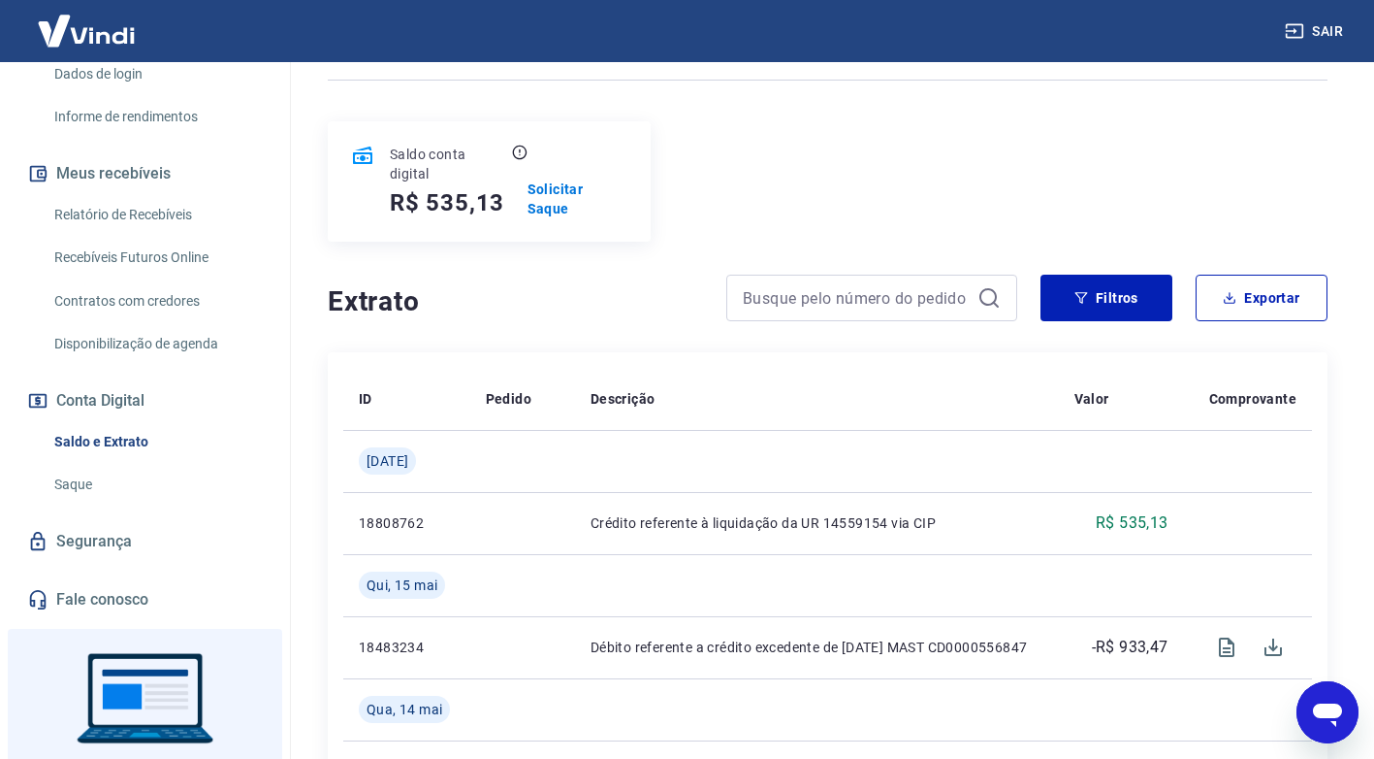
click at [141, 212] on link "Relatório de Recebíveis" at bounding box center [157, 215] width 220 height 40
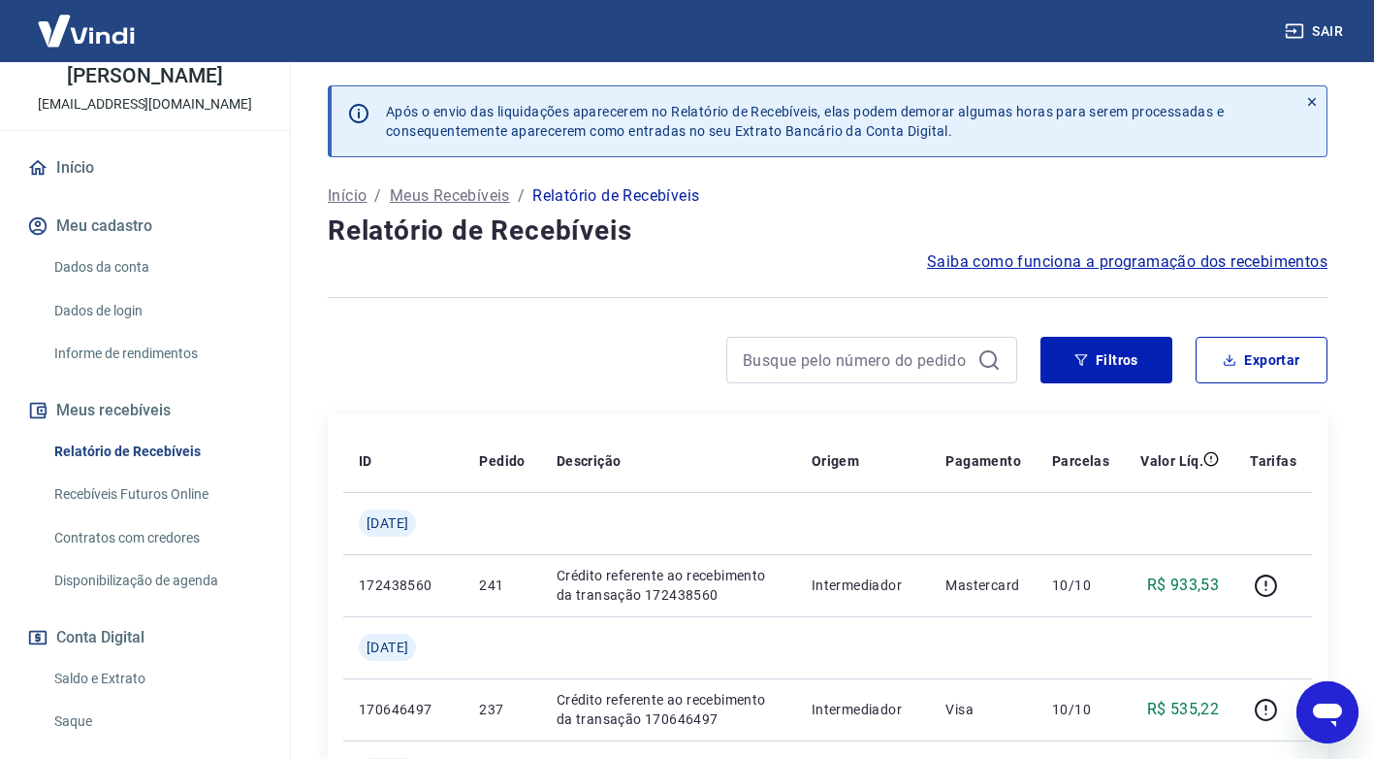
scroll to position [237, 0]
